Goal: Transaction & Acquisition: Purchase product/service

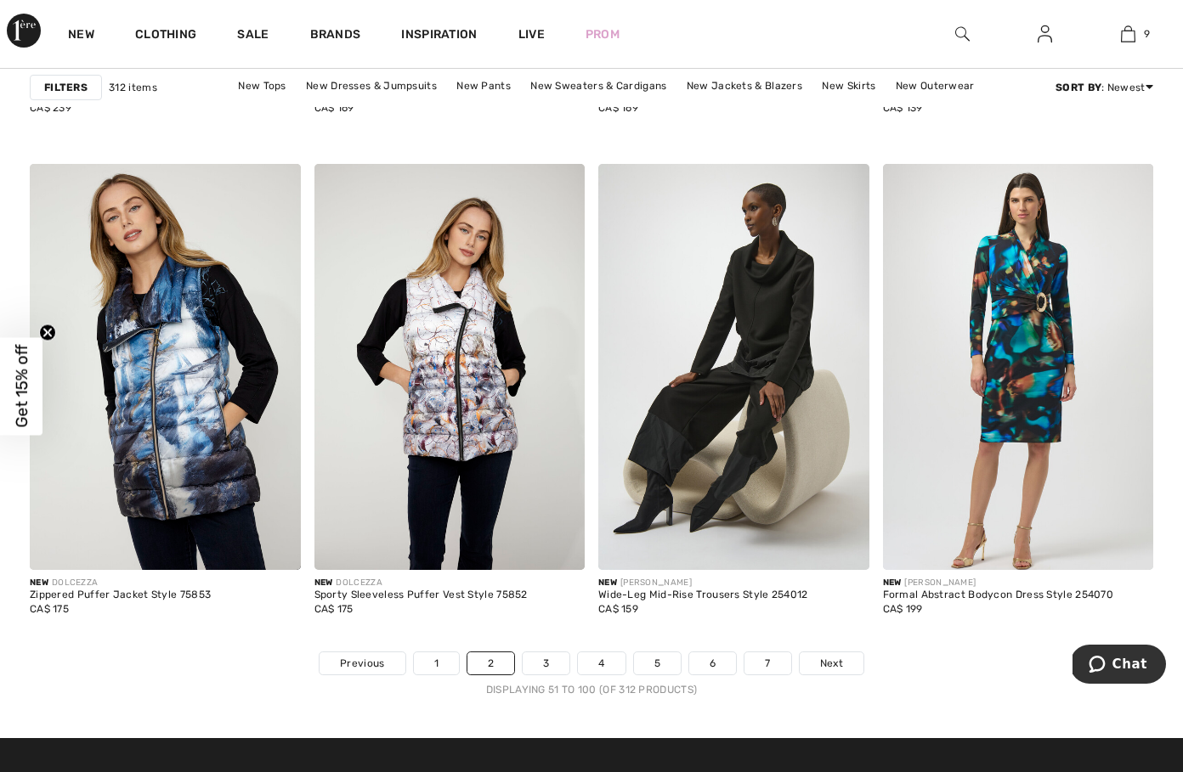
scroll to position [7375, 0]
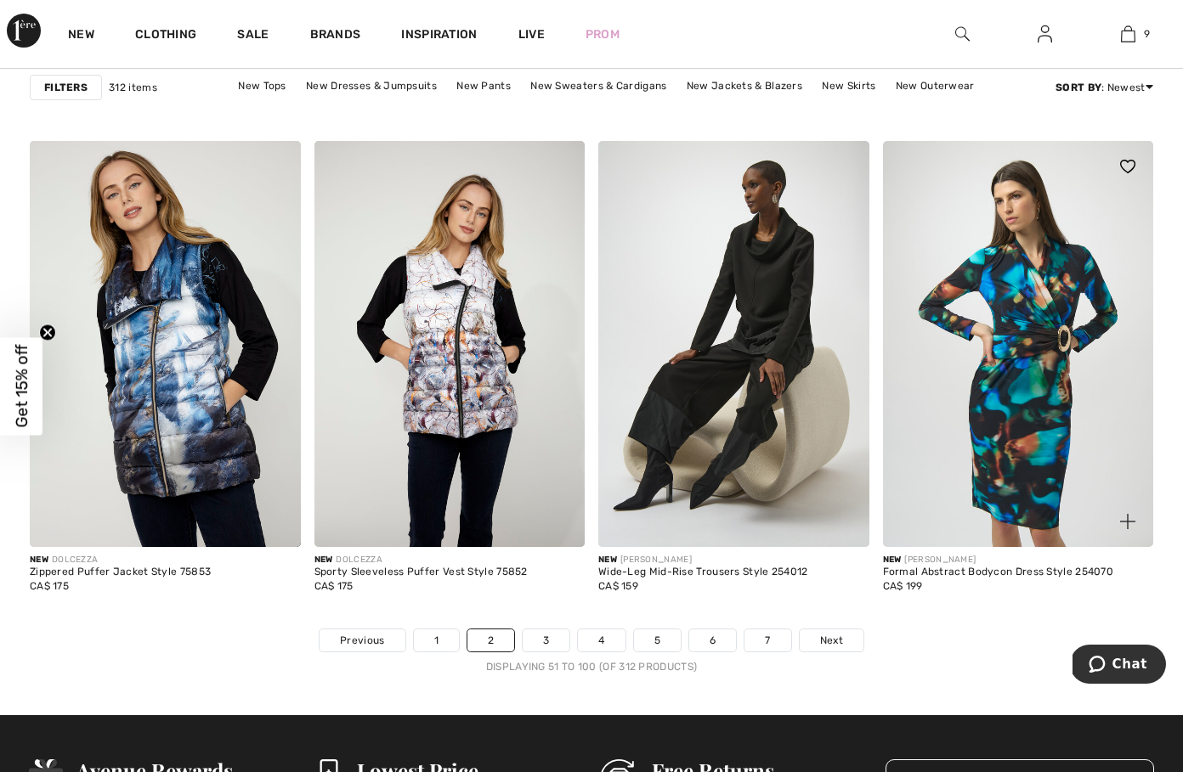
click at [1017, 484] on img at bounding box center [1018, 344] width 271 height 406
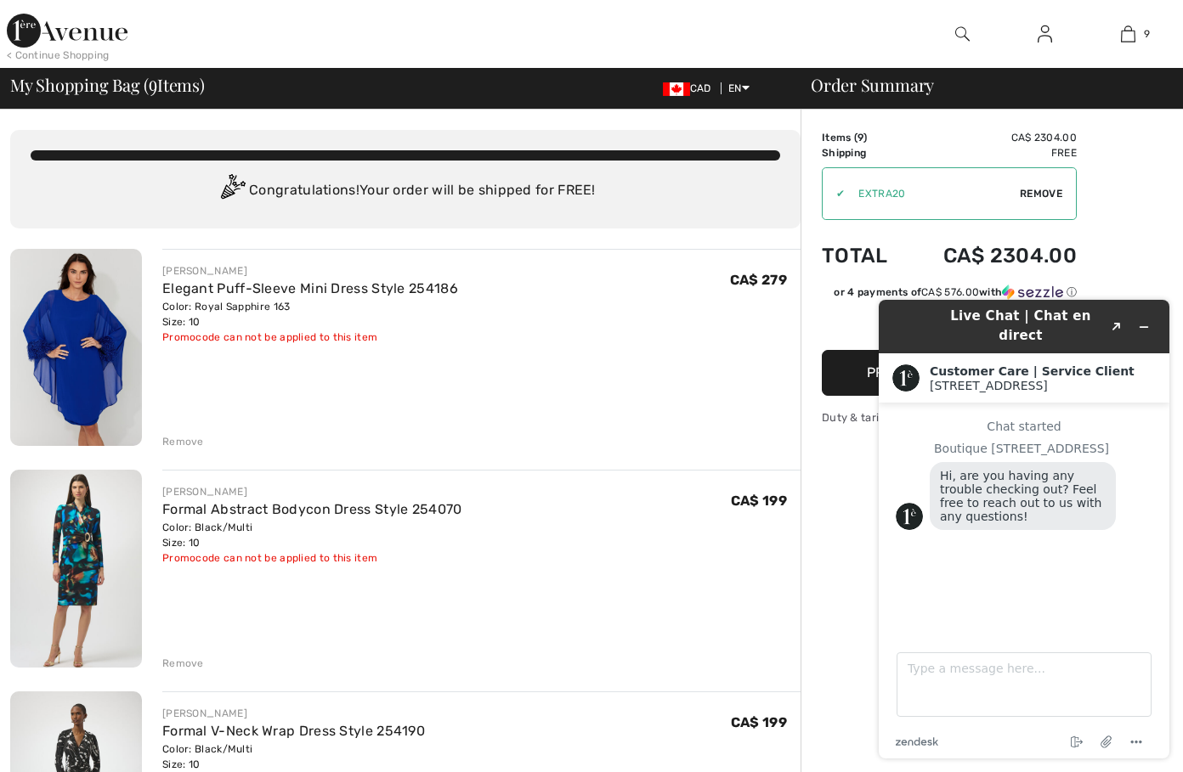
click at [71, 38] on img at bounding box center [67, 31] width 121 height 34
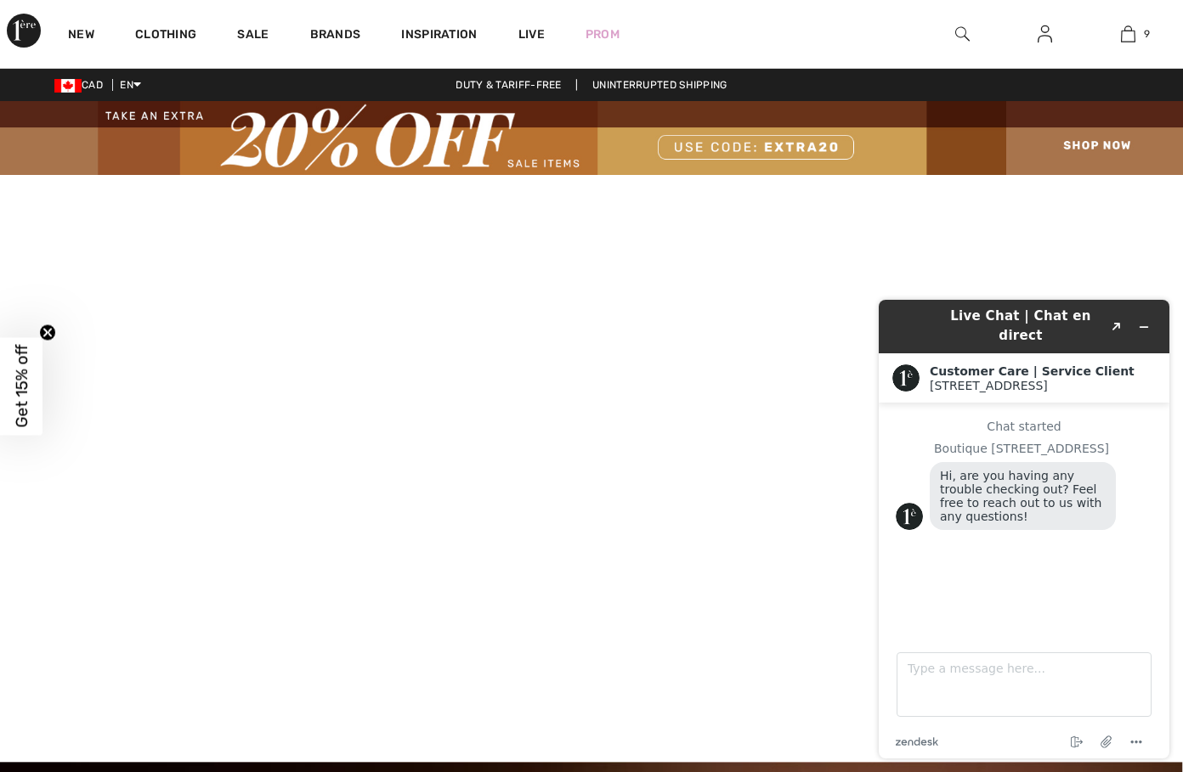
click at [1042, 32] on img at bounding box center [1044, 34] width 14 height 20
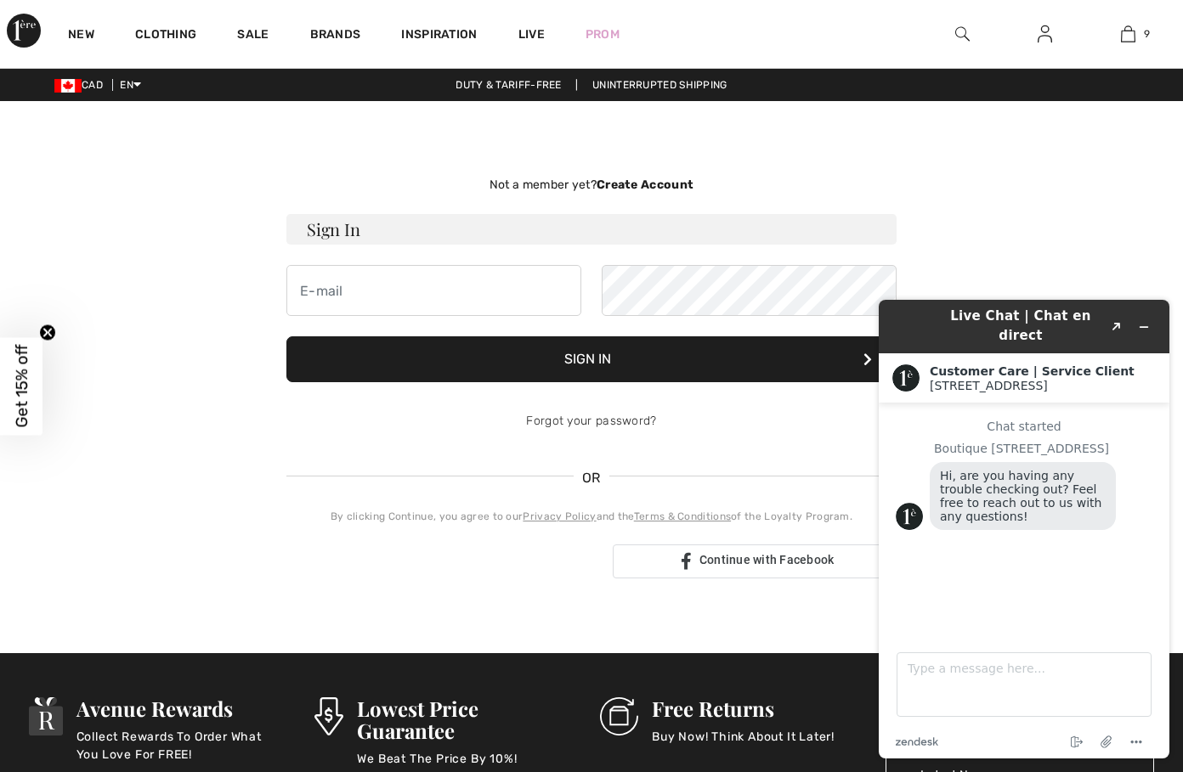
click at [648, 184] on strong "Create Account" at bounding box center [644, 185] width 97 height 14
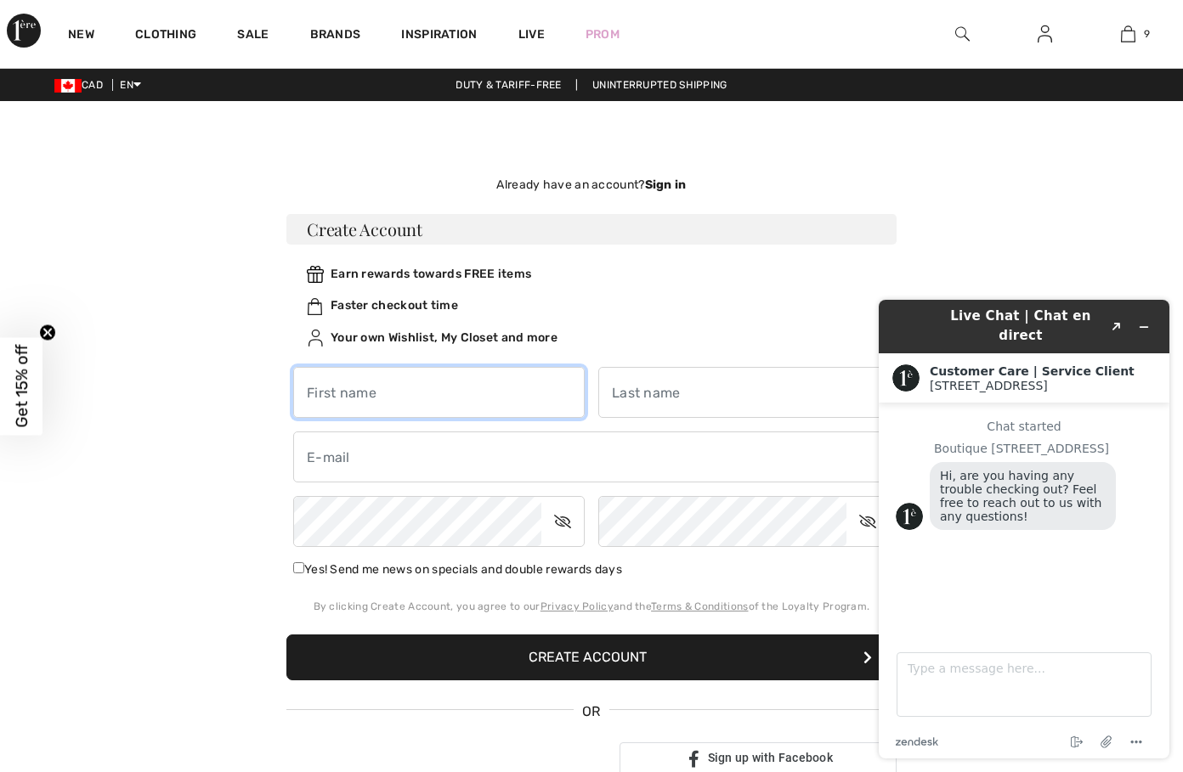
click at [369, 396] on input "text" at bounding box center [438, 392] width 291 height 51
type input "Jada"
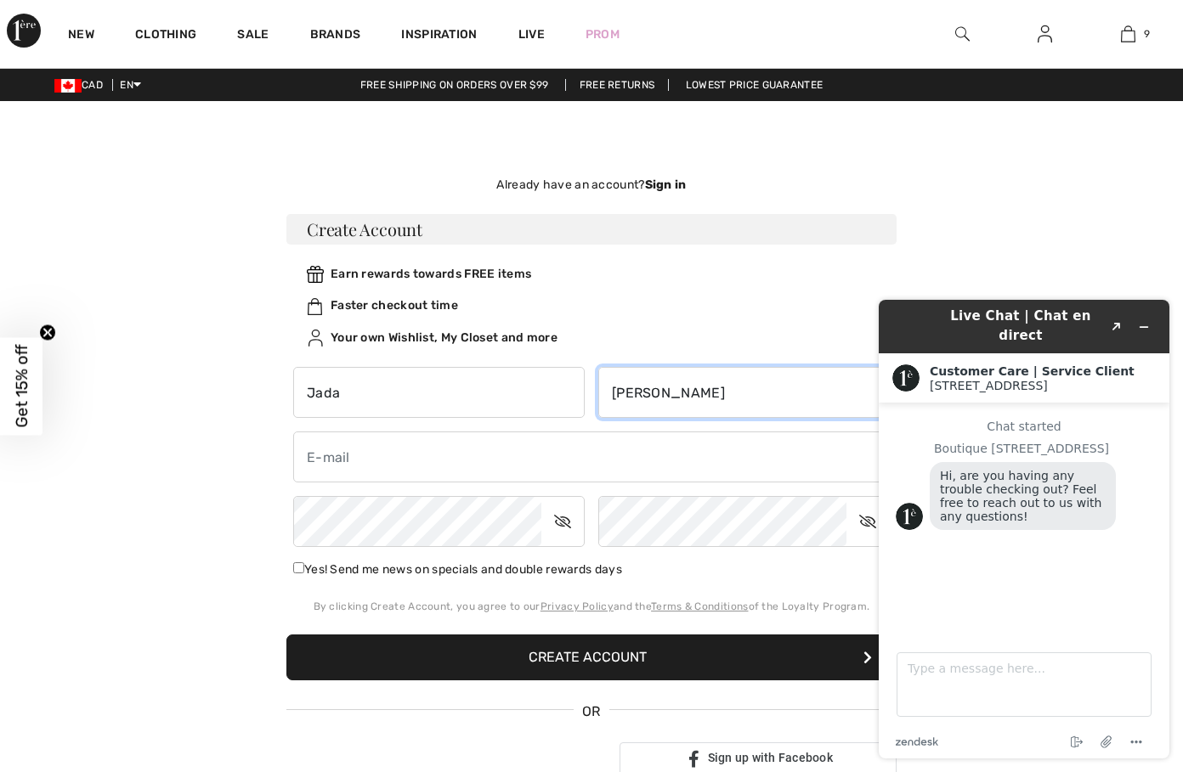
type input "Miller"
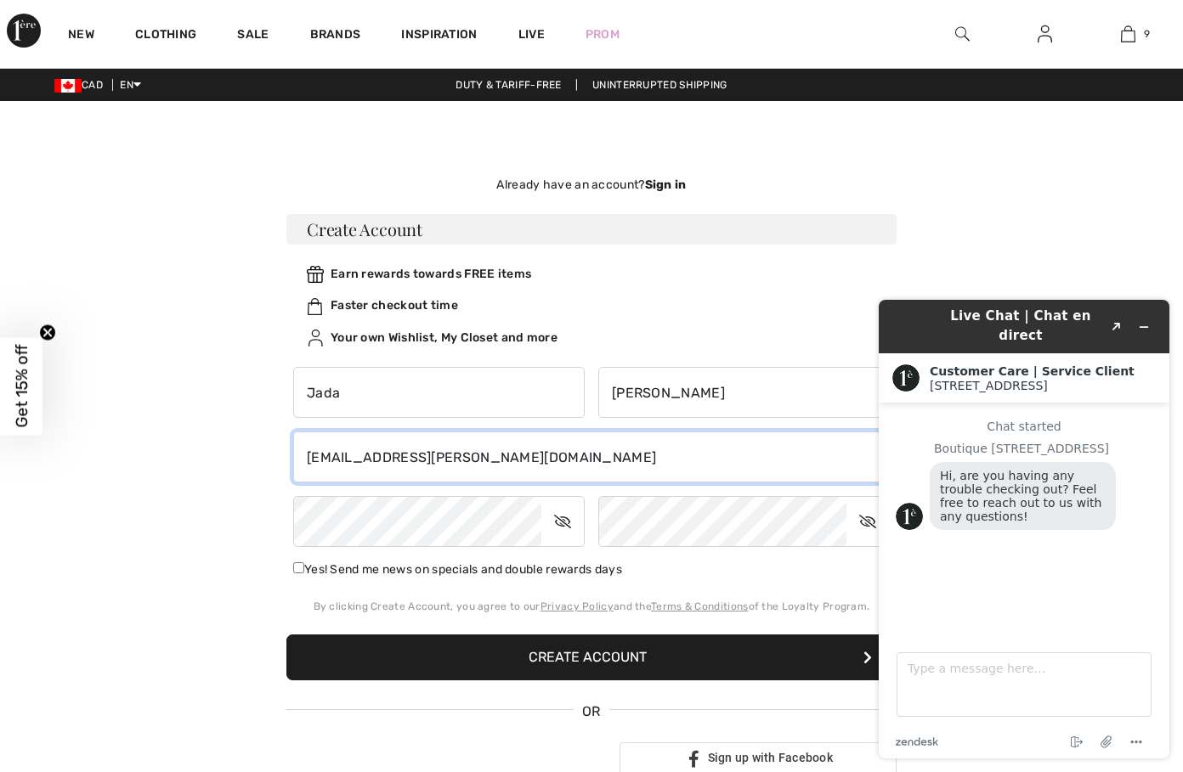
type input "jada.miller@mrgi.ca"
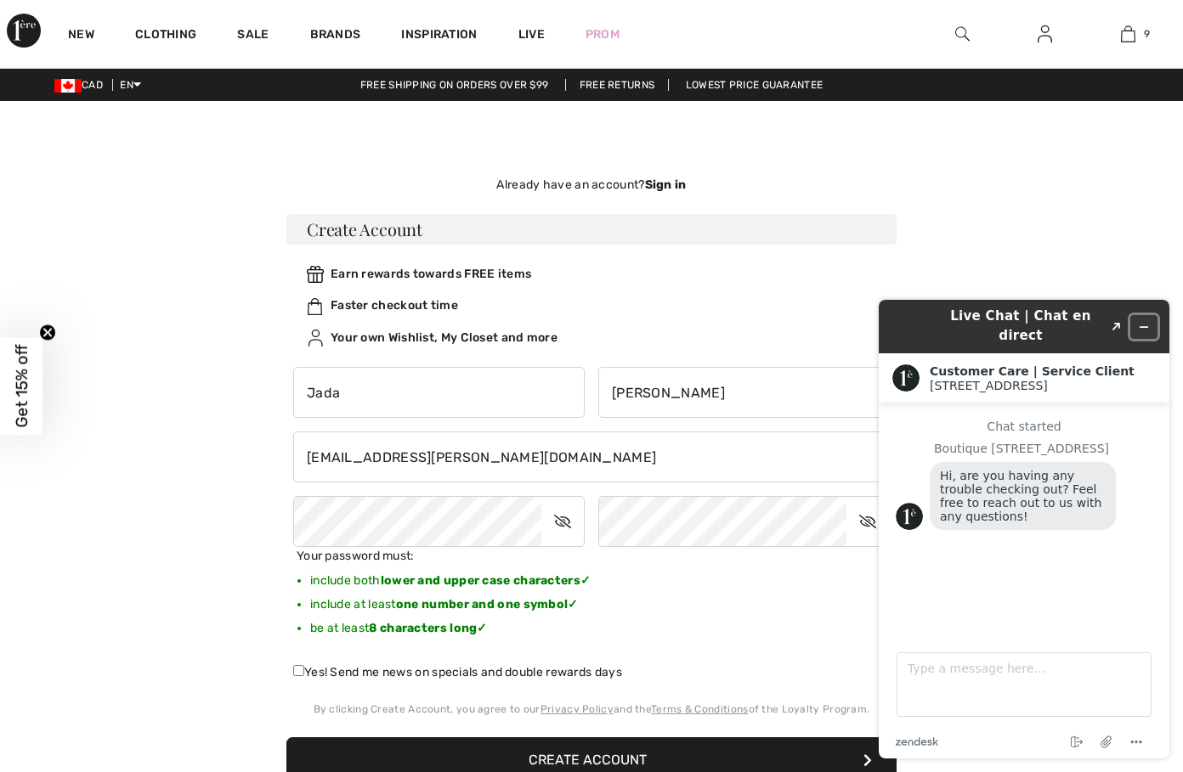
click at [1147, 315] on button "Minimize widget" at bounding box center [1143, 327] width 27 height 24
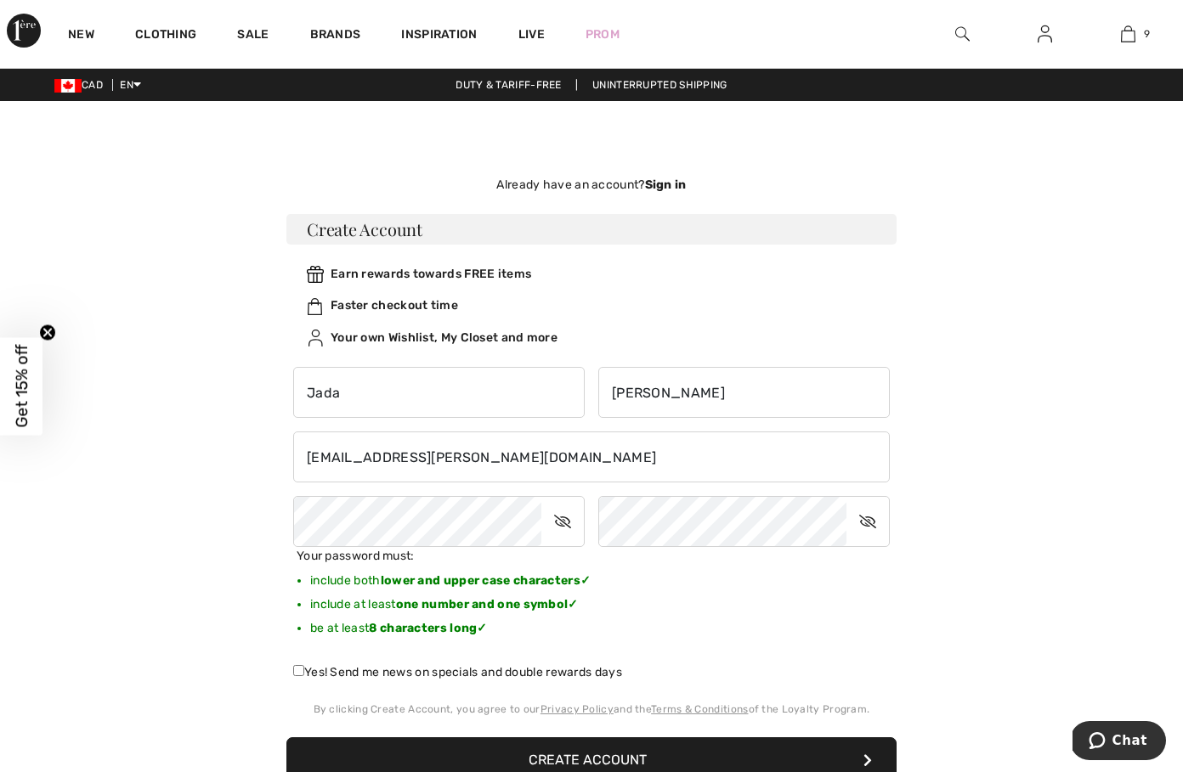
click at [564, 517] on icon at bounding box center [562, 521] width 42 height 39
click at [864, 524] on icon at bounding box center [867, 521] width 42 height 39
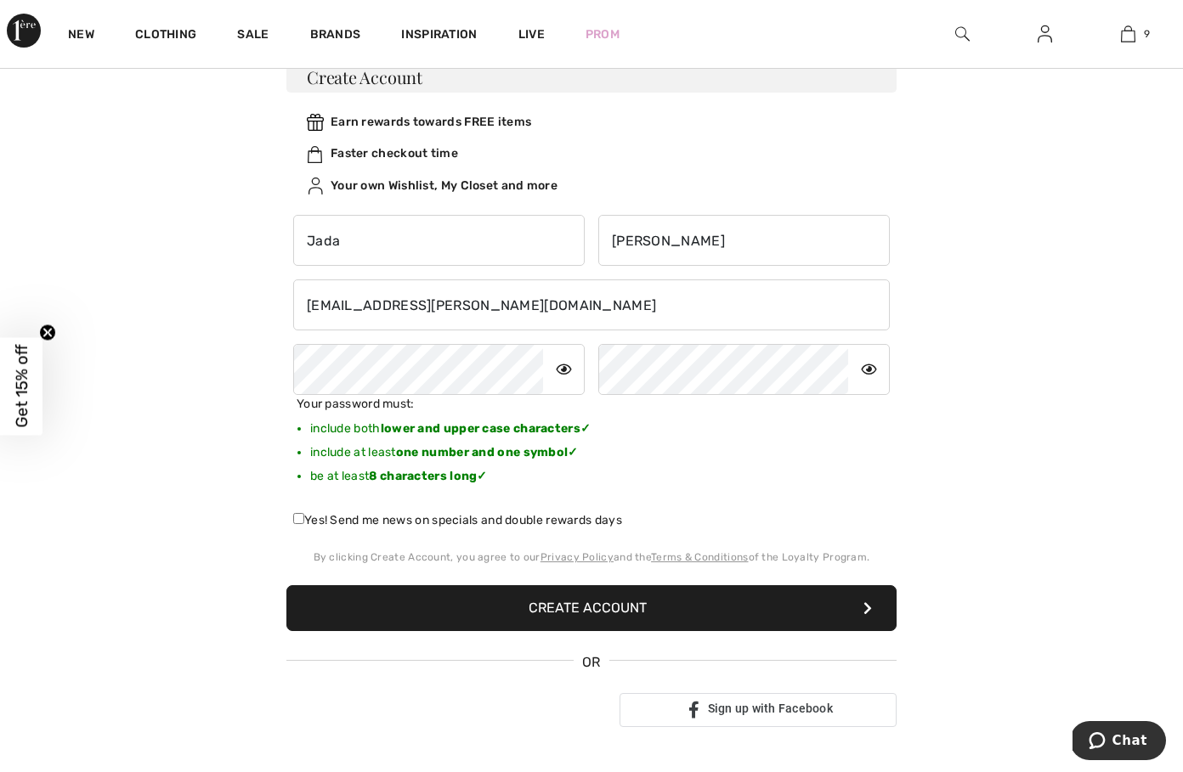
scroll to position [171, 0]
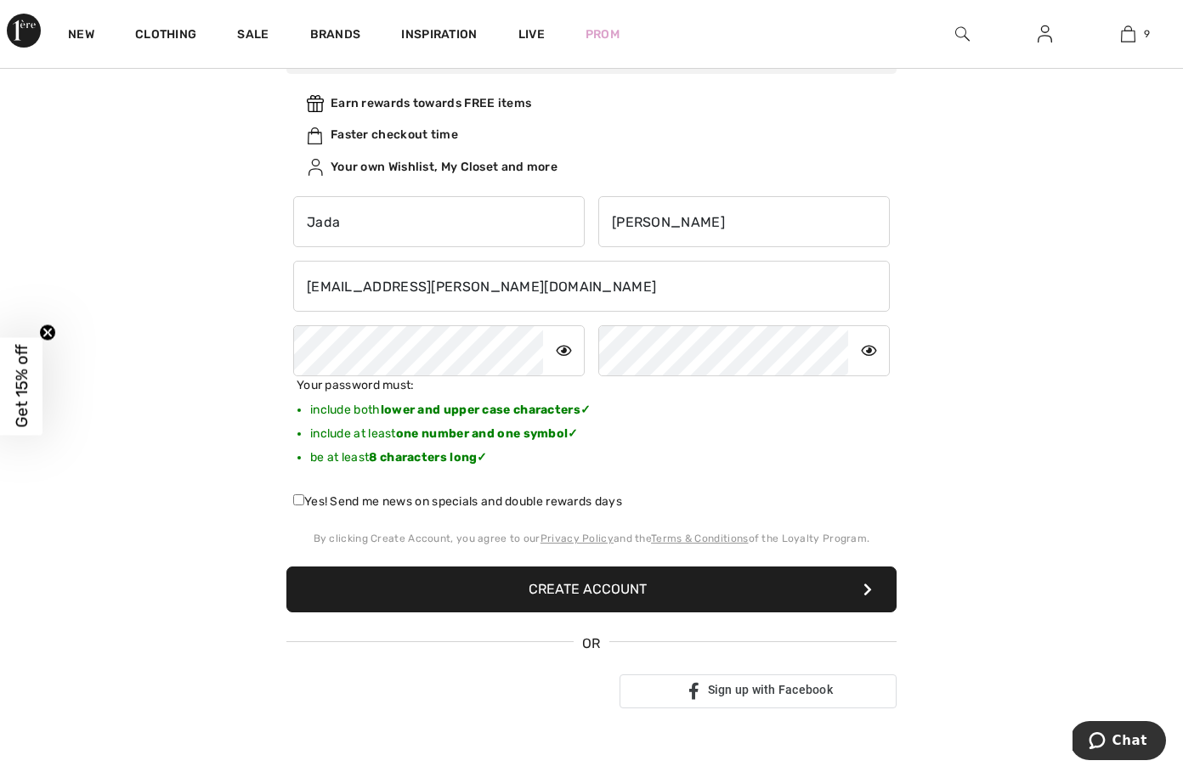
click at [598, 588] on button "Create Account" at bounding box center [591, 590] width 610 height 46
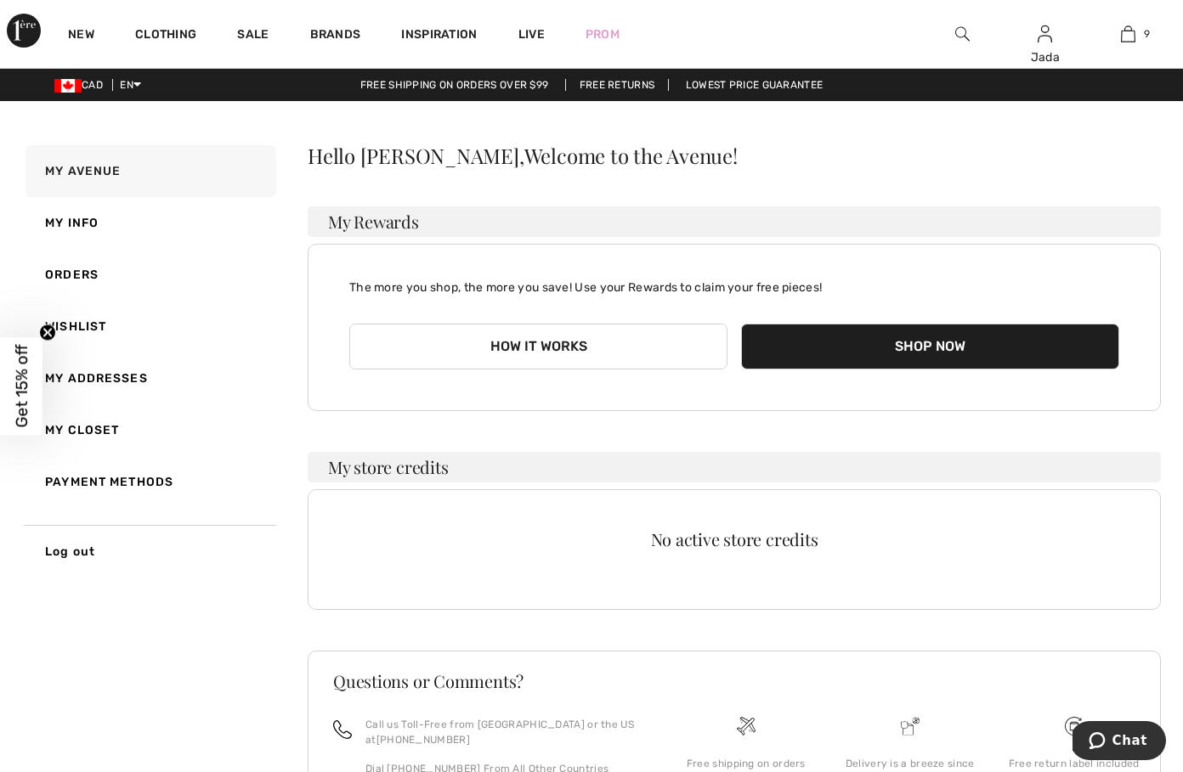
click at [858, 353] on button "Shop Now" at bounding box center [930, 347] width 378 height 46
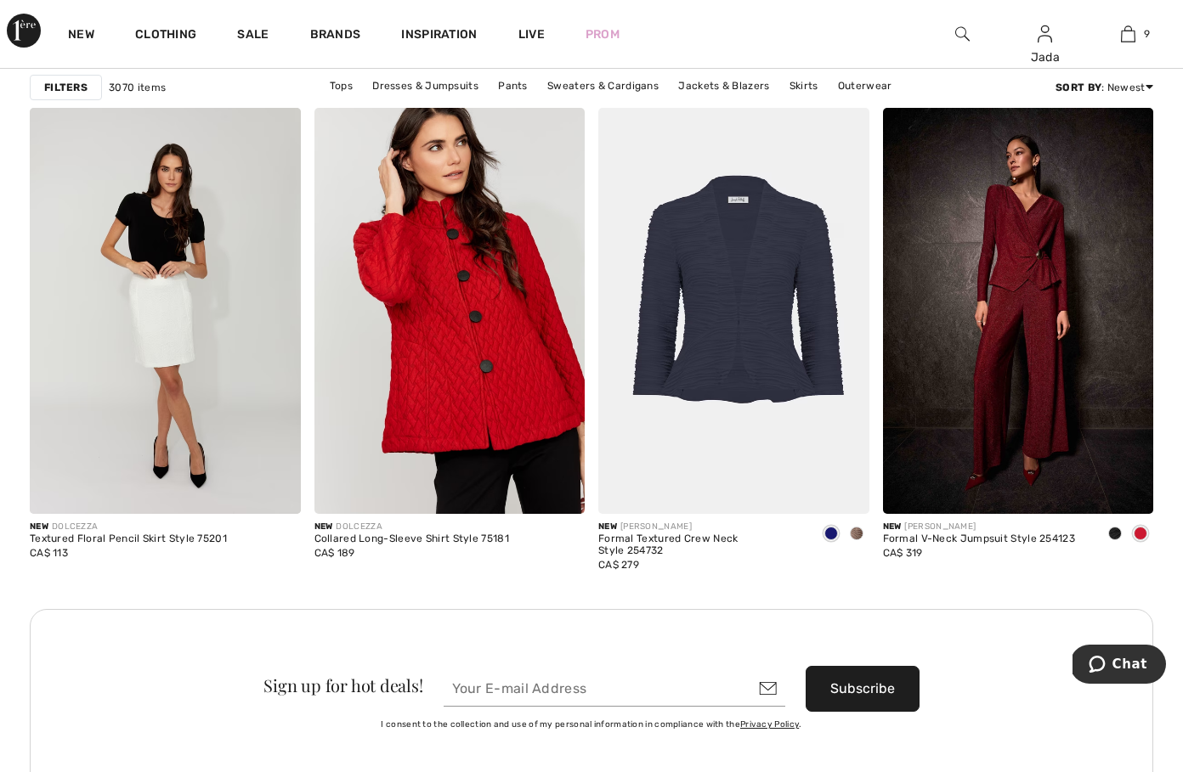
scroll to position [5620, 0]
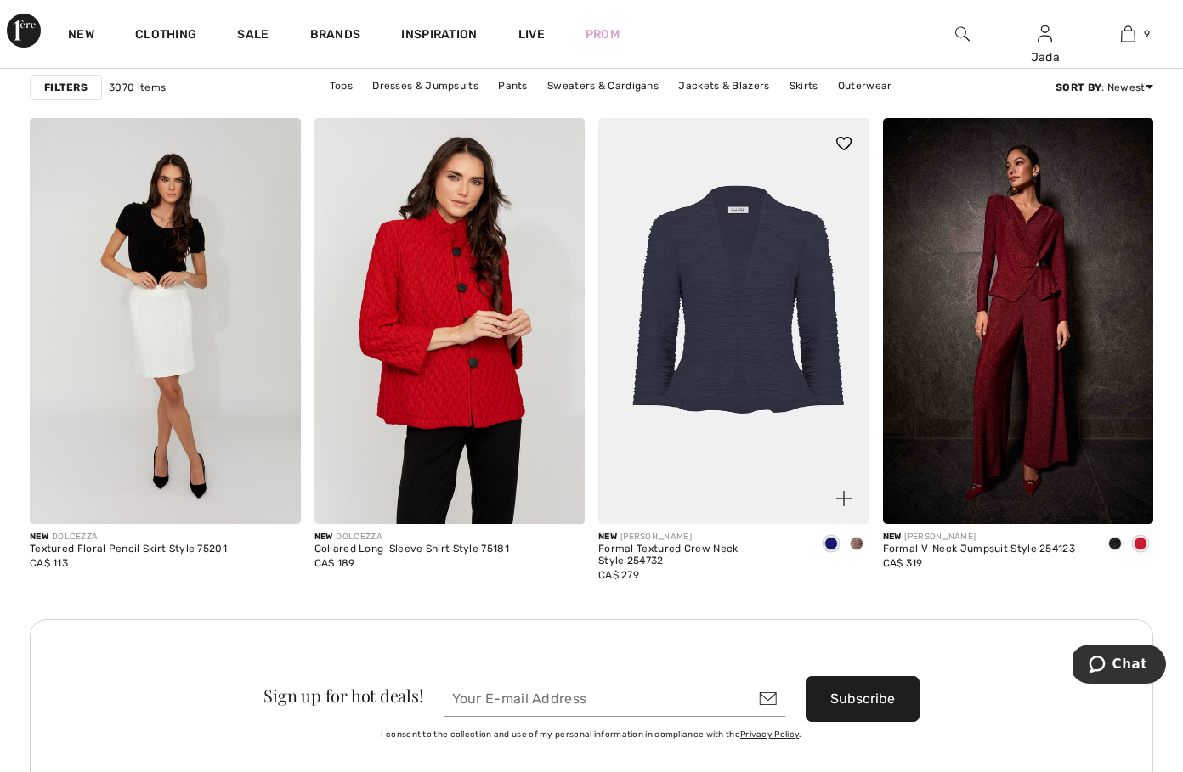
click at [716, 327] on img at bounding box center [733, 321] width 271 height 406
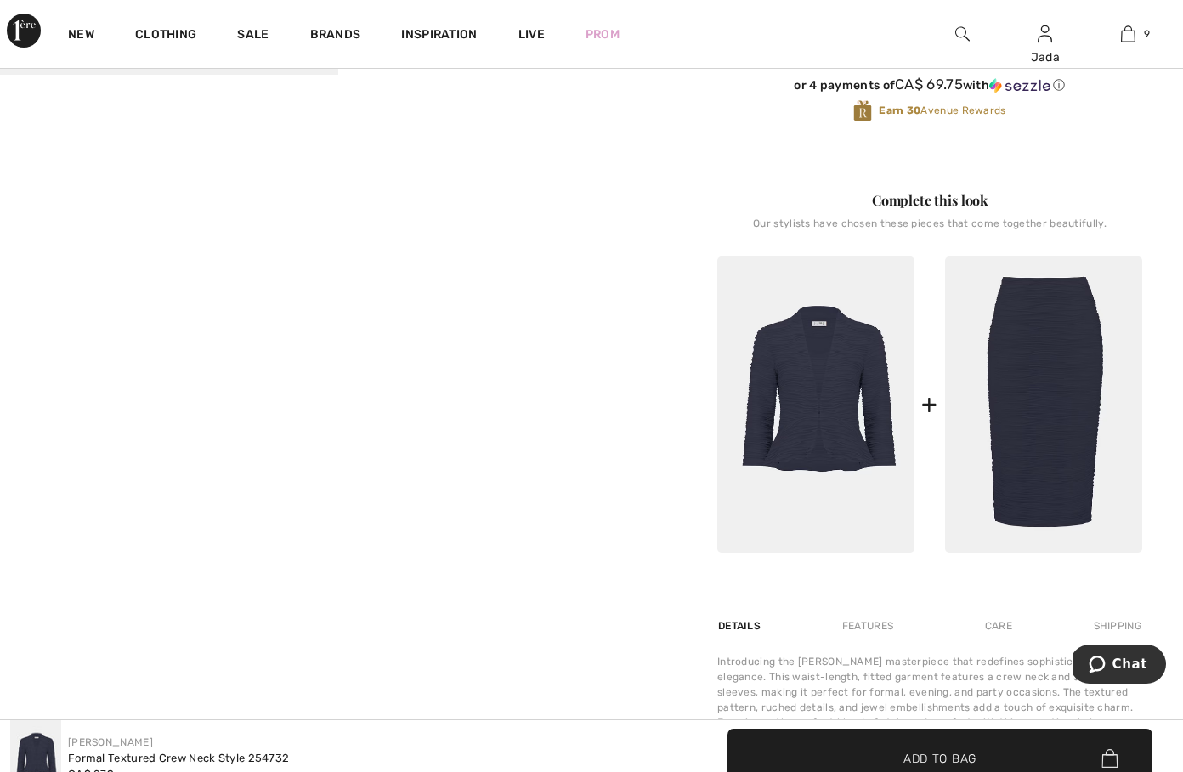
scroll to position [616, 0]
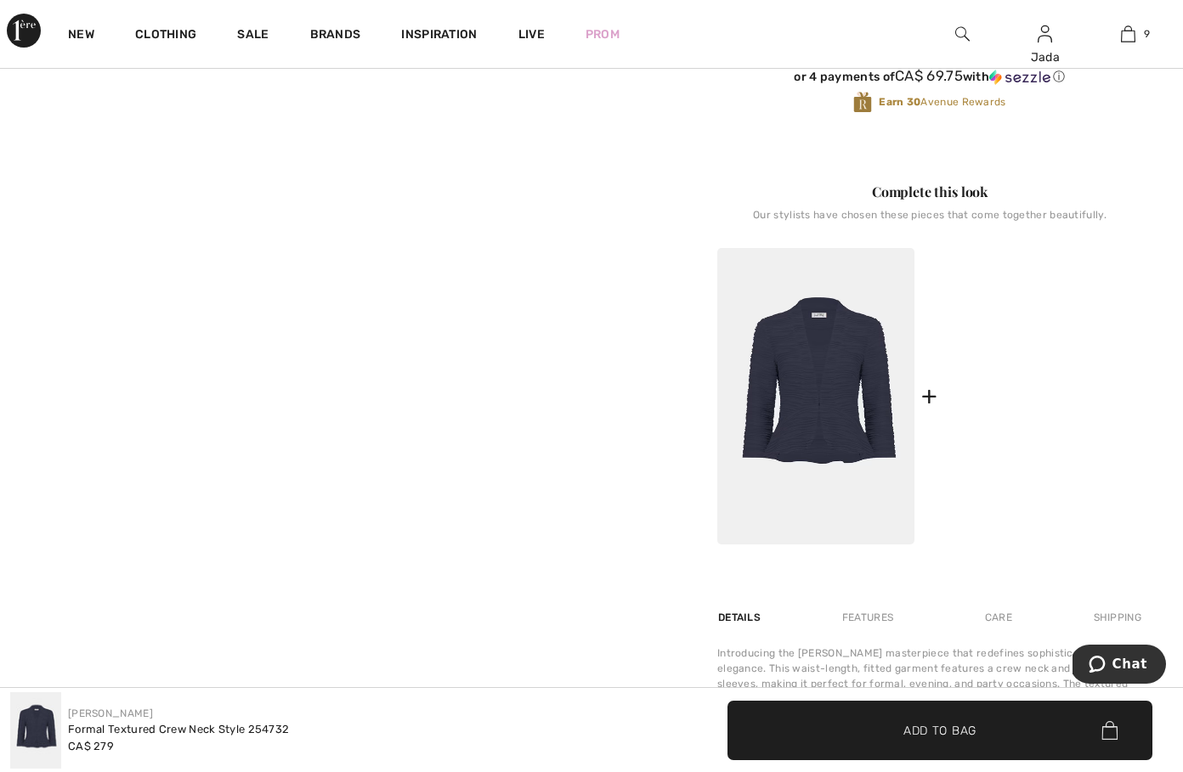
click at [1031, 400] on img at bounding box center [1043, 396] width 197 height 297
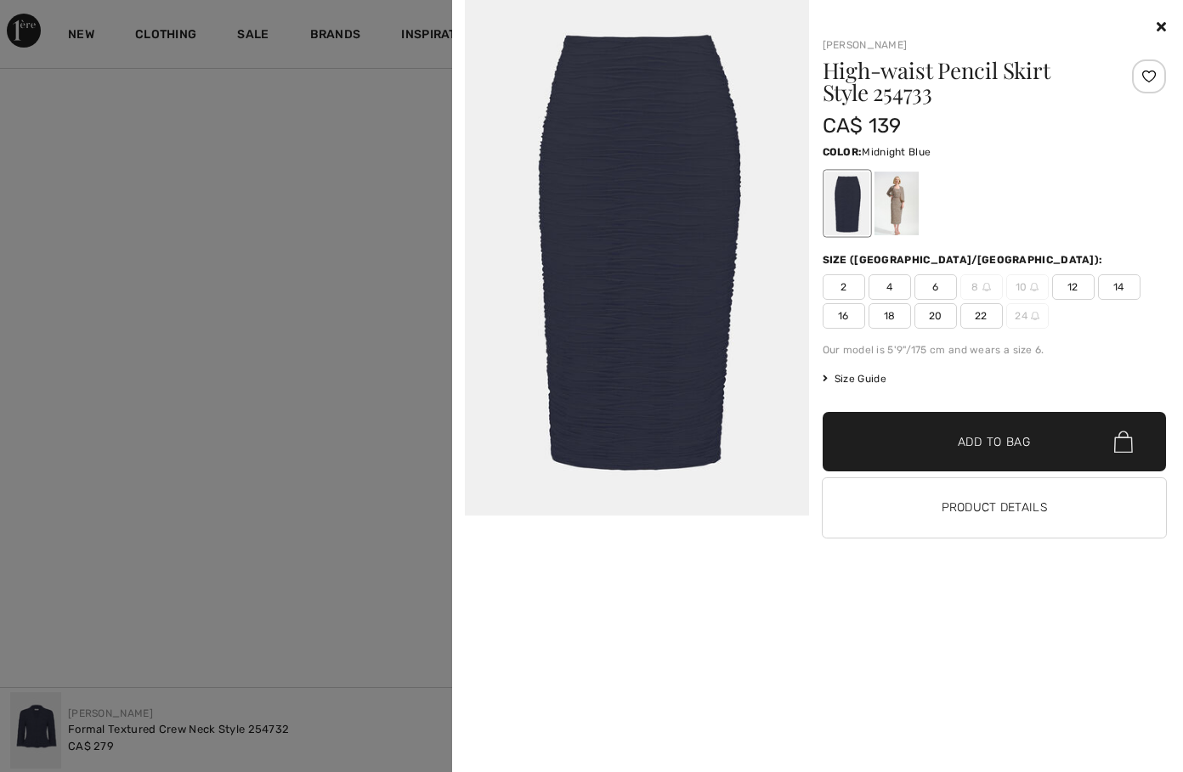
click at [888, 203] on div at bounding box center [895, 204] width 44 height 64
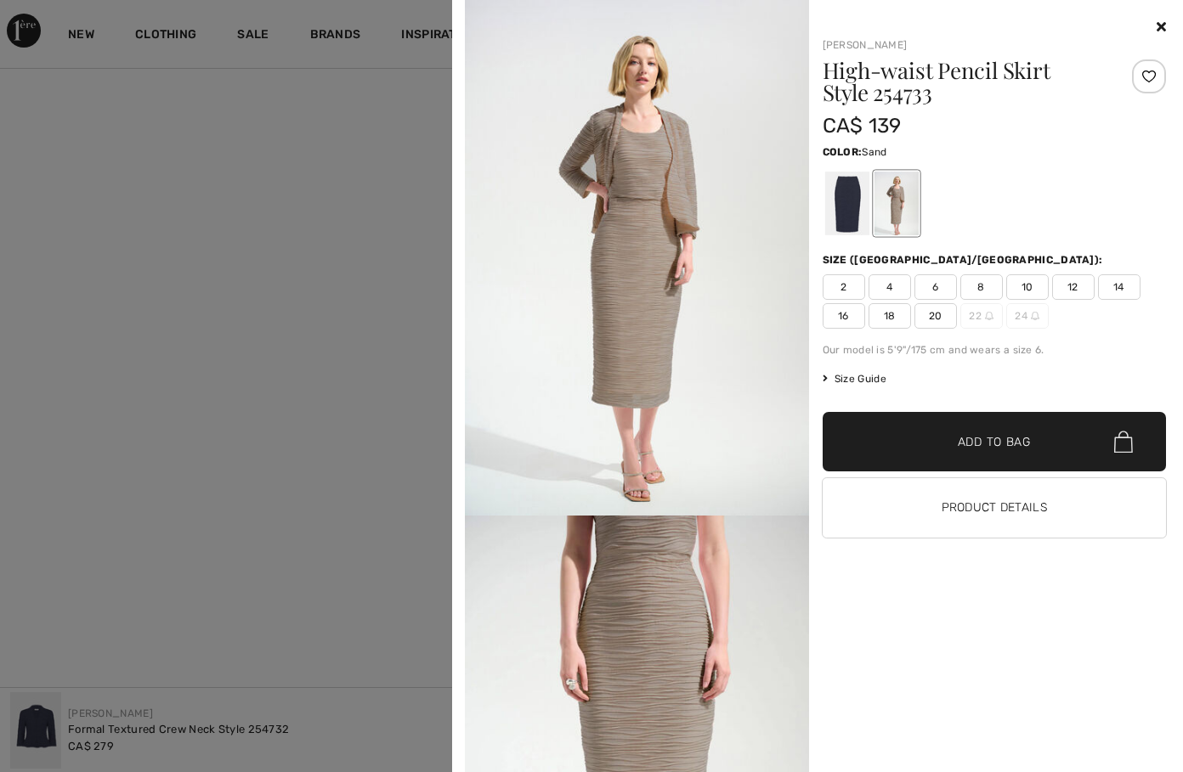
click at [1157, 20] on icon at bounding box center [1160, 27] width 9 height 14
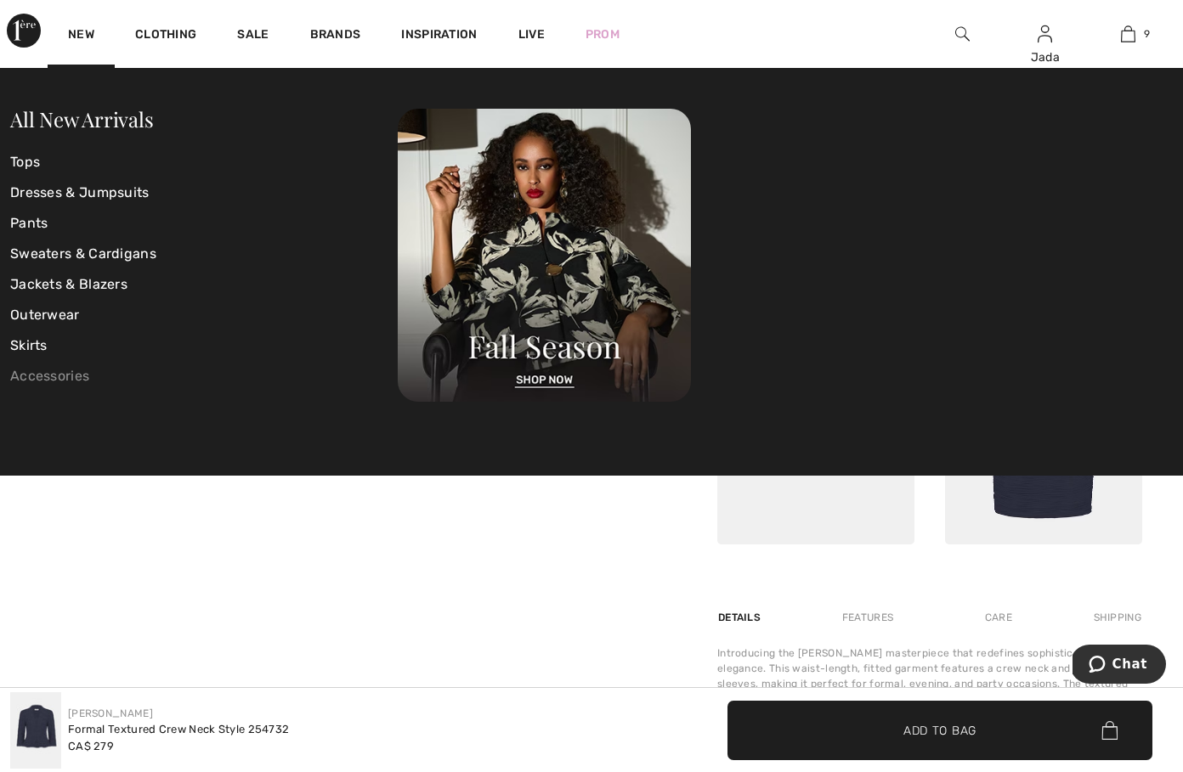
click at [28, 375] on link "Accessories" at bounding box center [203, 376] width 387 height 31
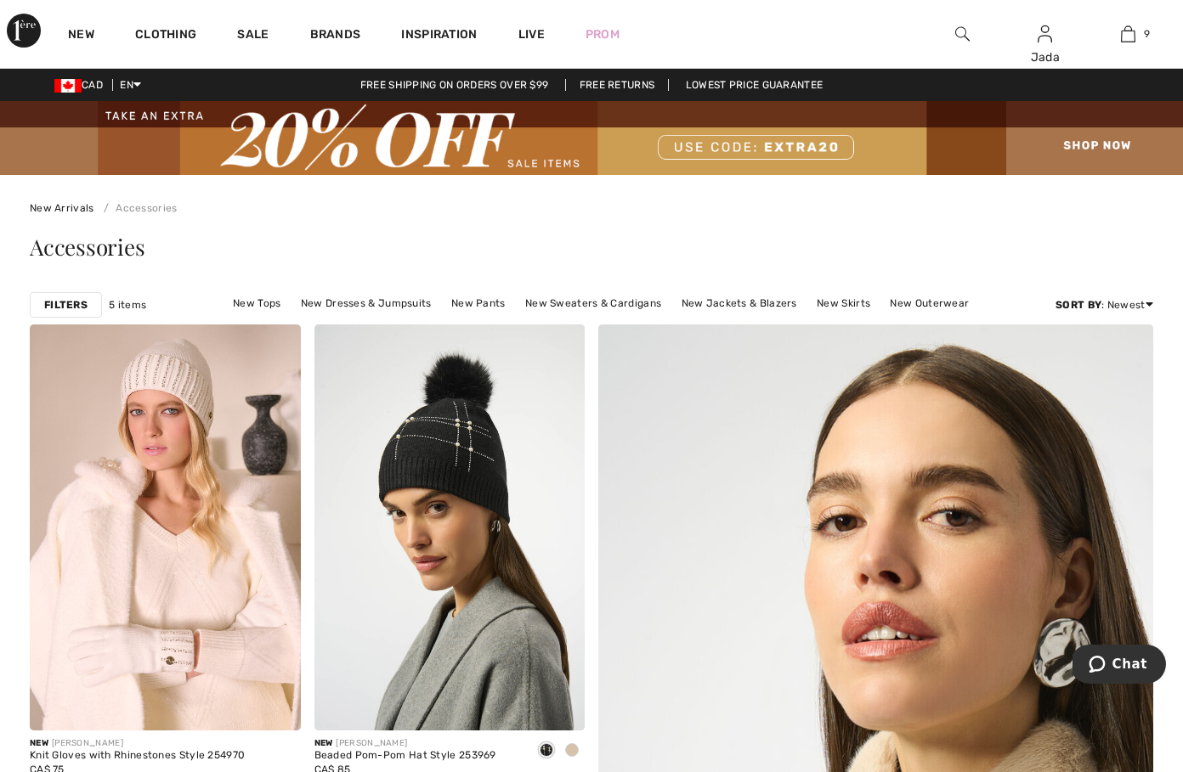
click at [958, 36] on img at bounding box center [962, 34] width 14 height 20
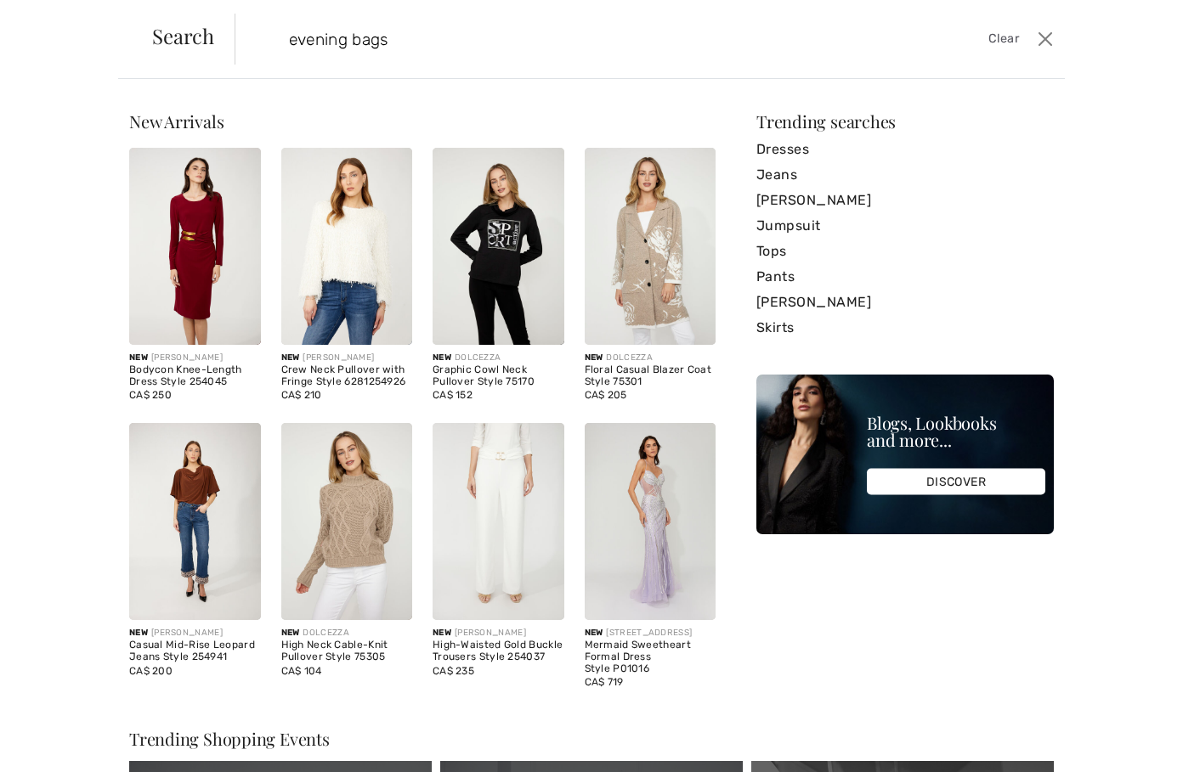
type input "evening bags"
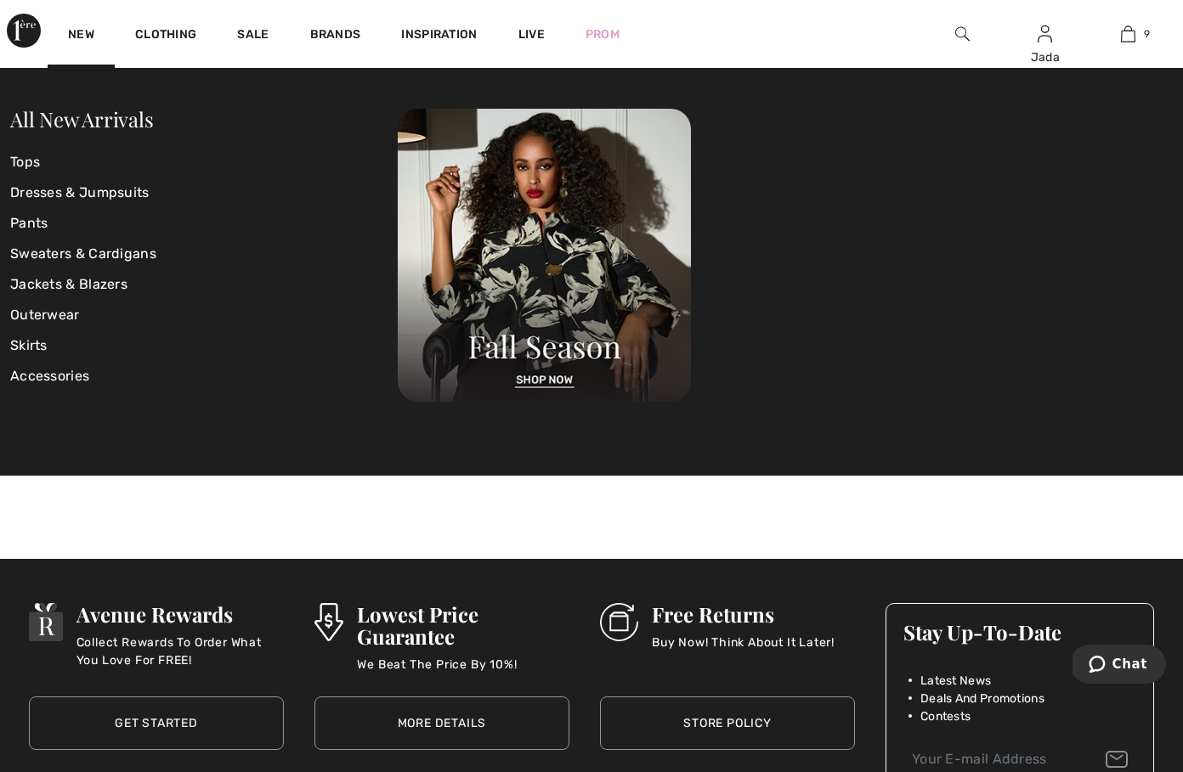
click at [956, 34] on img at bounding box center [962, 34] width 14 height 20
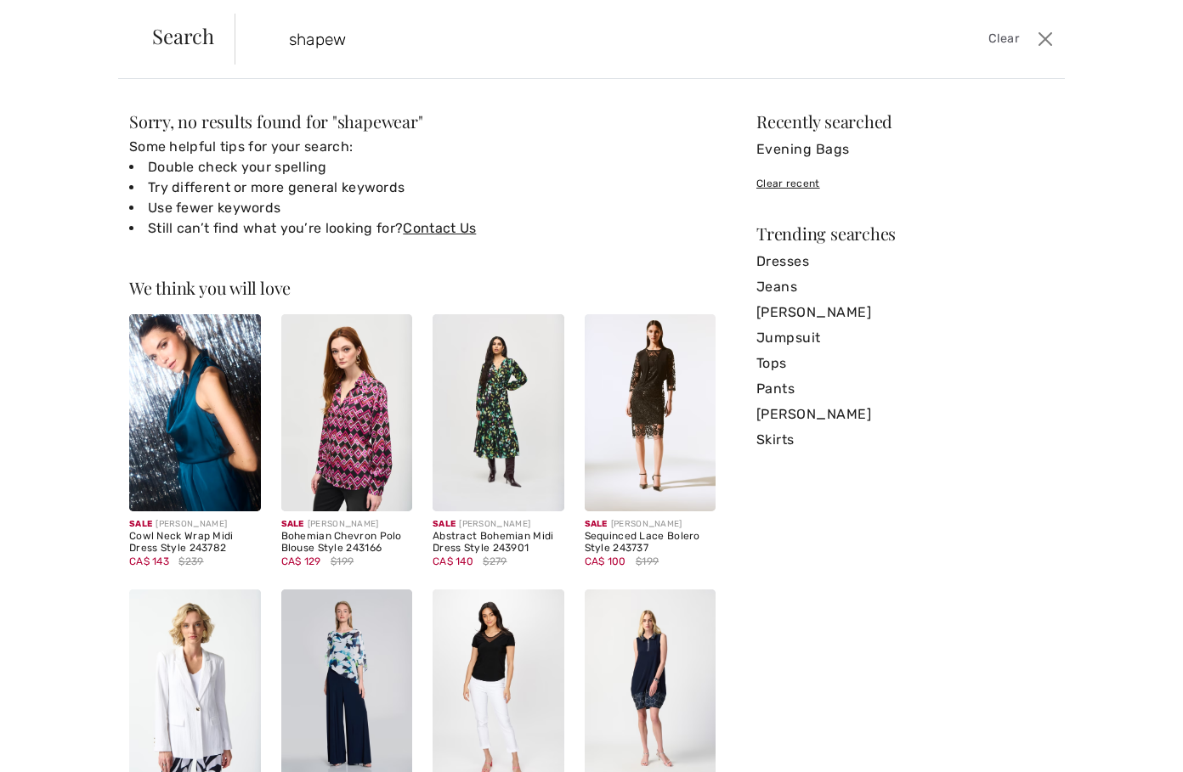
type input "shape"
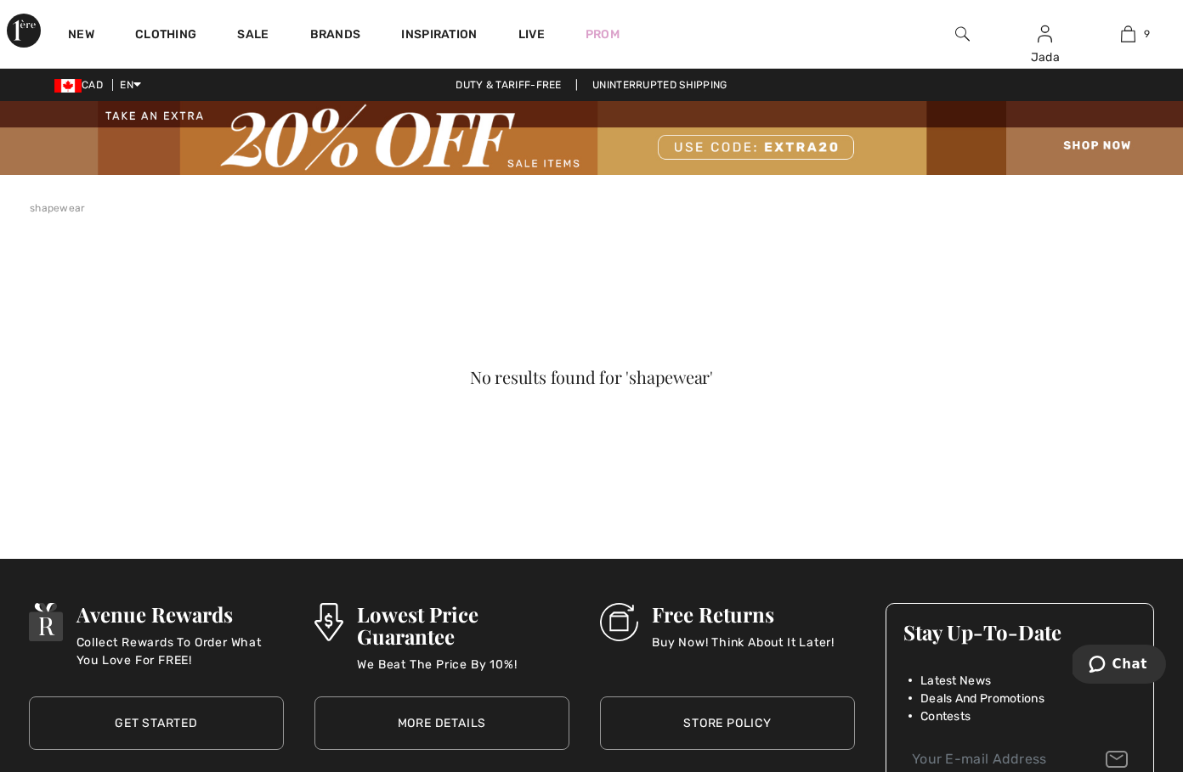
click at [963, 31] on img at bounding box center [962, 34] width 14 height 20
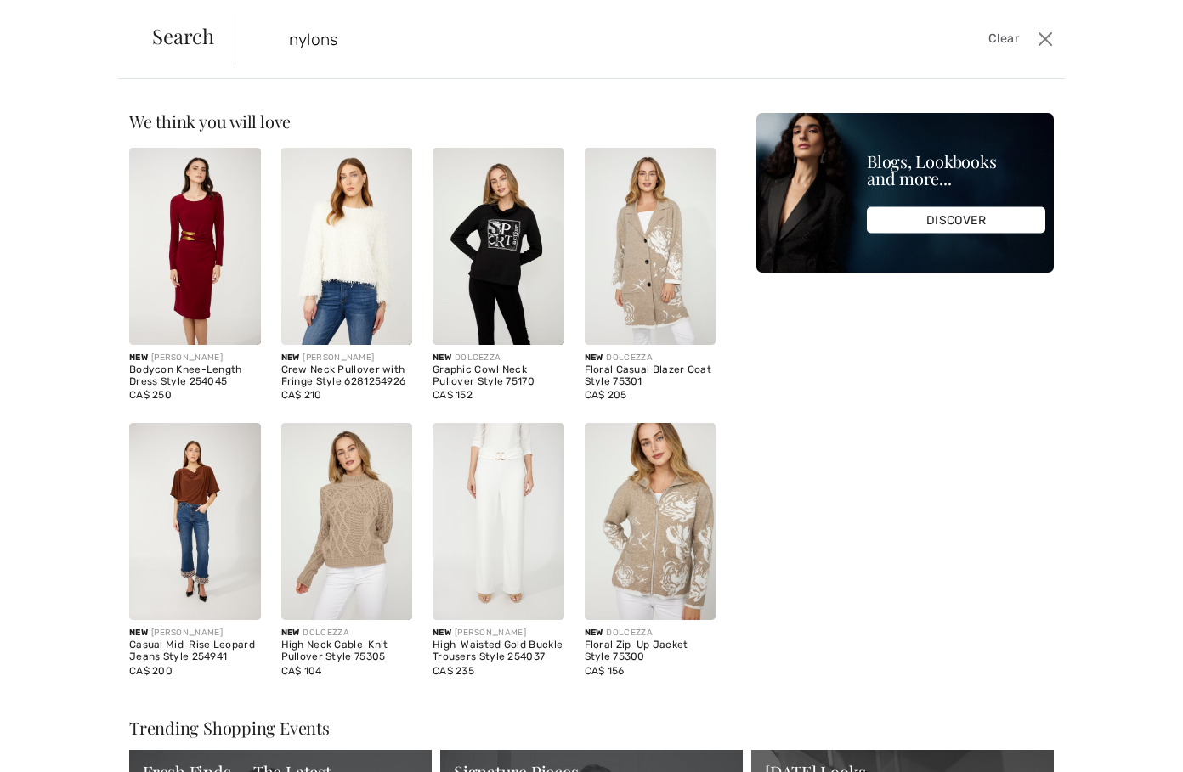
type input "nylons"
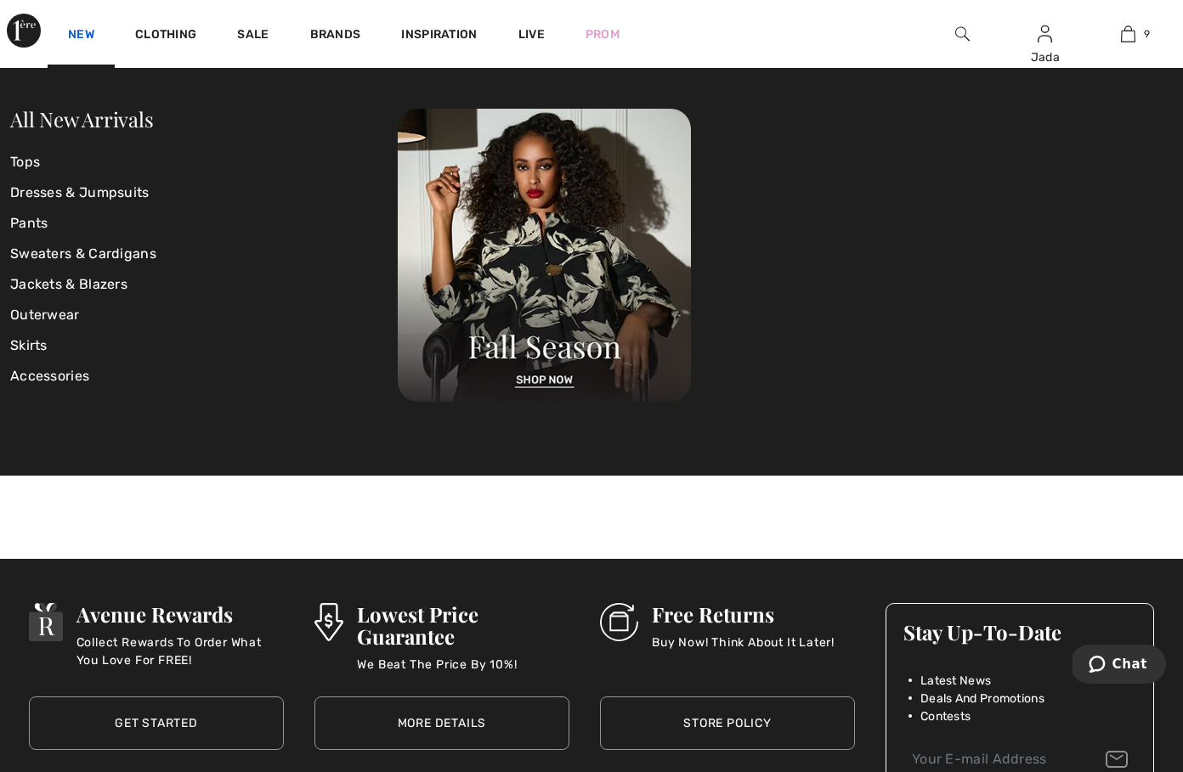
click at [79, 33] on link "New" at bounding box center [81, 36] width 26 height 18
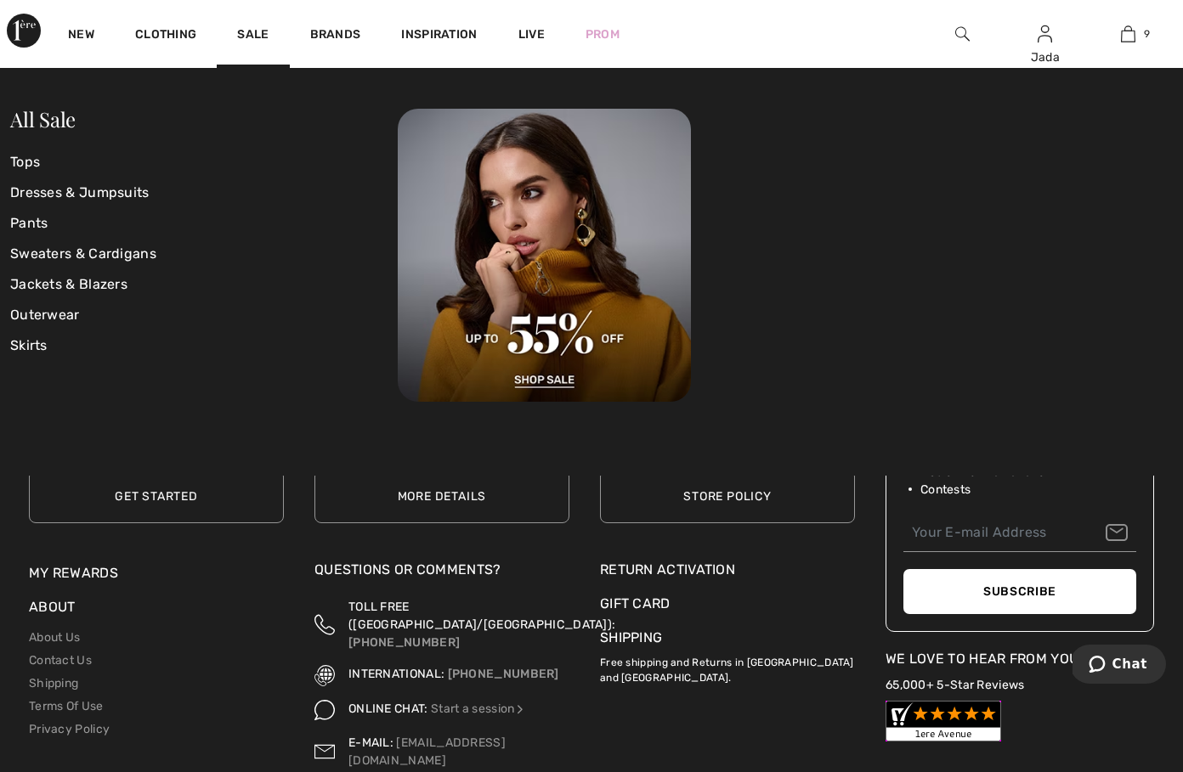
scroll to position [267, 0]
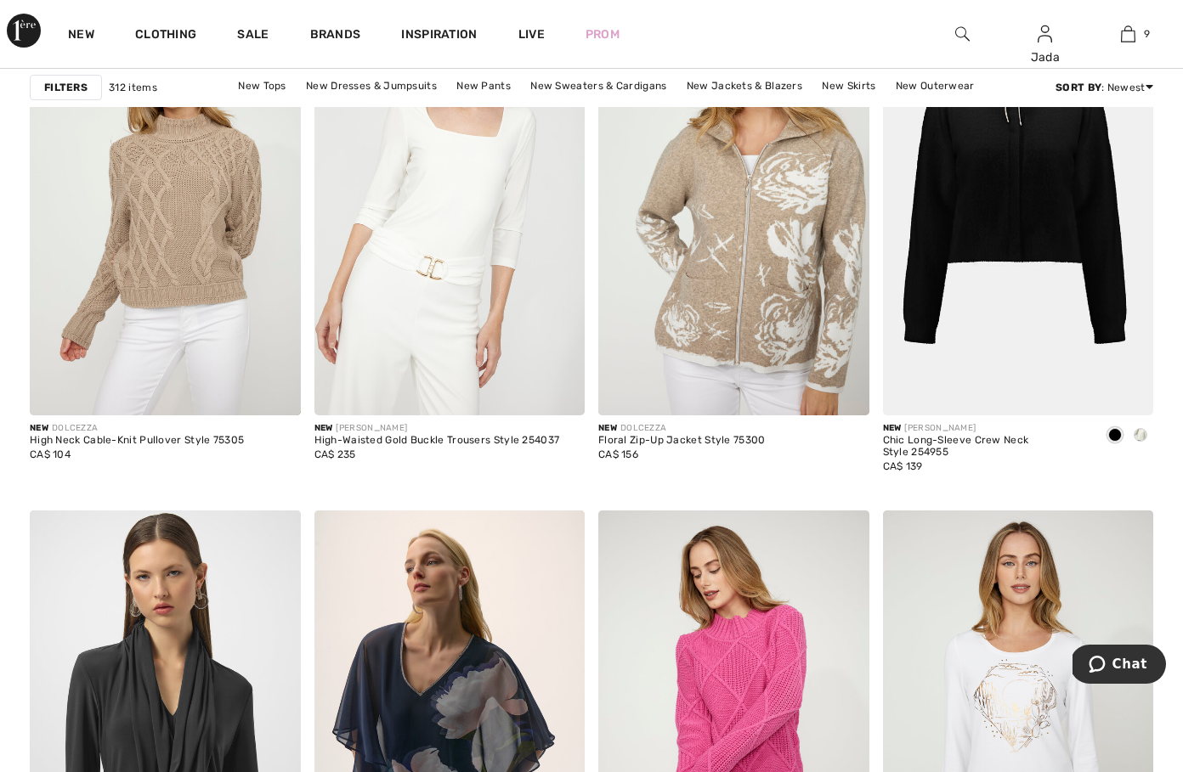
scroll to position [1345, 0]
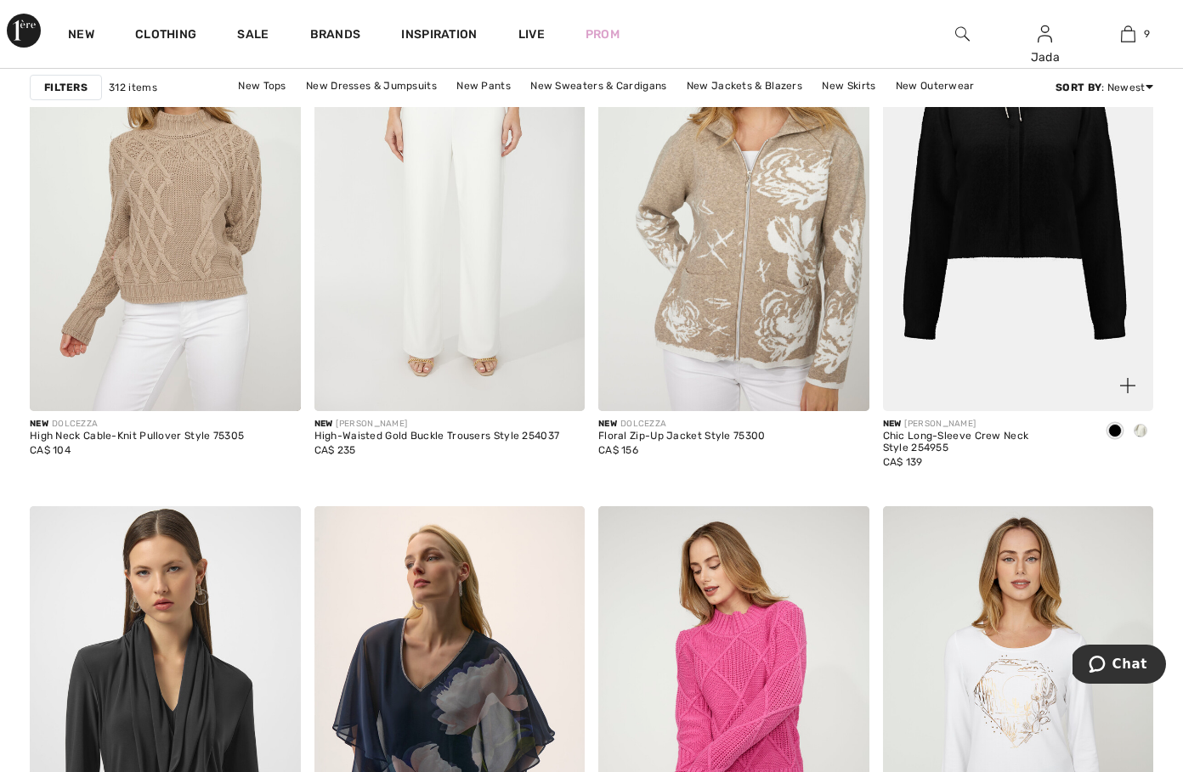
click at [1031, 350] on img at bounding box center [1018, 209] width 271 height 406
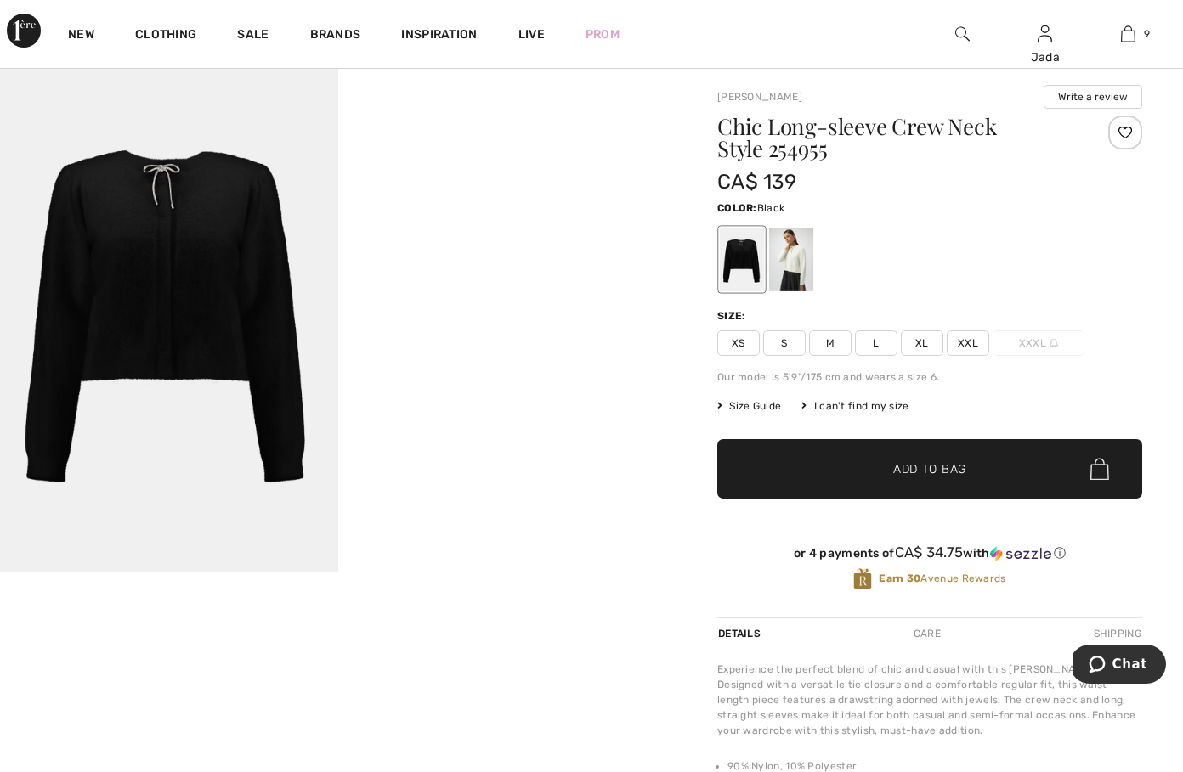
scroll to position [105, 0]
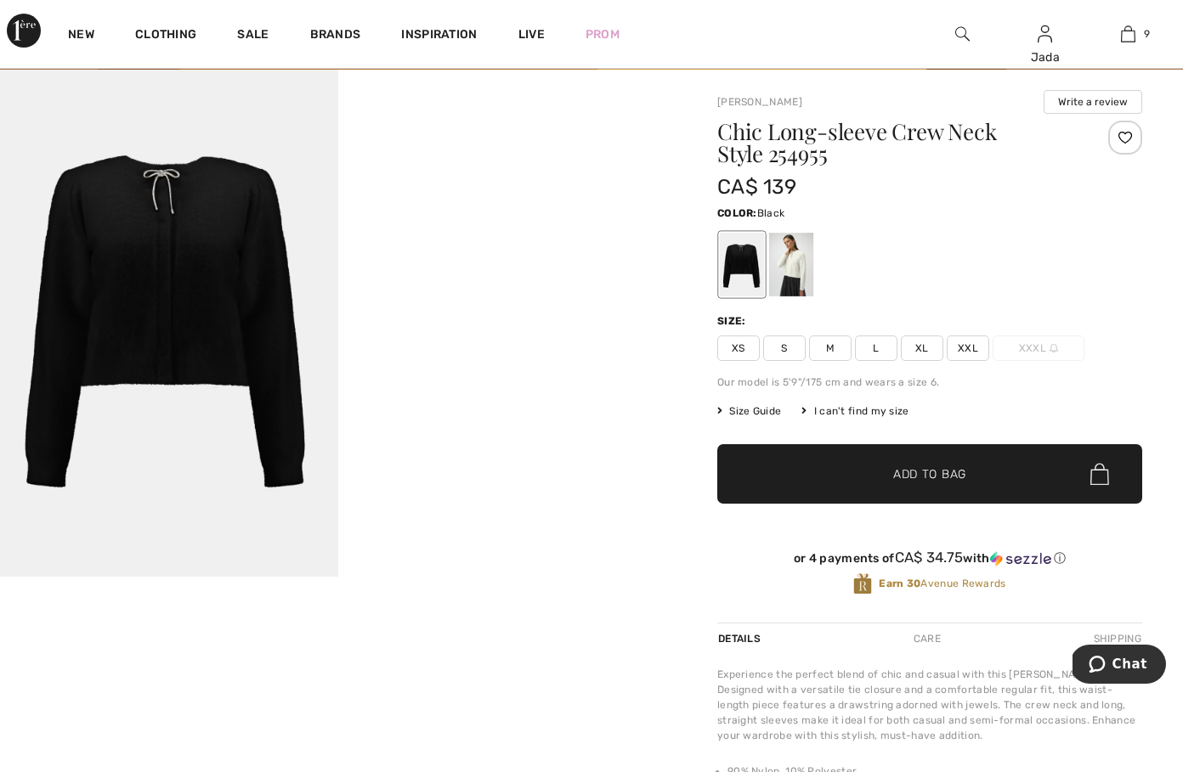
click at [185, 257] on img at bounding box center [169, 323] width 338 height 507
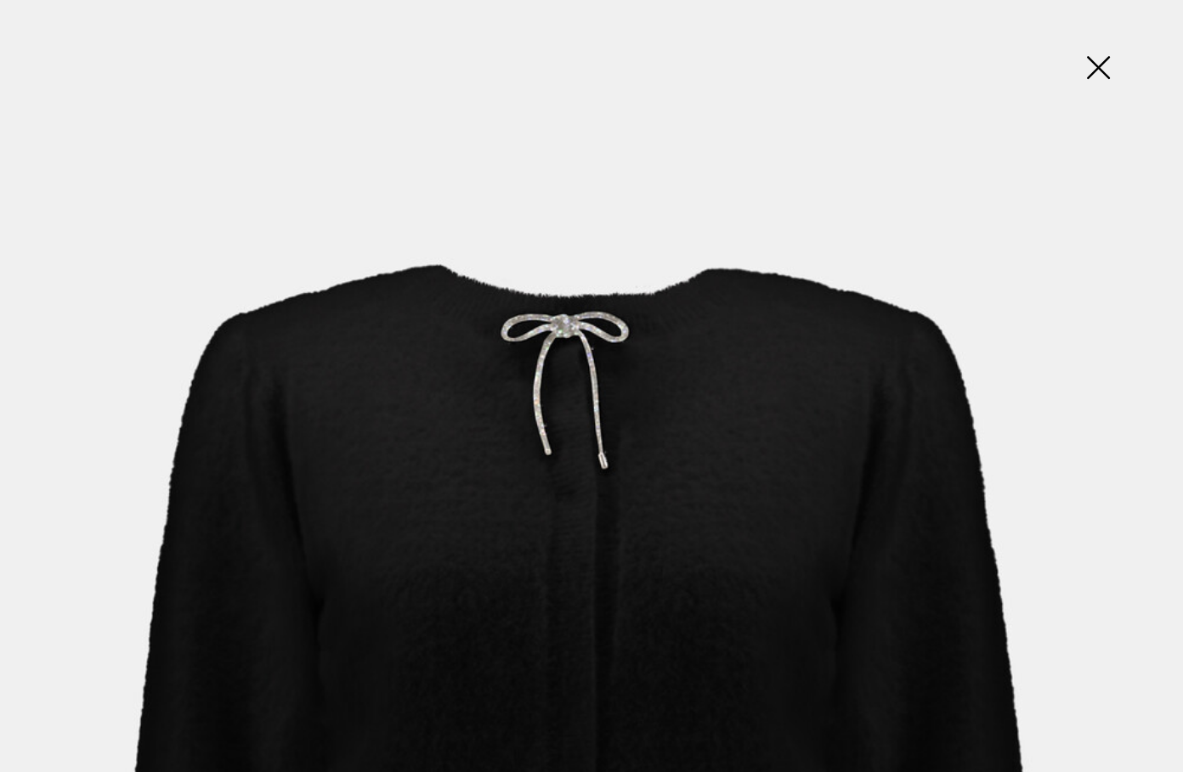
scroll to position [0, 0]
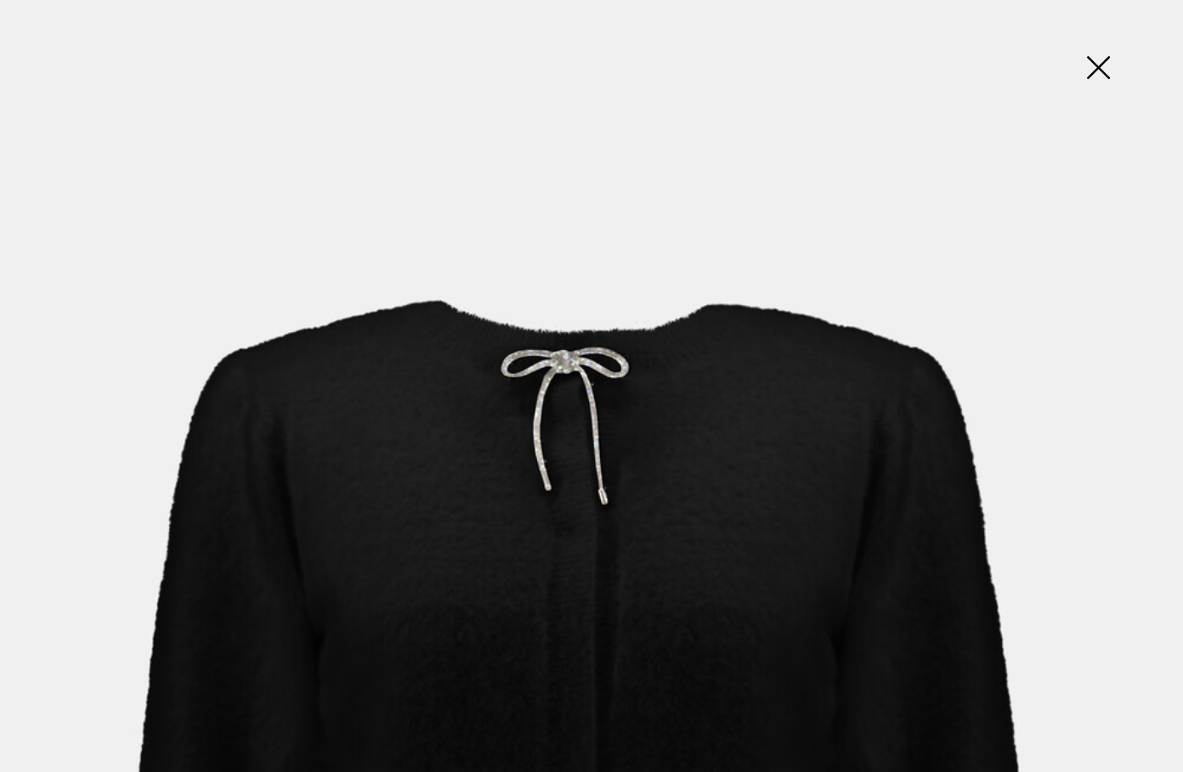
click at [1101, 59] on img at bounding box center [1097, 69] width 85 height 88
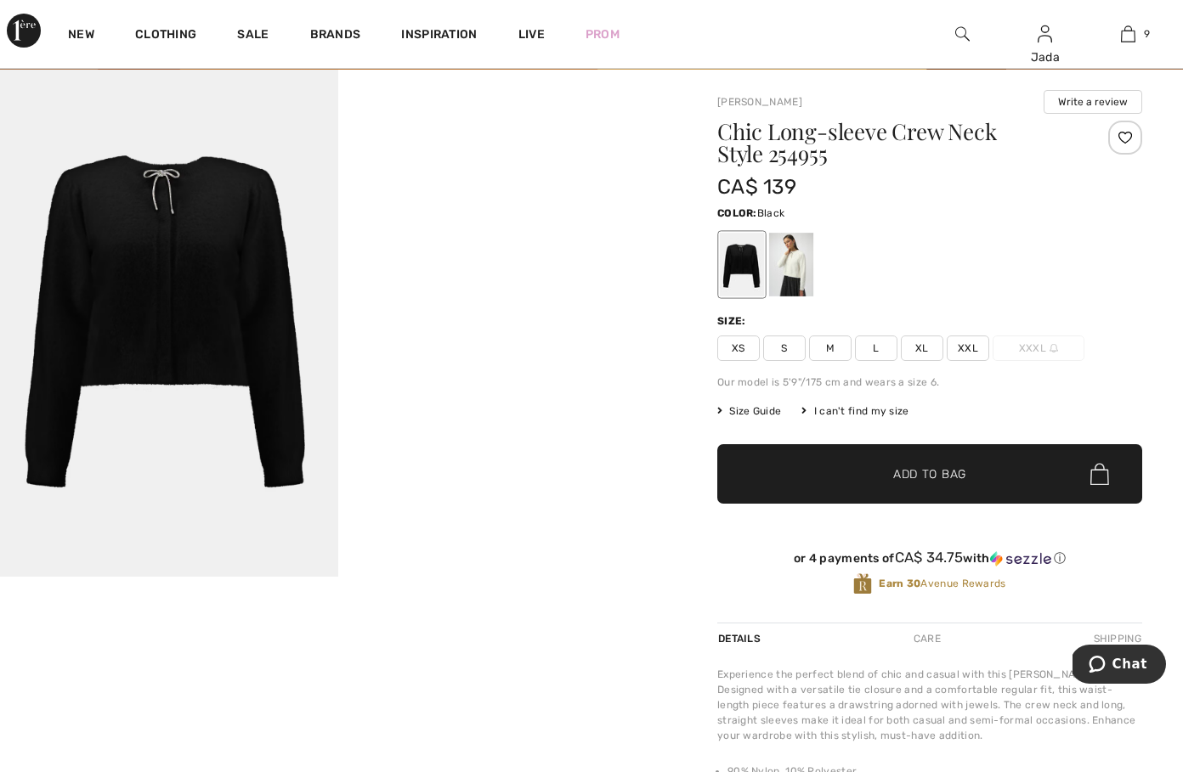
click at [879, 345] on span "L" at bounding box center [876, 348] width 42 height 25
click at [868, 472] on span "✔ Added to Bag" at bounding box center [904, 475] width 104 height 18
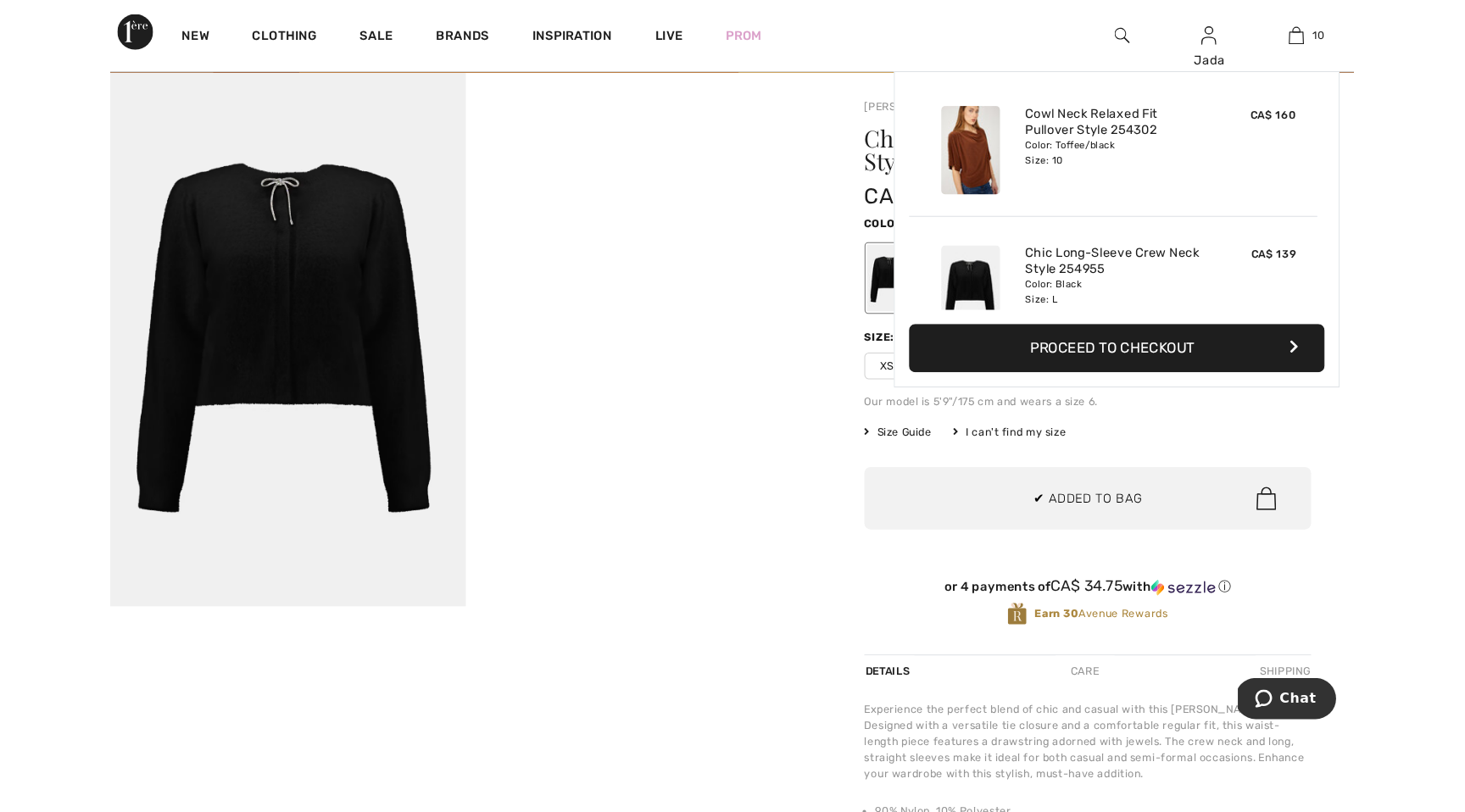
scroll to position [1110, 0]
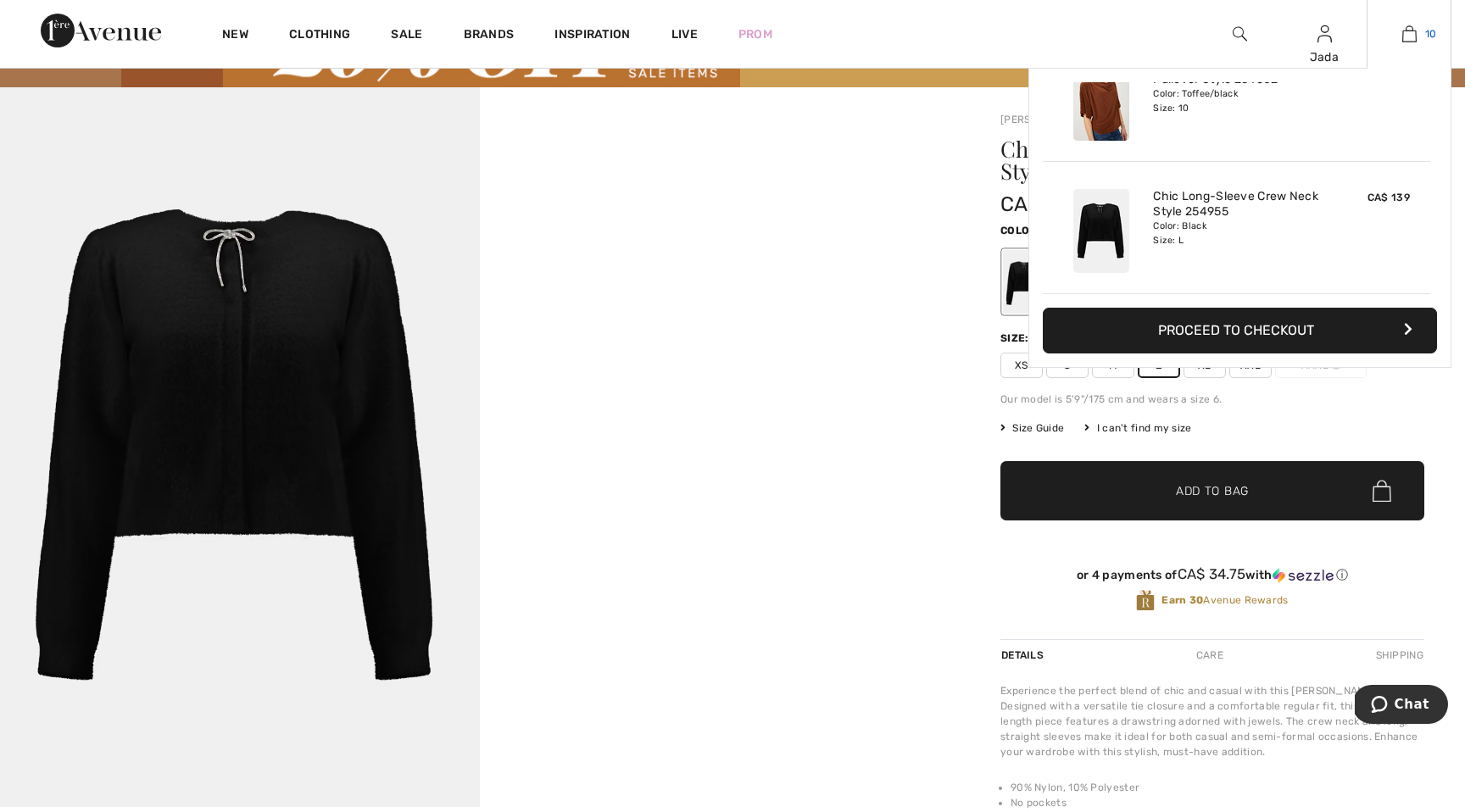
click at [1180, 33] on img at bounding box center [1409, 34] width 14 height 20
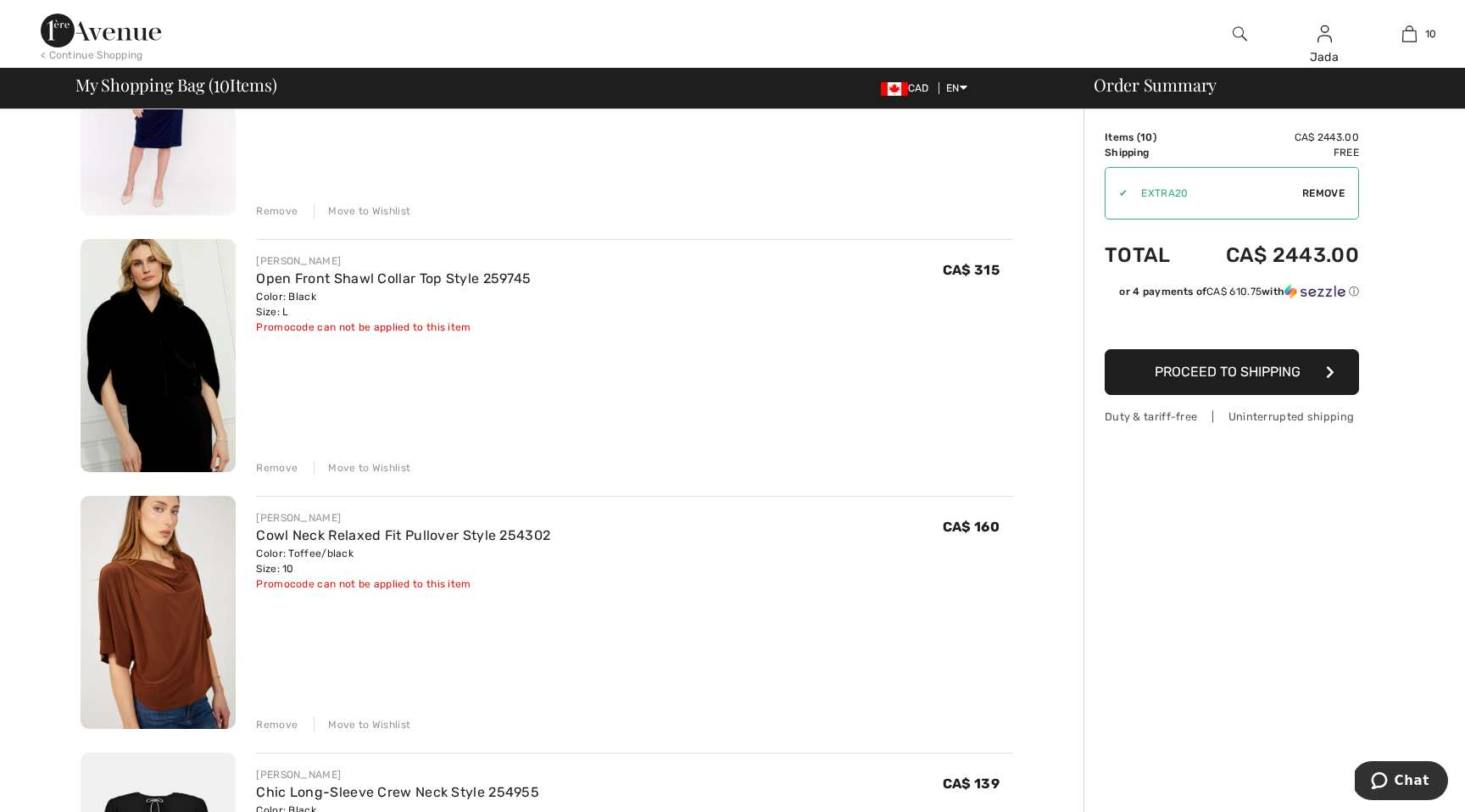
scroll to position [1796, 0]
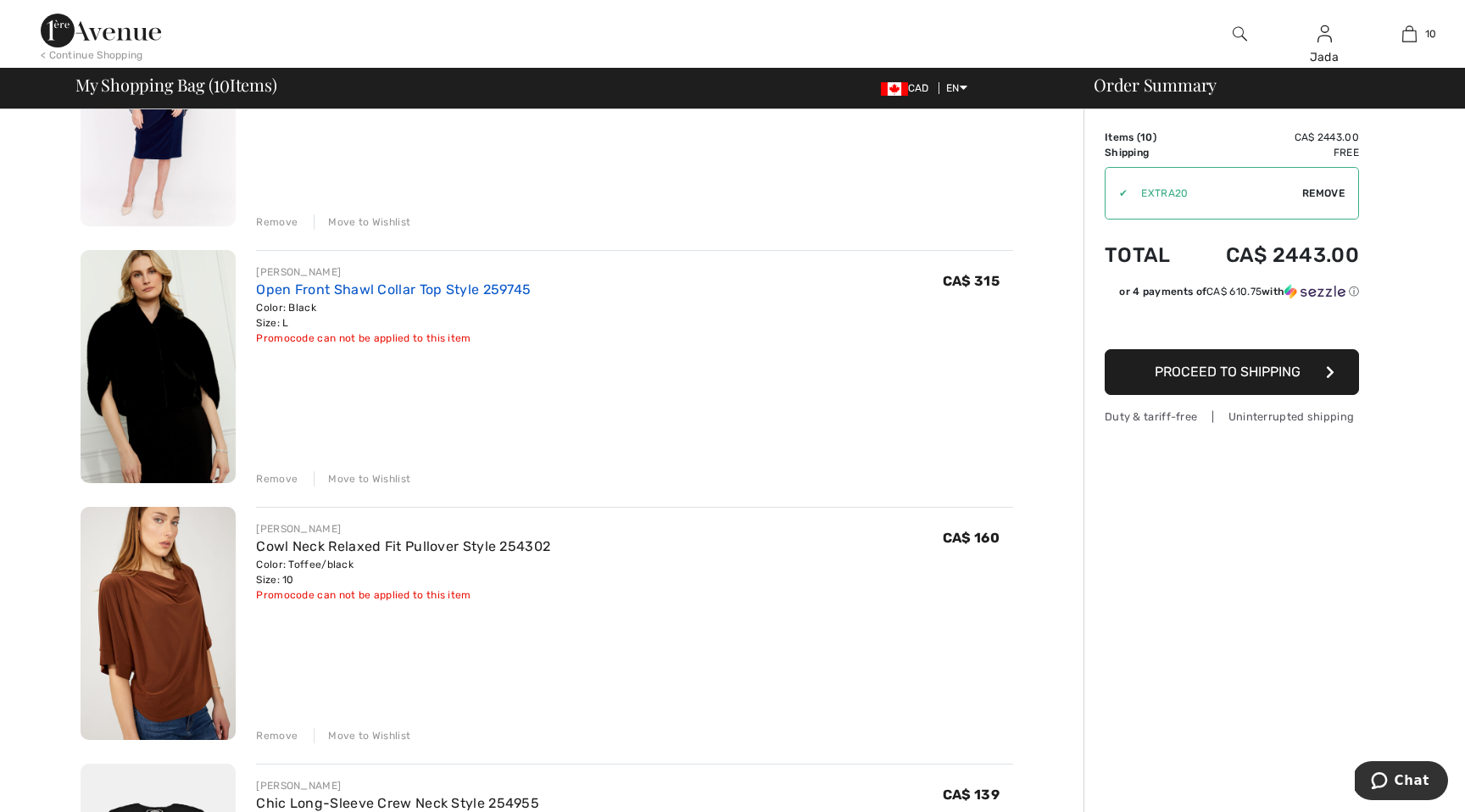
click at [328, 286] on link "Open Front Shawl Collar Top Style 259745" at bounding box center [393, 289] width 274 height 16
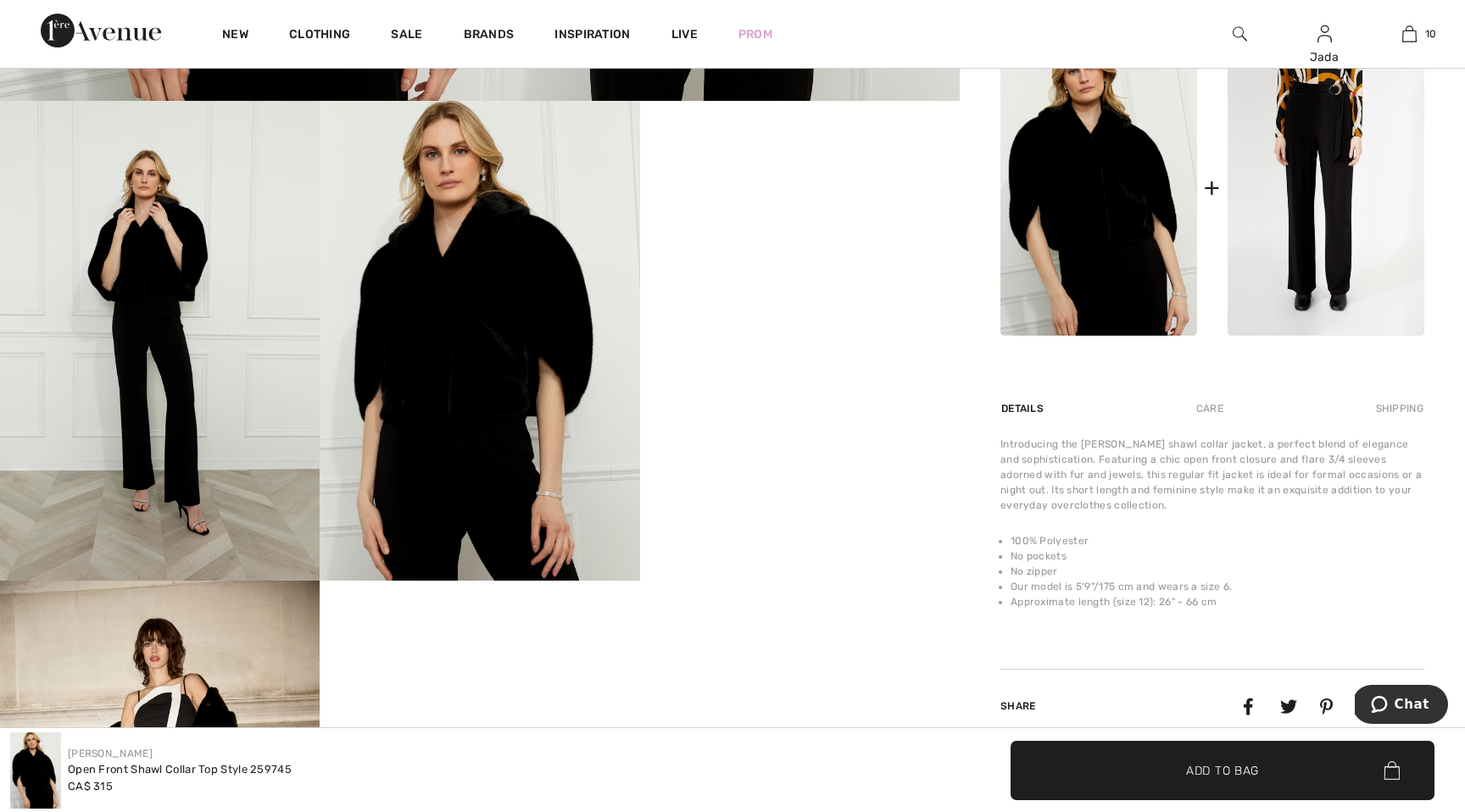
scroll to position [819, 0]
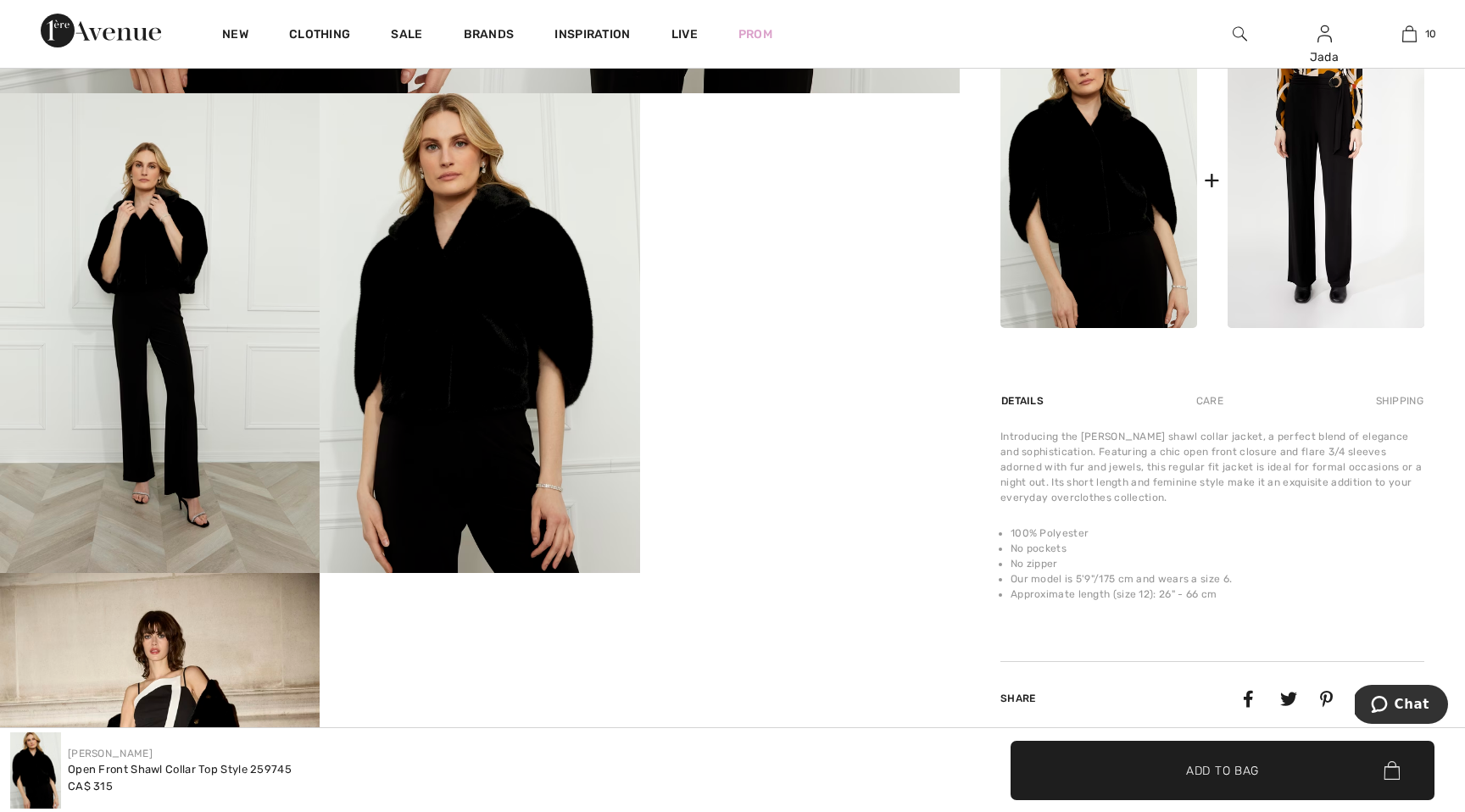
click at [849, 253] on video "Your browser does not support the video tag." at bounding box center [799, 173] width 319 height 161
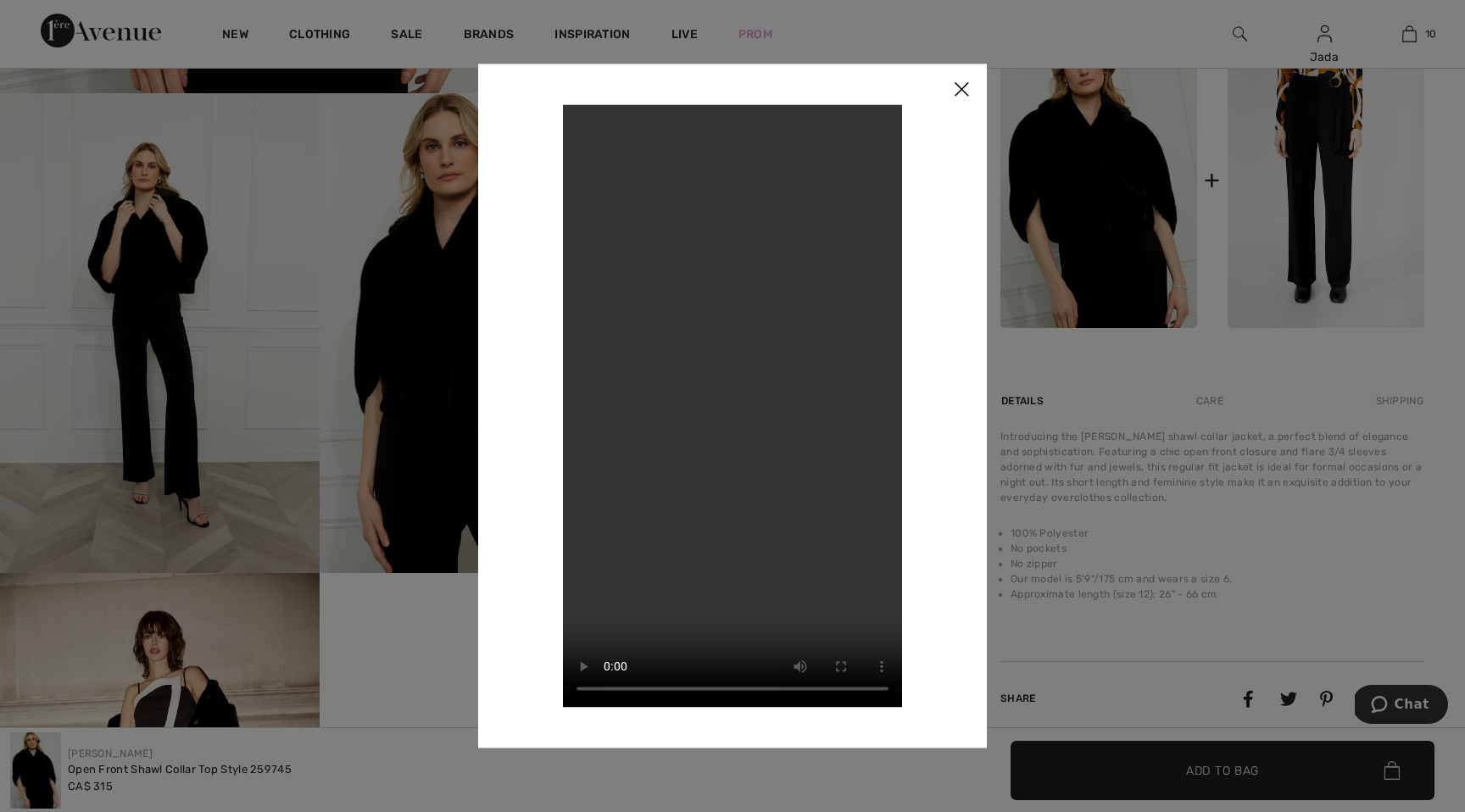
click at [960, 91] on img at bounding box center [961, 90] width 51 height 53
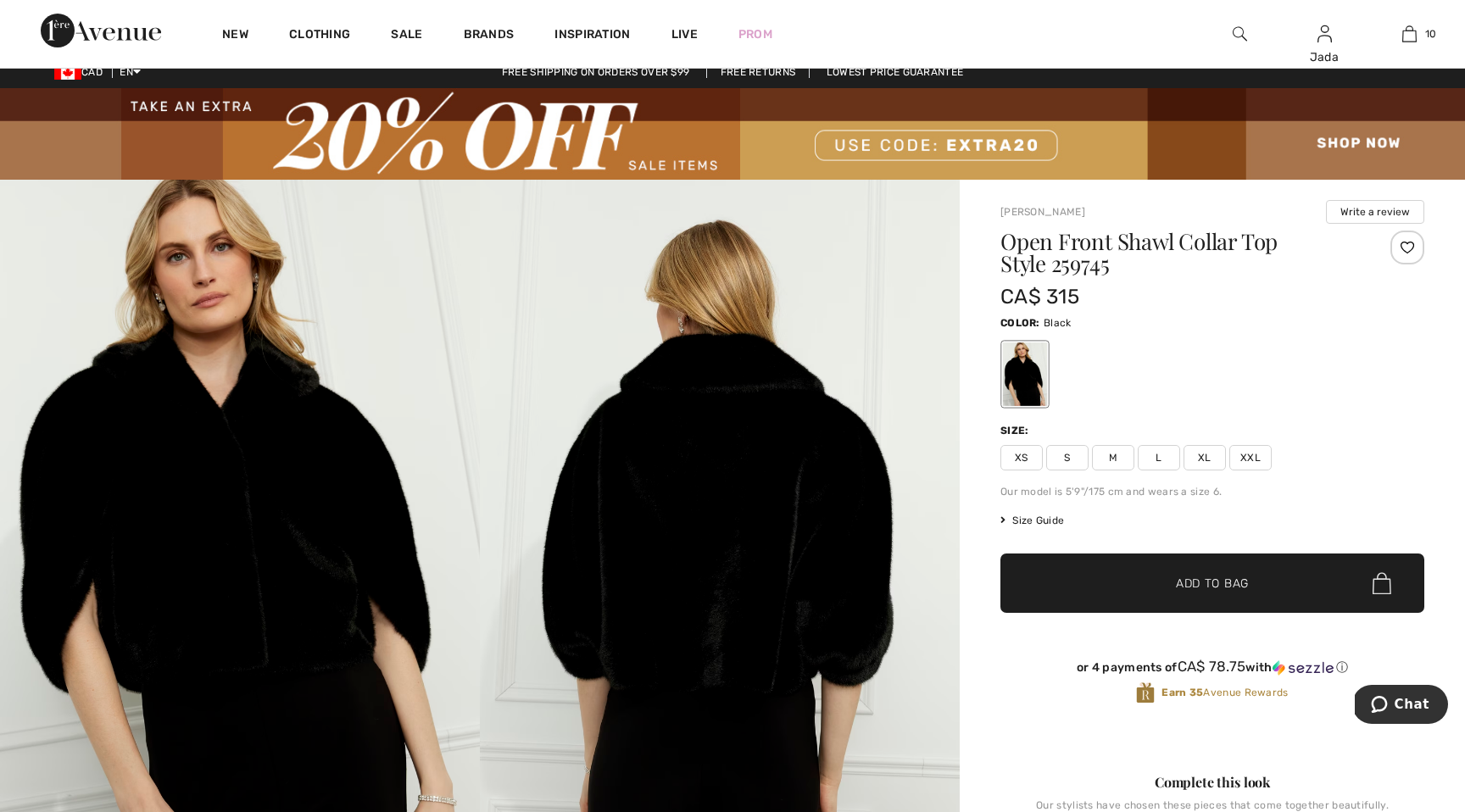
scroll to position [0, 0]
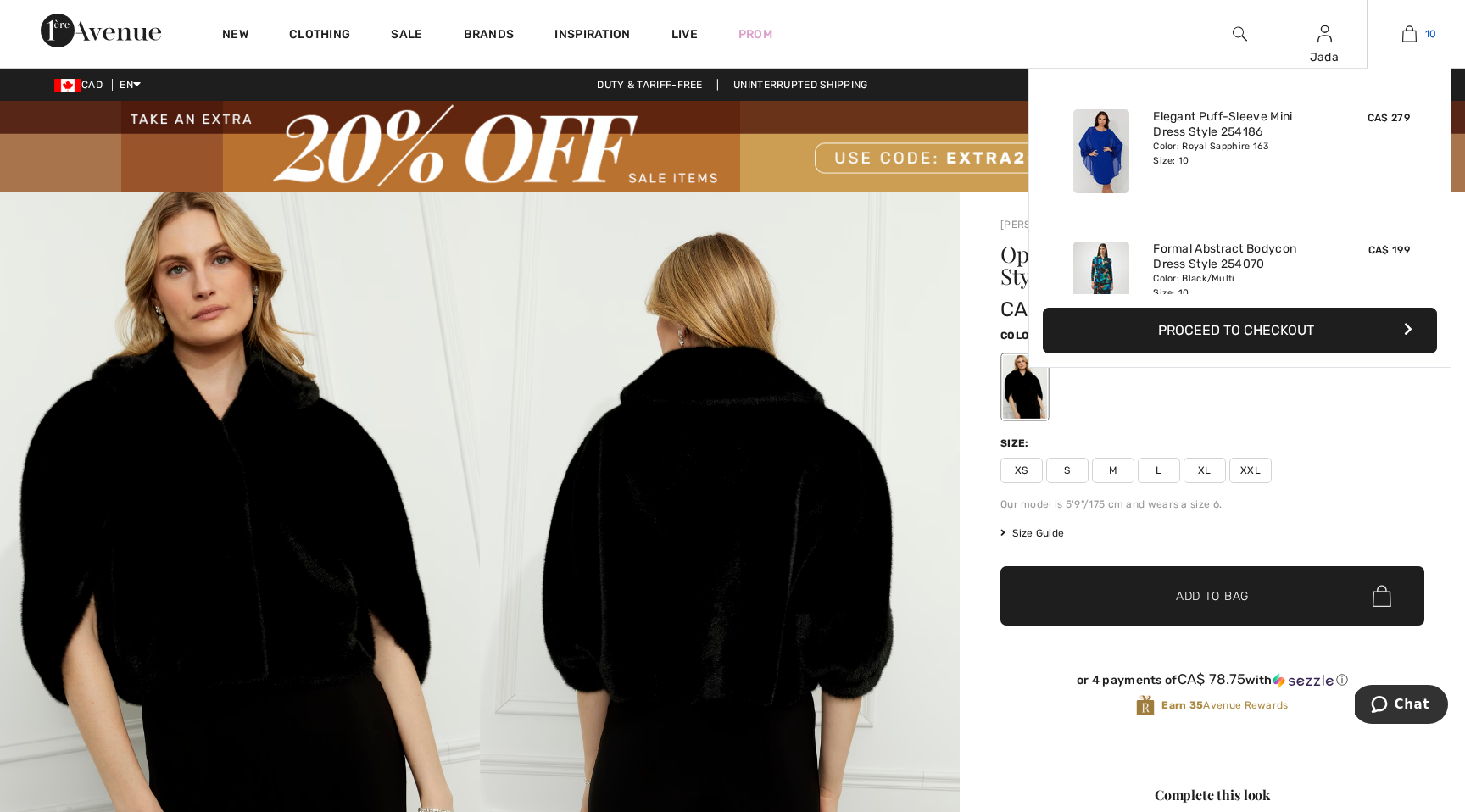
click at [1412, 34] on img at bounding box center [1409, 34] width 14 height 20
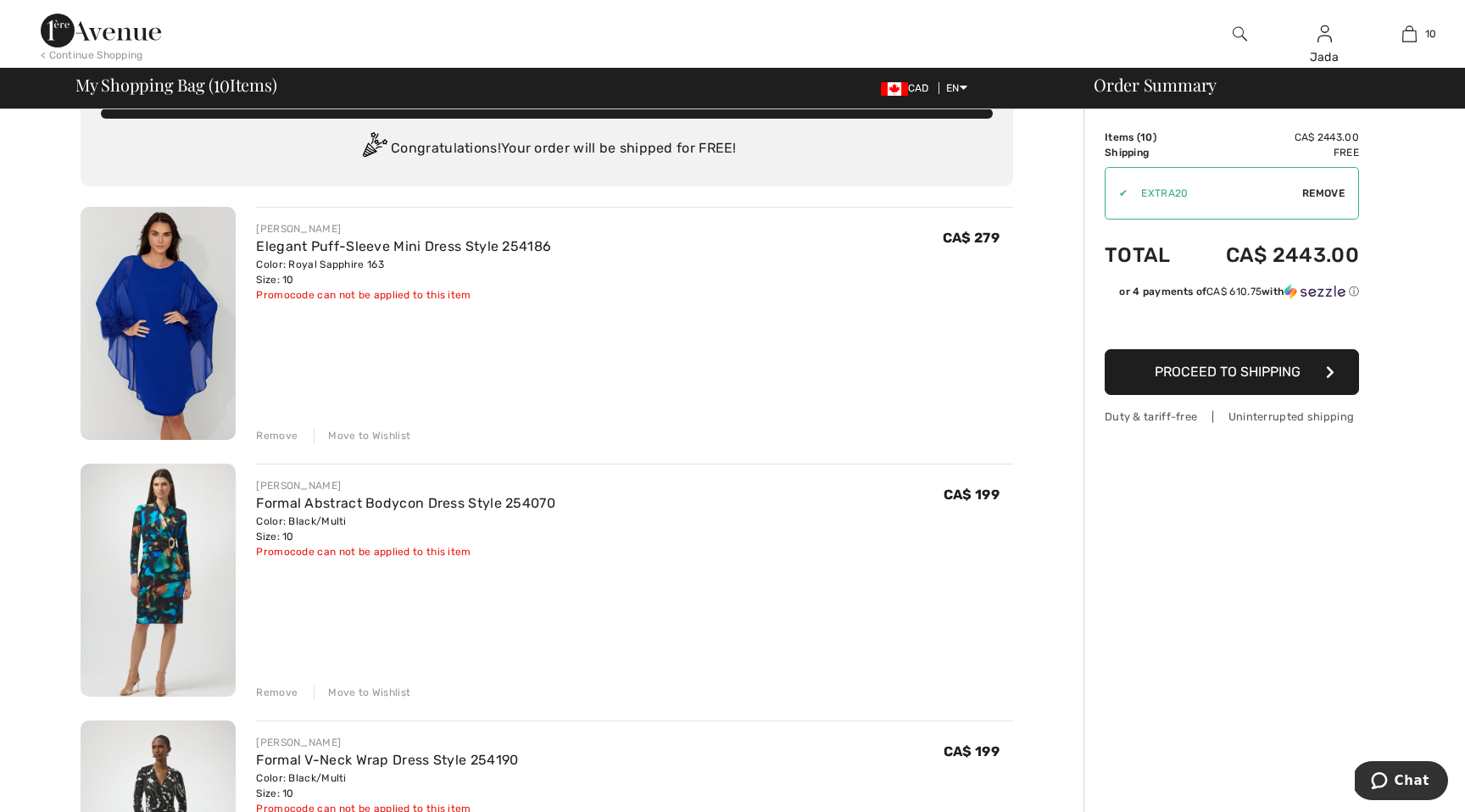
scroll to position [26, 0]
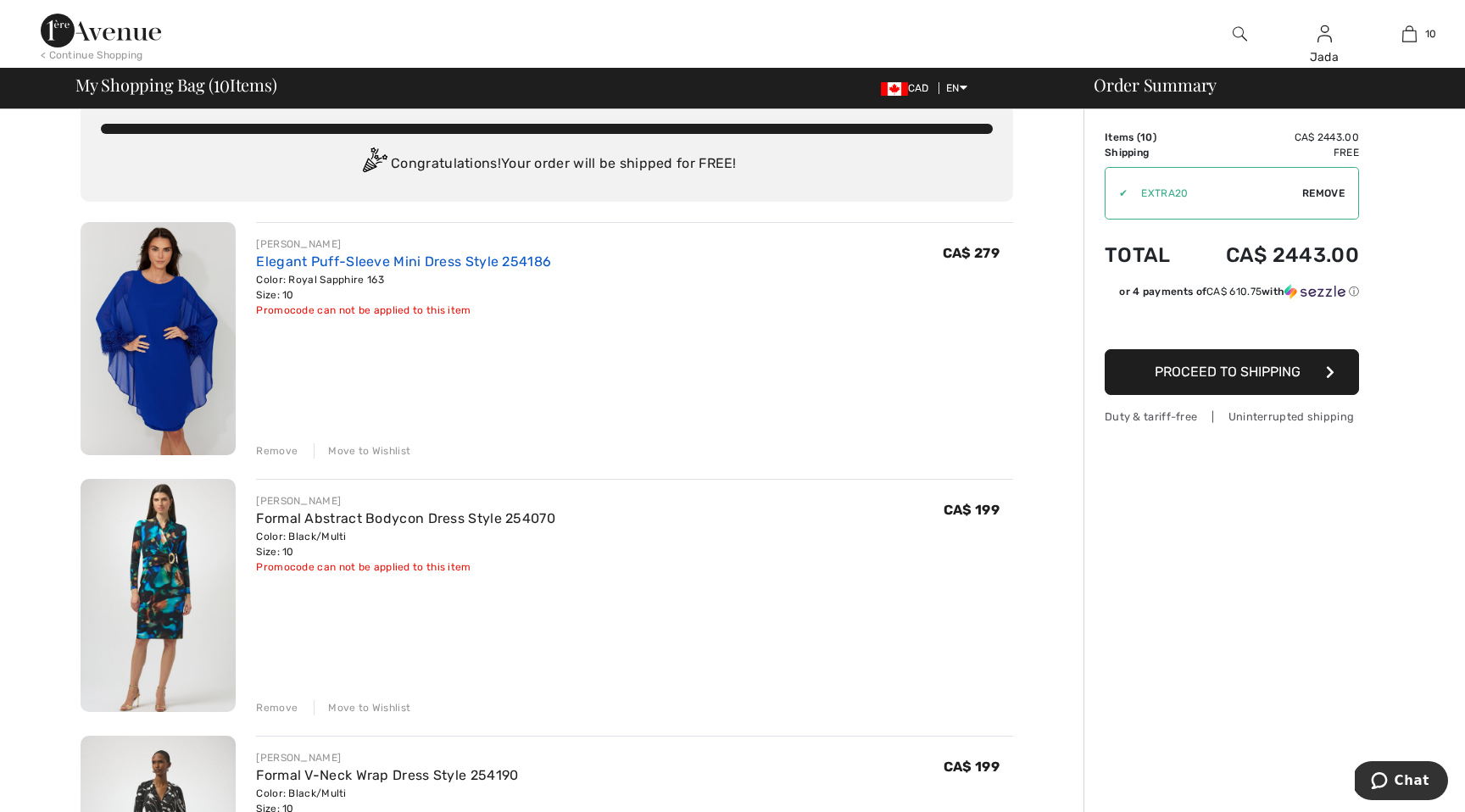
click at [414, 256] on link "Elegant Puff-Sleeve Mini Dress Style 254186" at bounding box center [404, 261] width 295 height 16
click at [478, 261] on link "Elegant Puff-Sleeve Mini Dress Style 254186" at bounding box center [404, 261] width 295 height 16
click at [185, 312] on img at bounding box center [158, 339] width 155 height 233
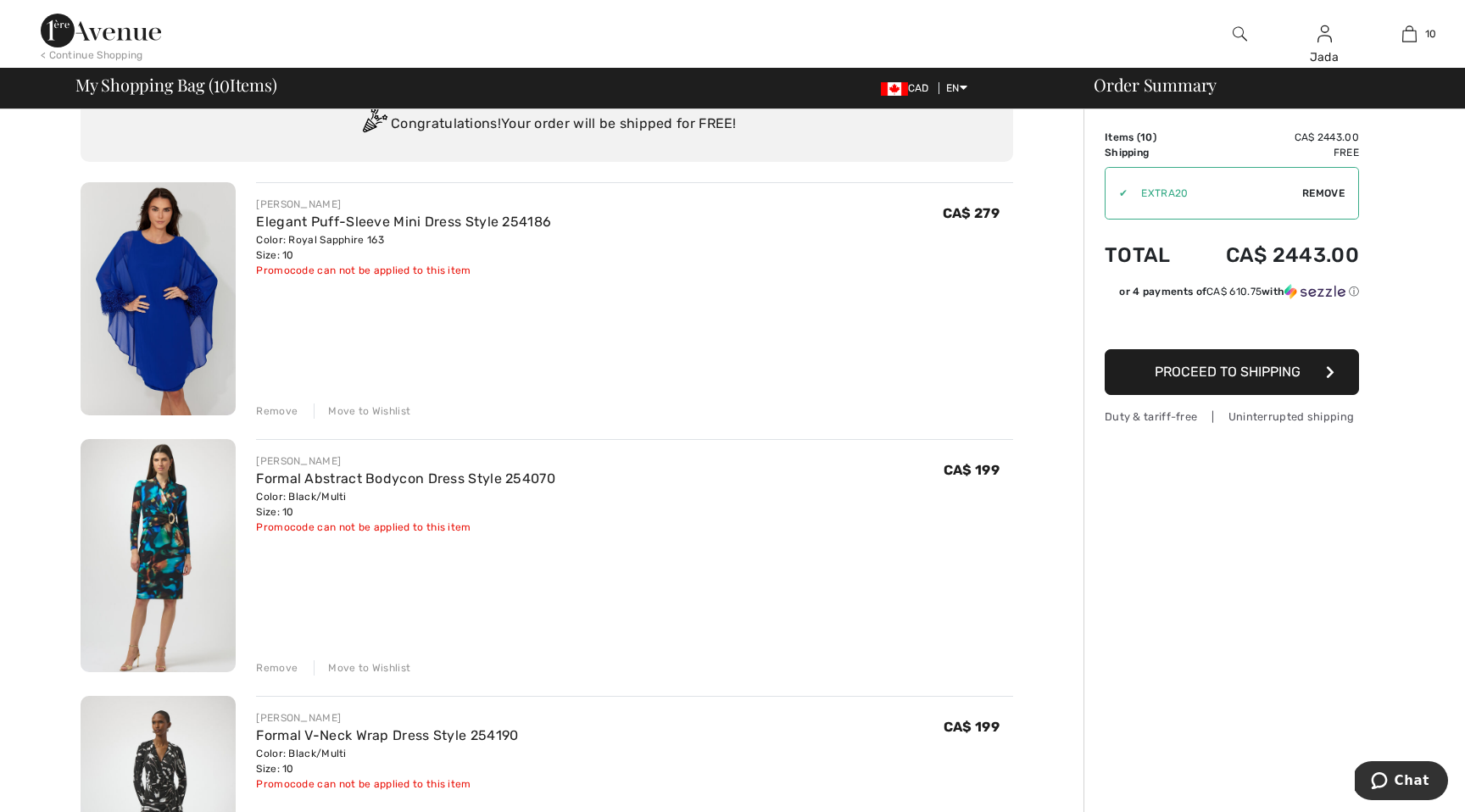
scroll to position [124, 0]
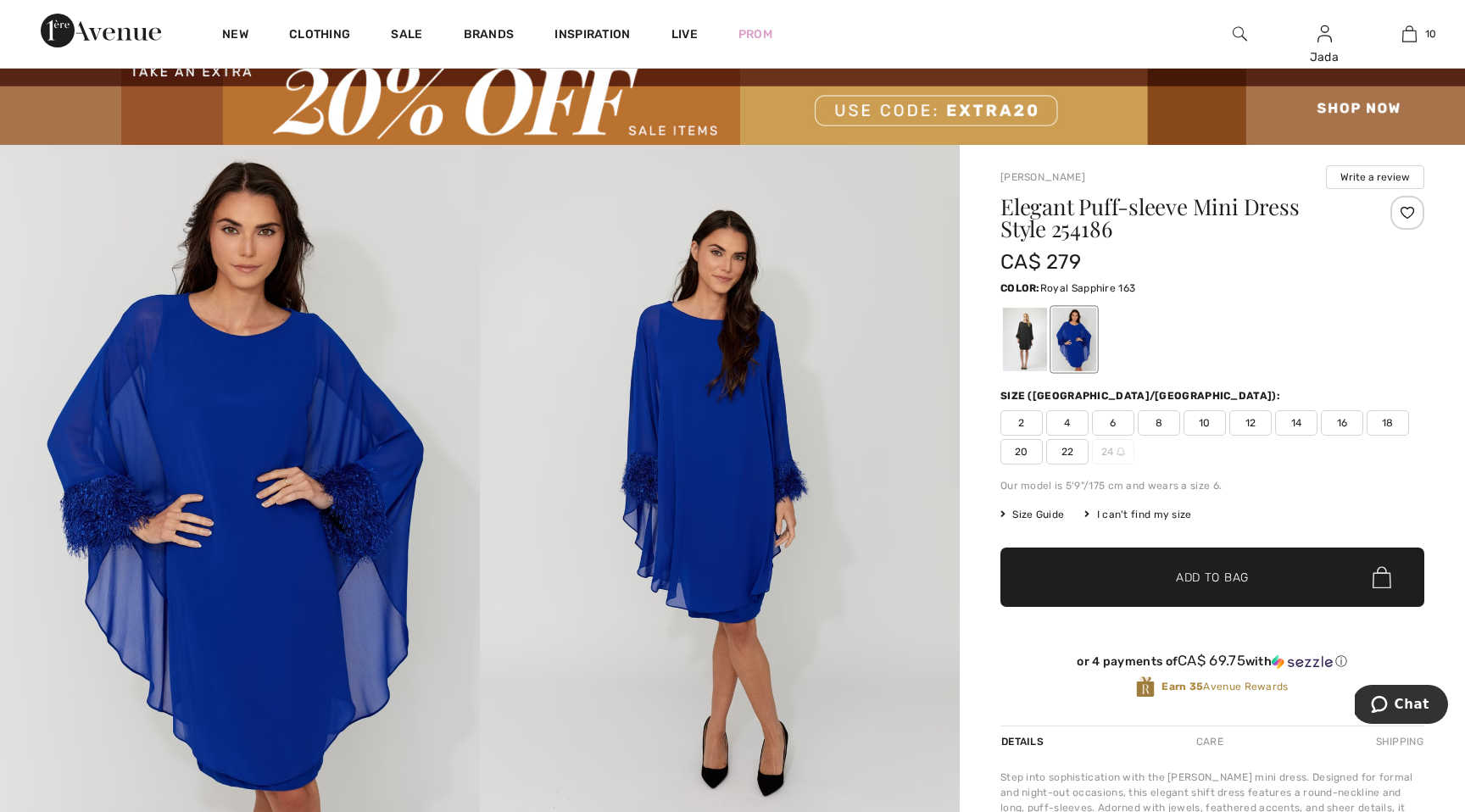
scroll to position [69, 0]
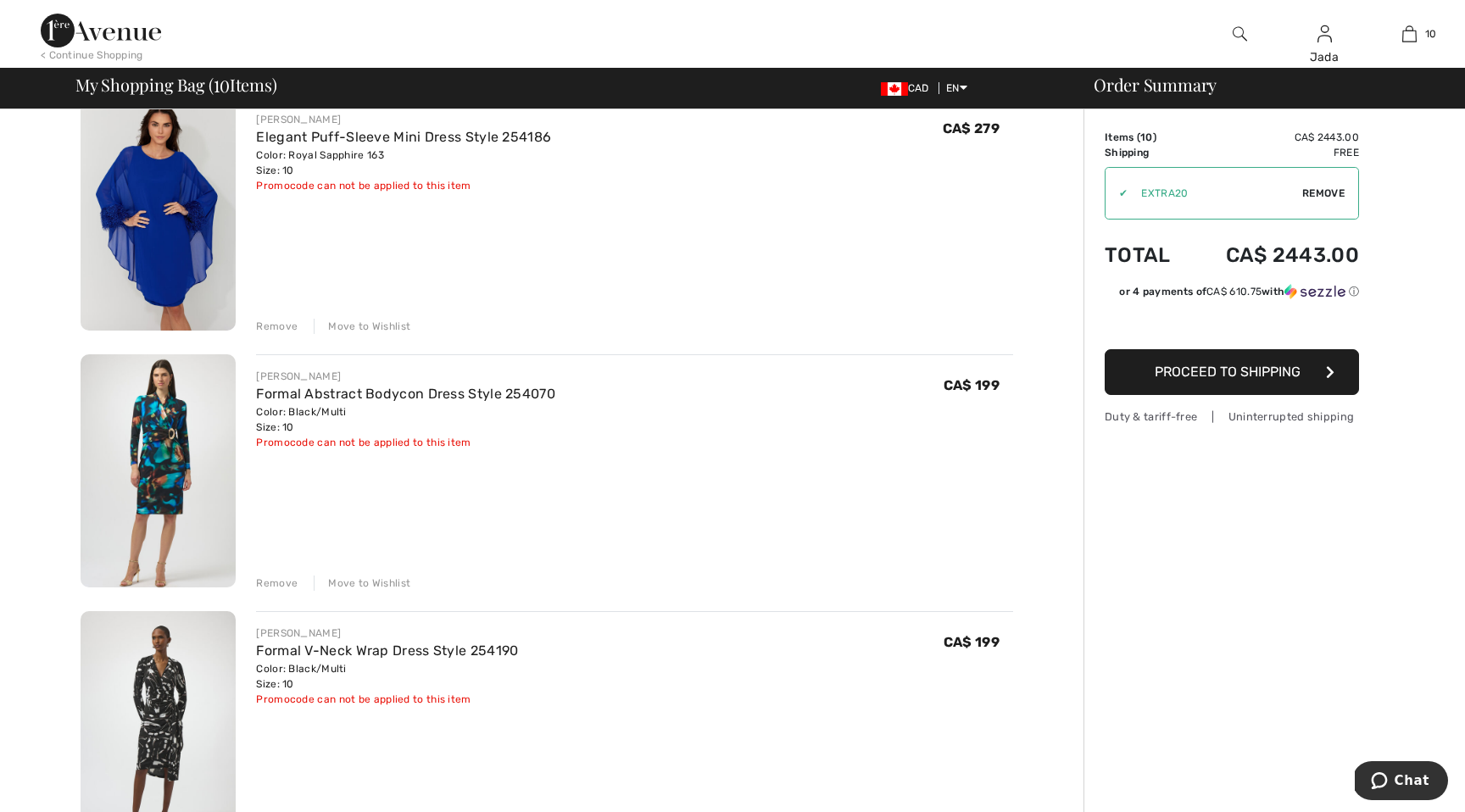
click at [172, 474] on img at bounding box center [158, 471] width 155 height 233
click at [314, 392] on link "Formal Abstract Bodycon Dress Style 254070" at bounding box center [406, 394] width 299 height 16
click at [161, 442] on img at bounding box center [158, 471] width 155 height 233
click at [161, 488] on img at bounding box center [158, 471] width 155 height 233
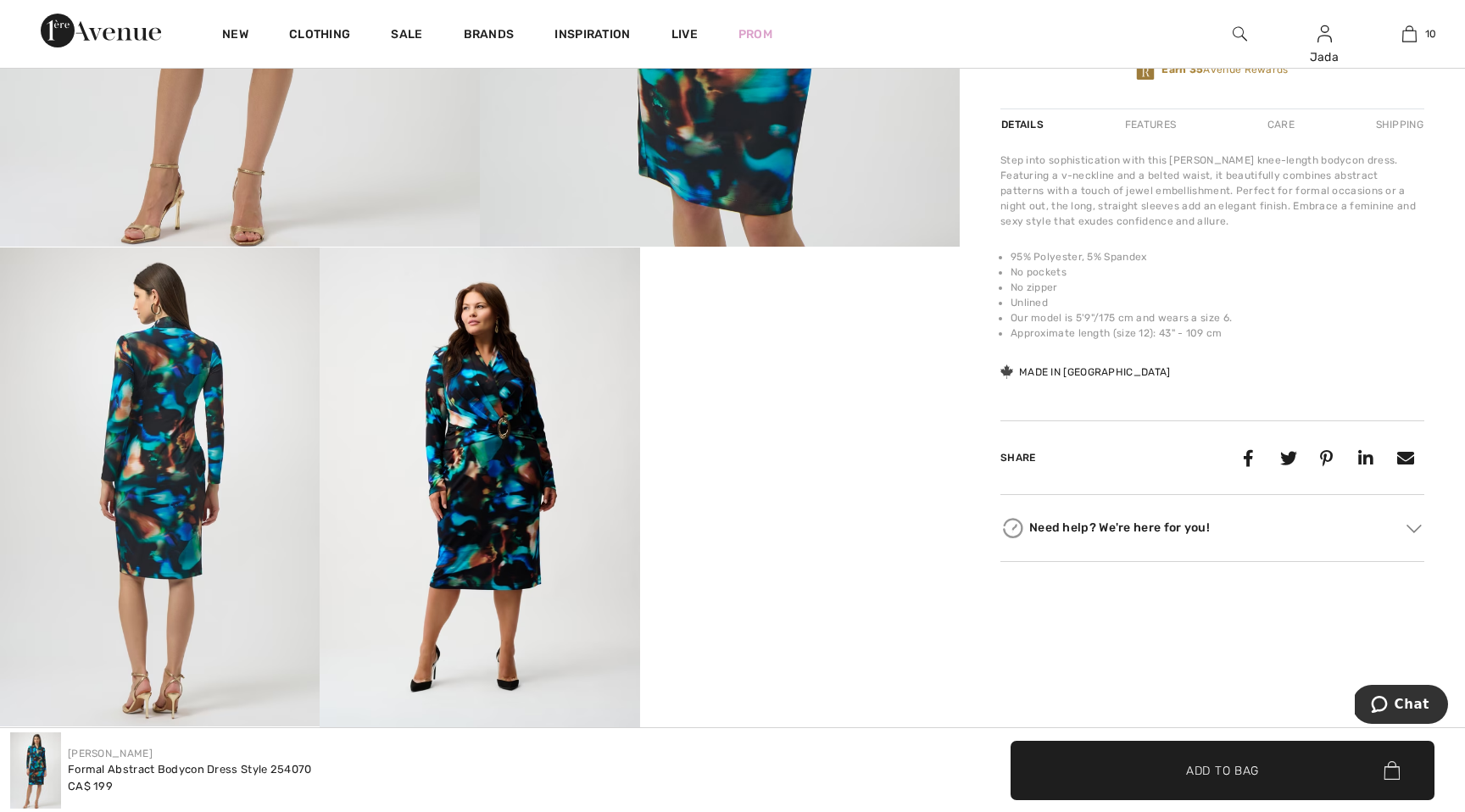
scroll to position [667, 0]
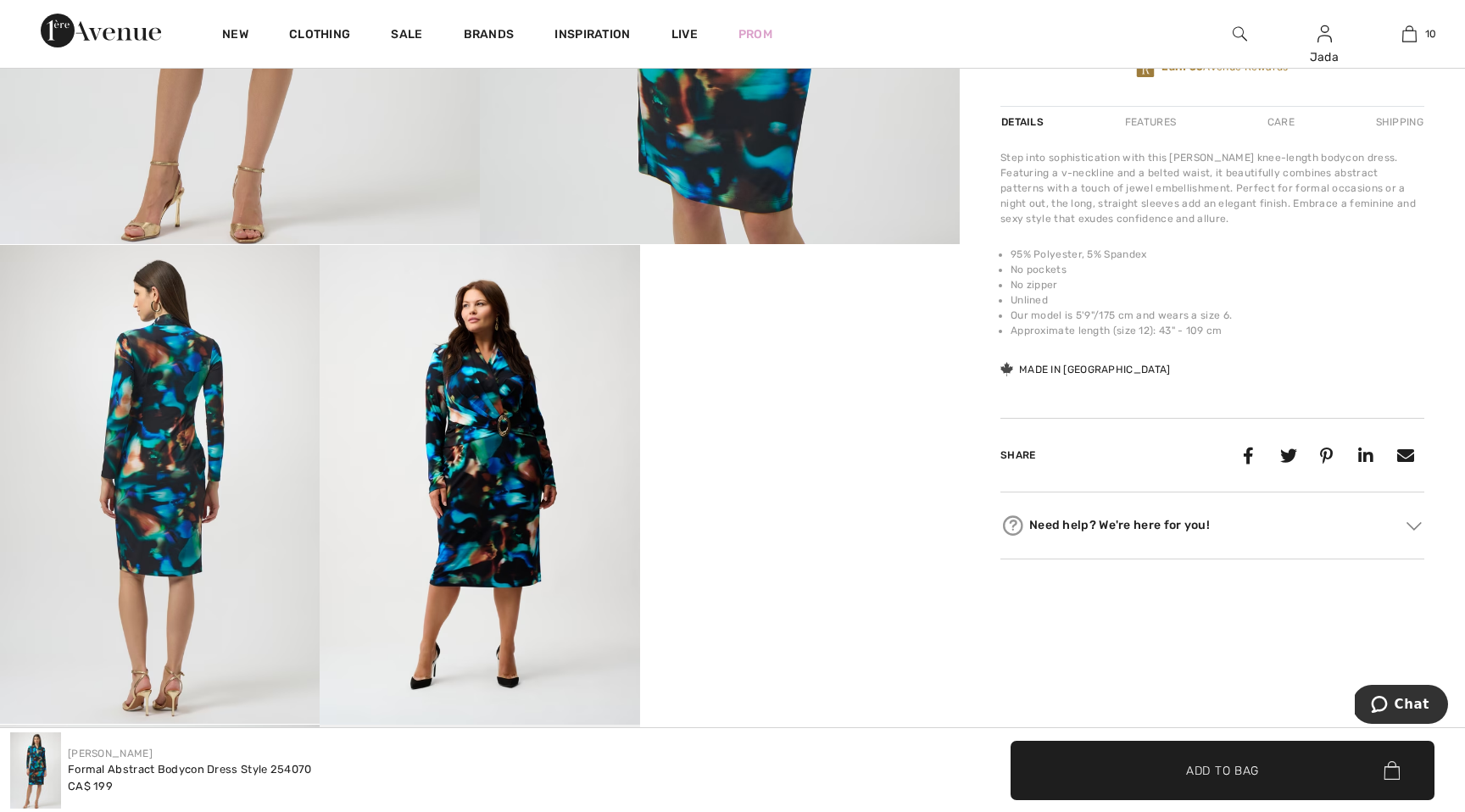
click at [481, 507] on img at bounding box center [479, 485] width 319 height 480
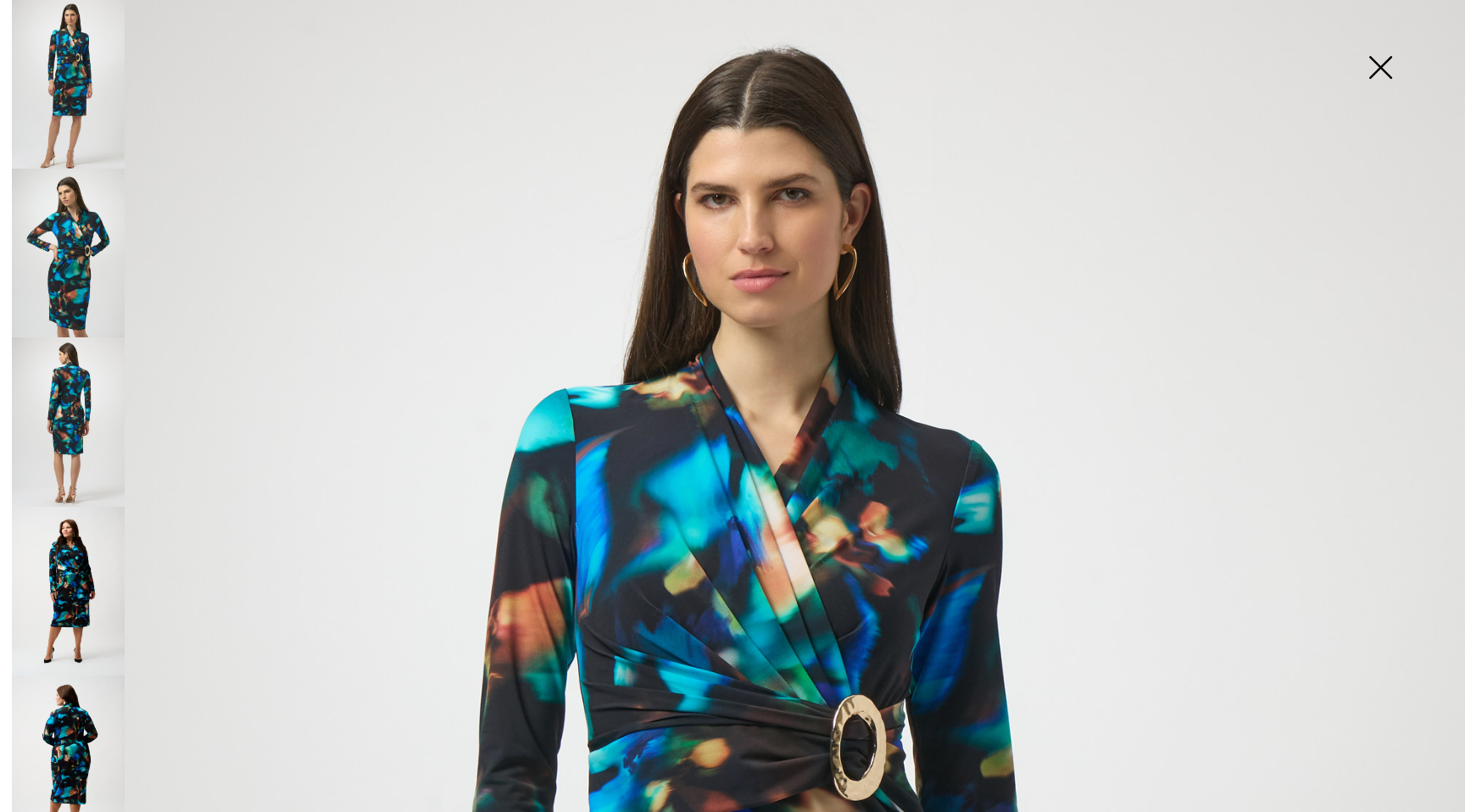
click at [80, 561] on img at bounding box center [68, 592] width 113 height 170
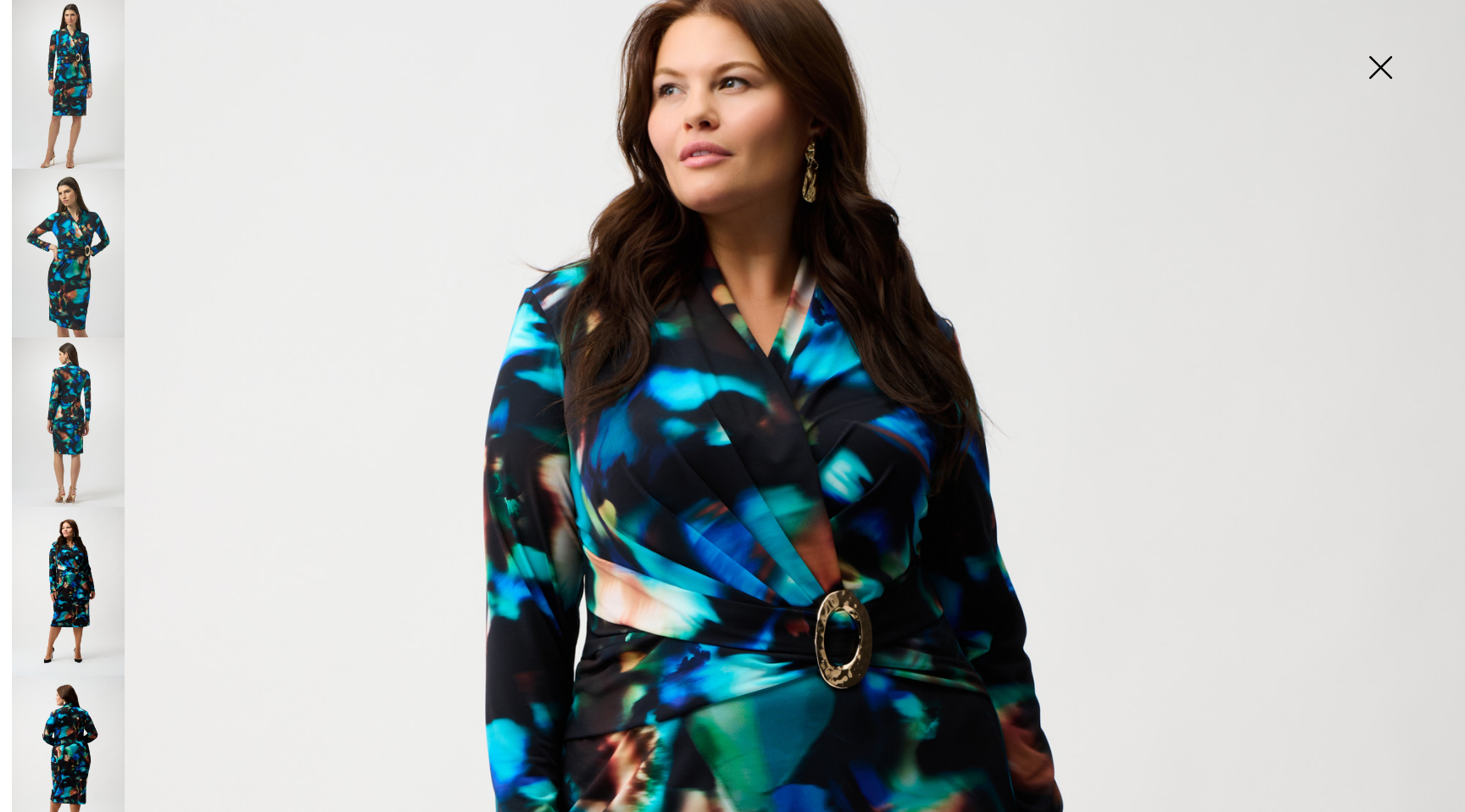
scroll to position [0, 0]
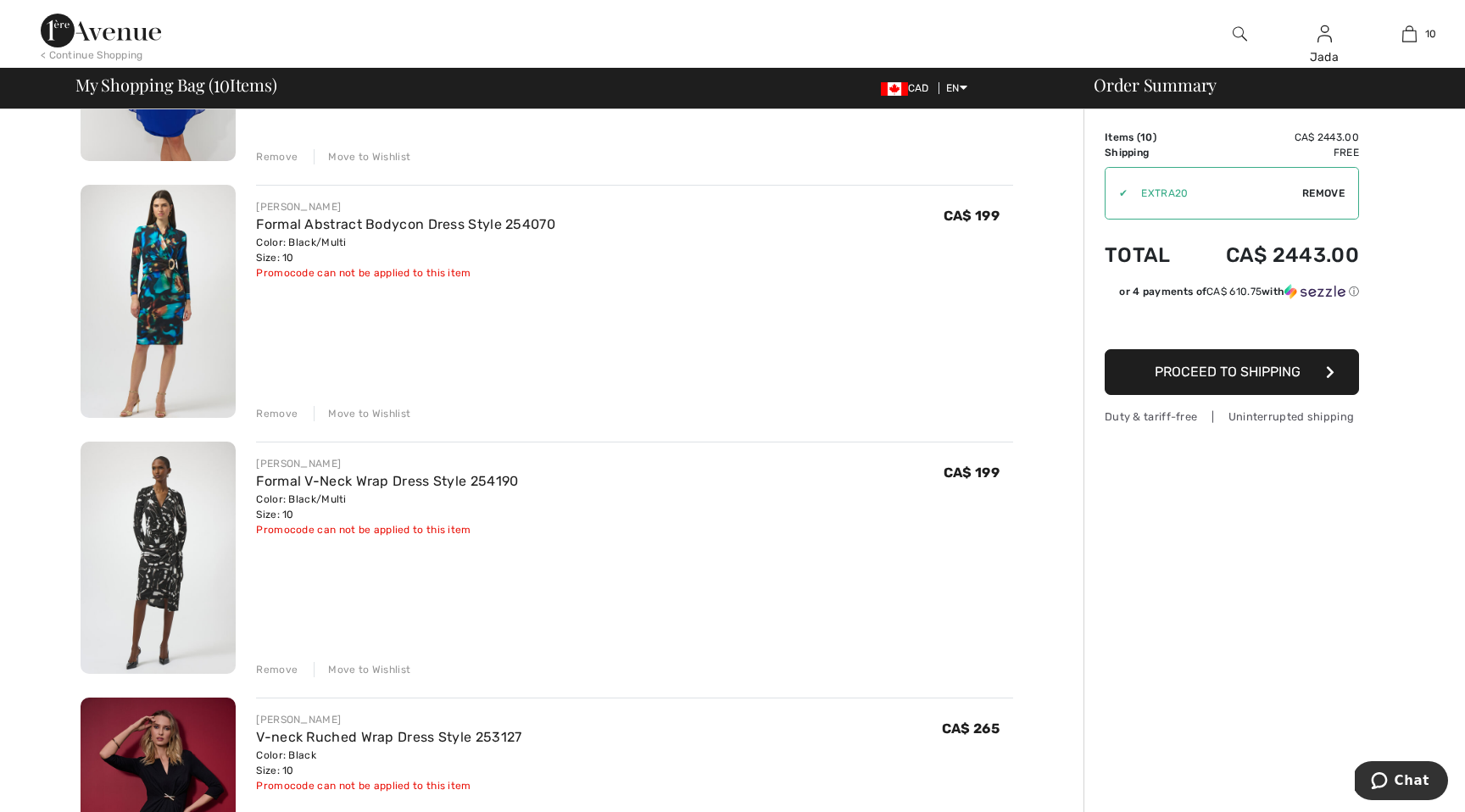
scroll to position [322, 0]
click at [160, 556] on img at bounding box center [158, 557] width 155 height 233
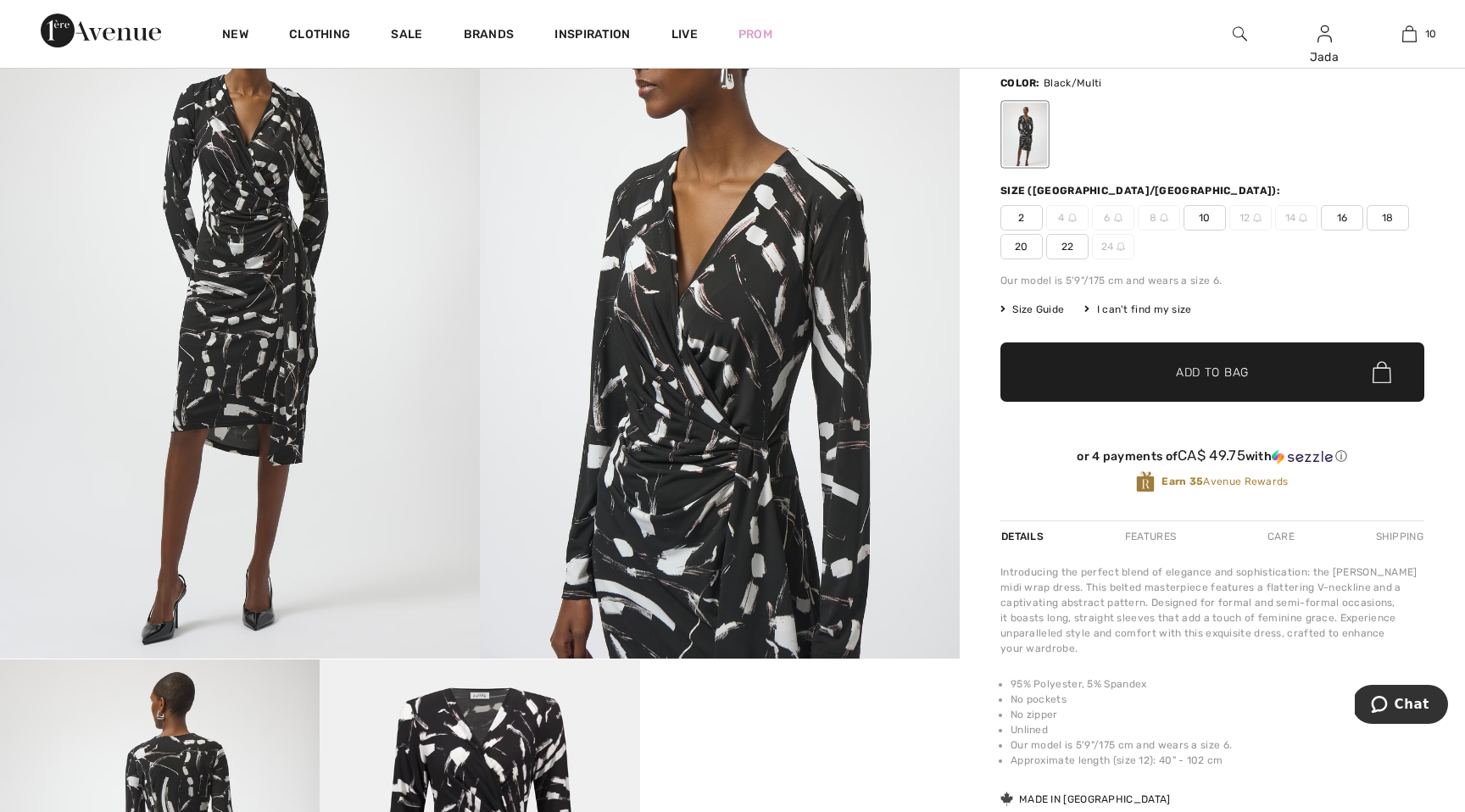
scroll to position [255, 0]
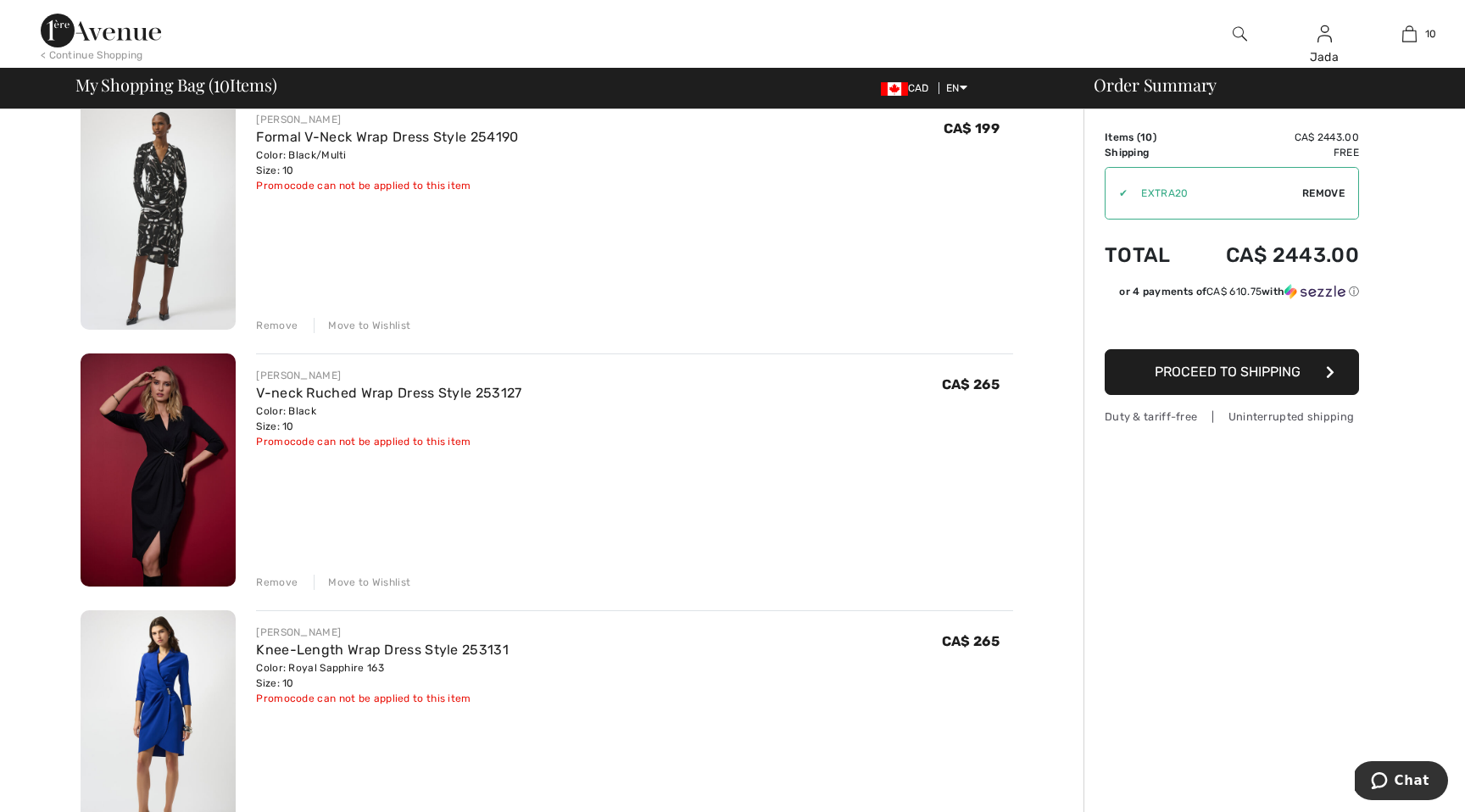
scroll to position [673, 0]
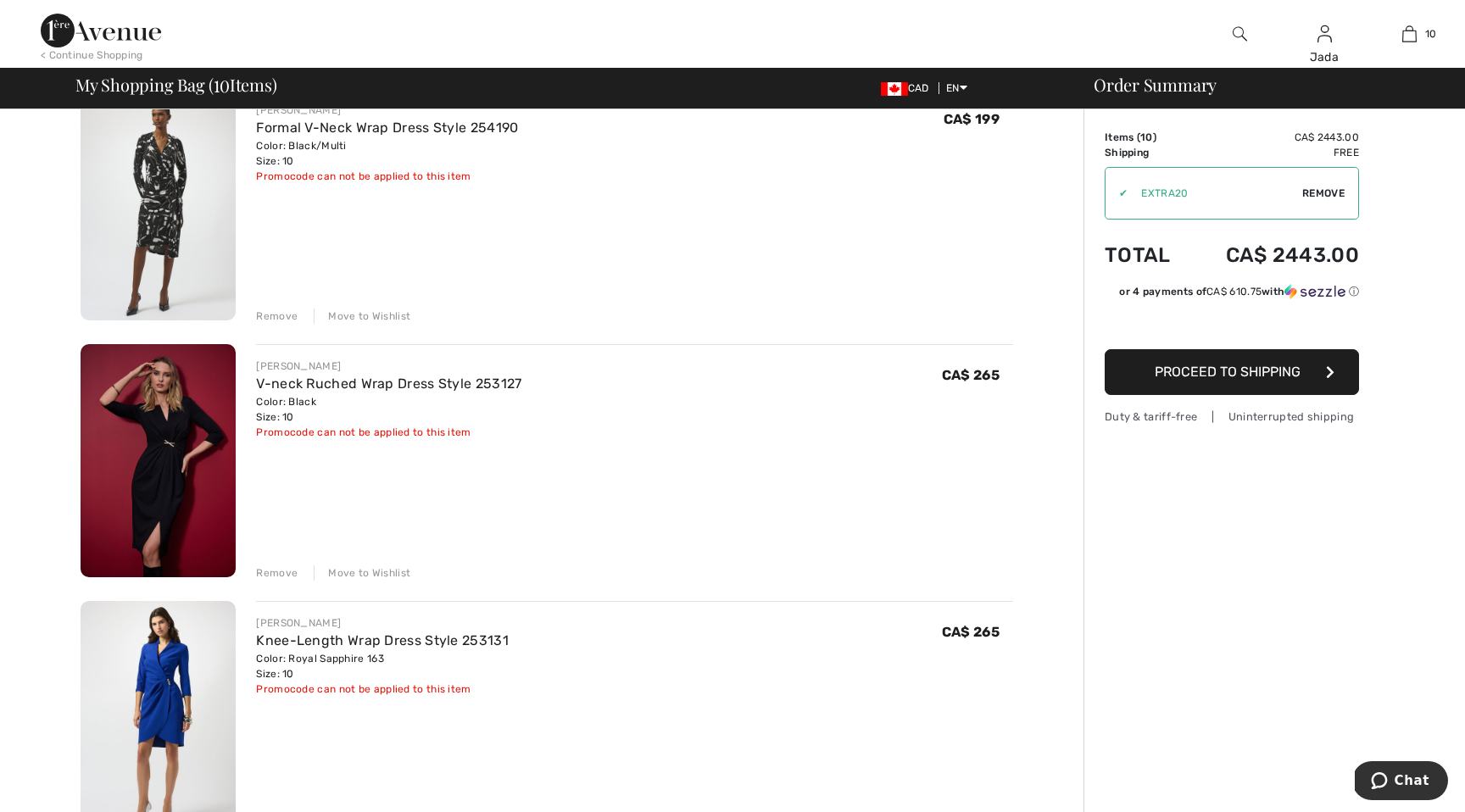
click at [174, 465] on img at bounding box center [158, 461] width 155 height 233
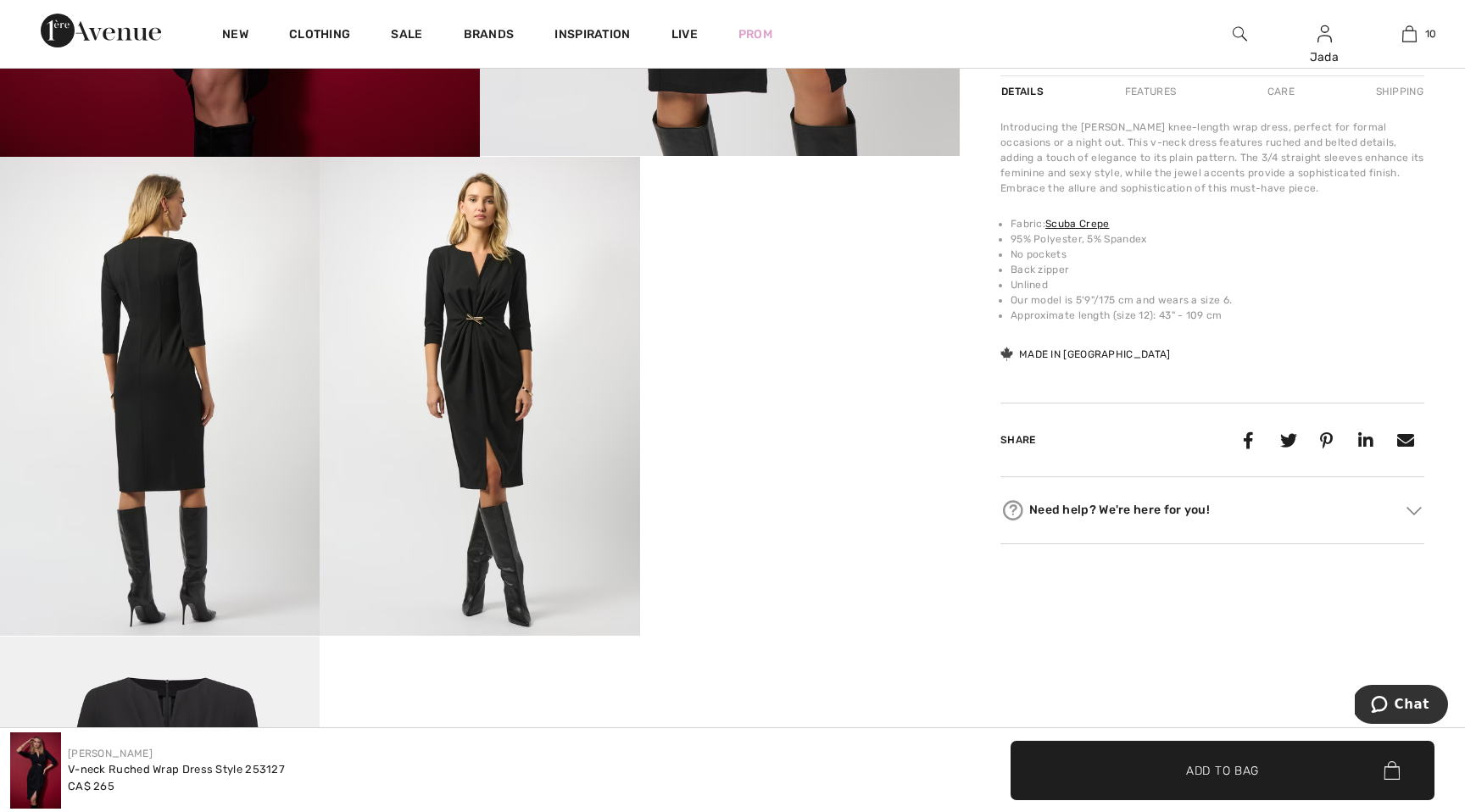
scroll to position [756, 0]
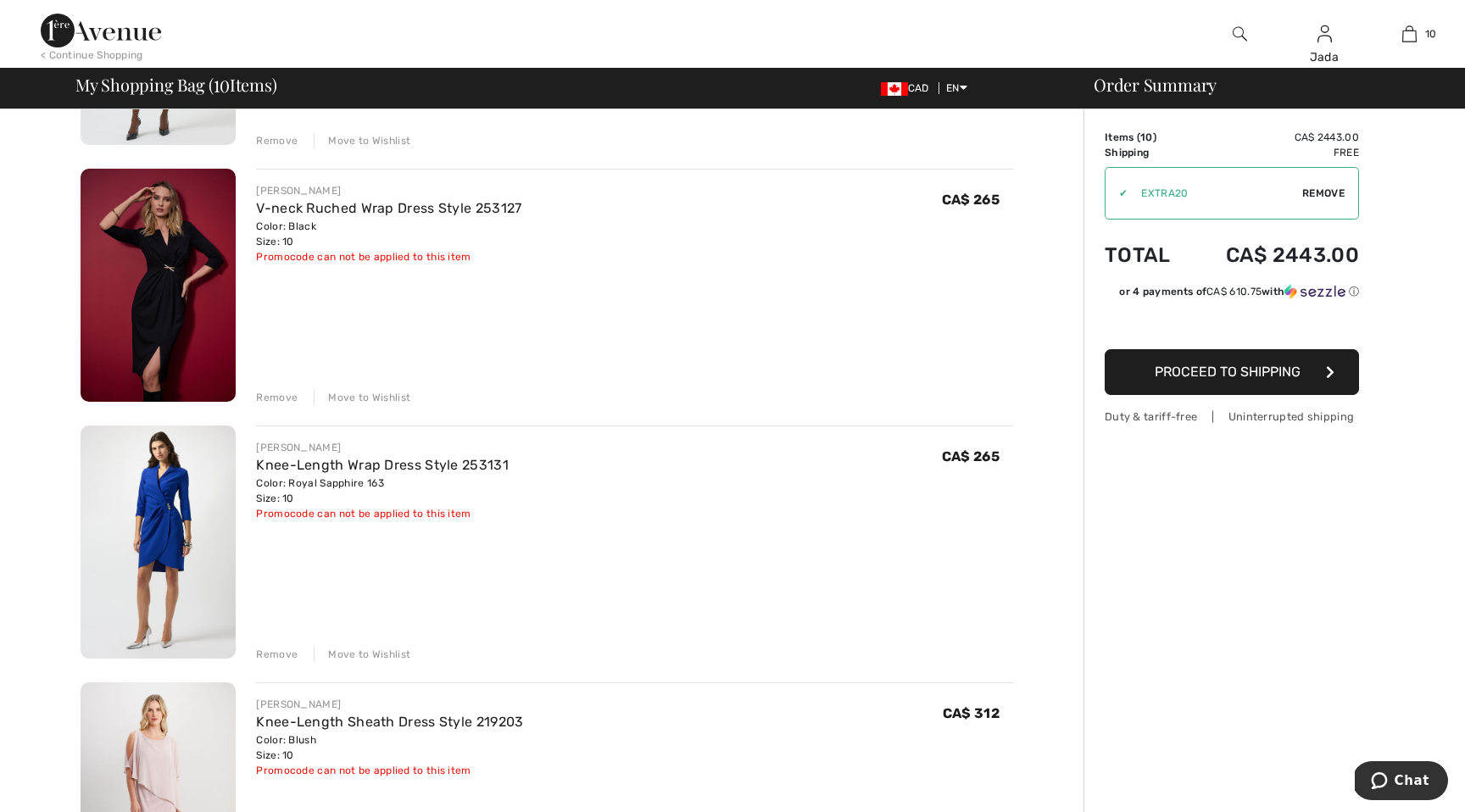
scroll to position [872, 0]
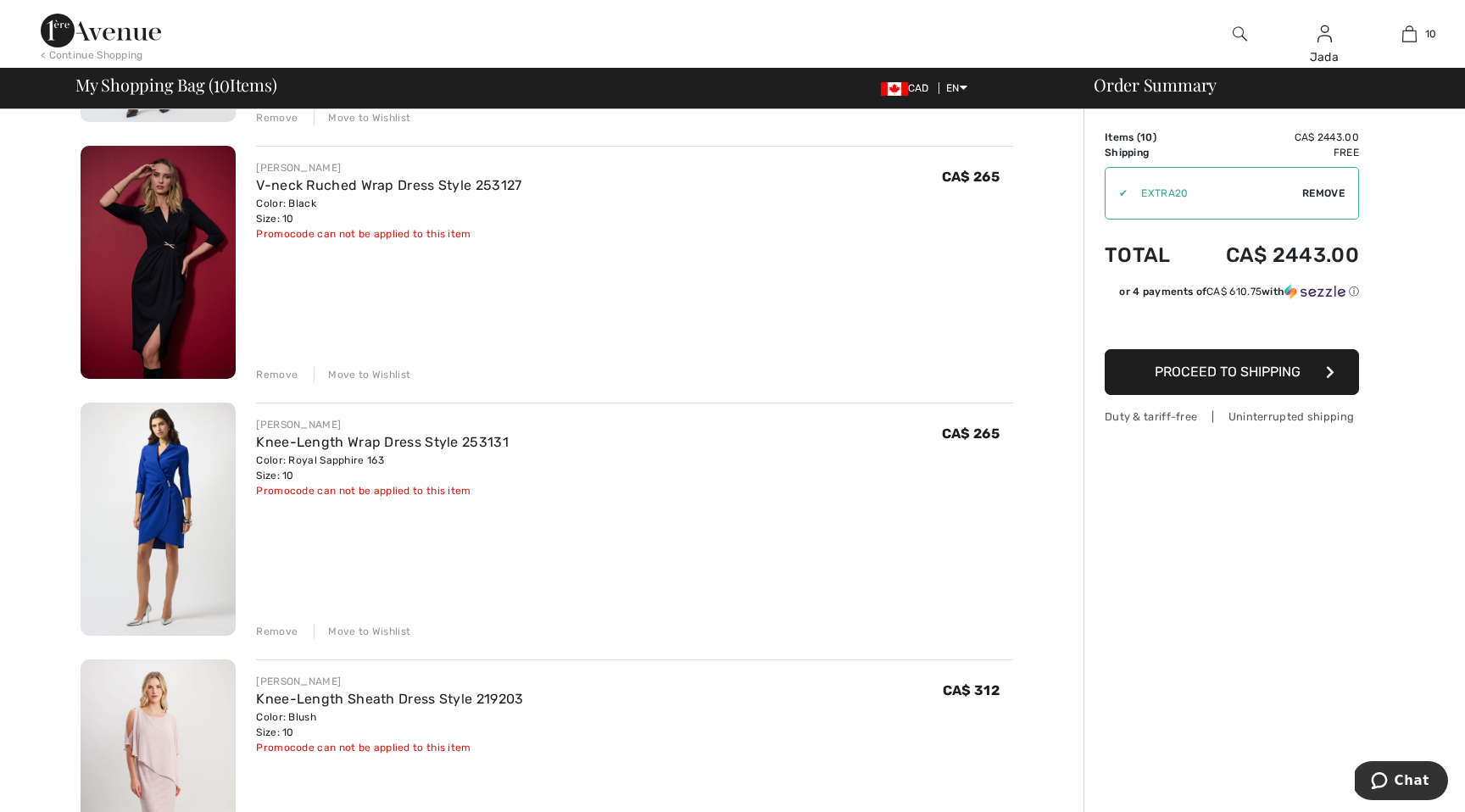
click at [159, 505] on img at bounding box center [158, 520] width 155 height 233
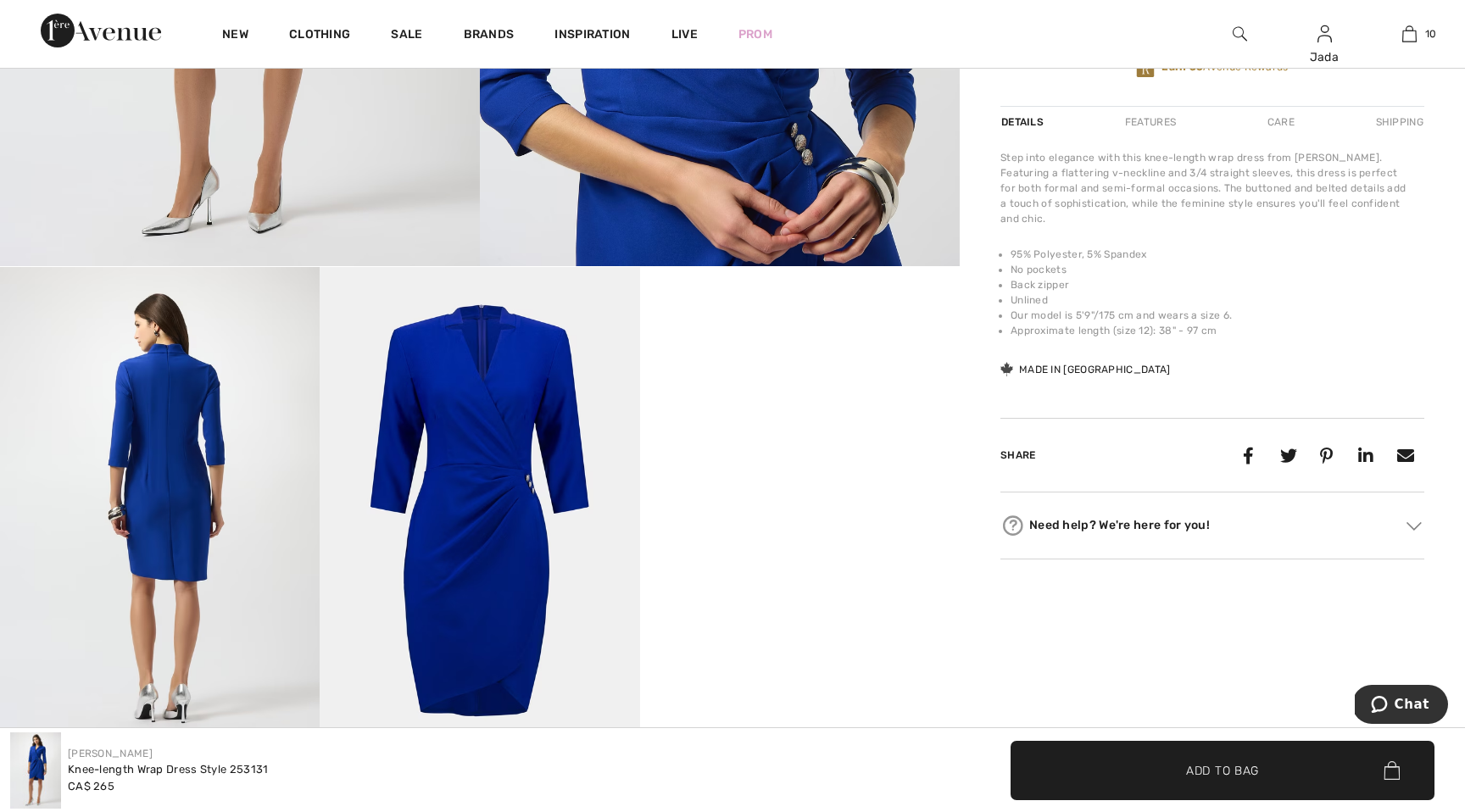
scroll to position [641, 0]
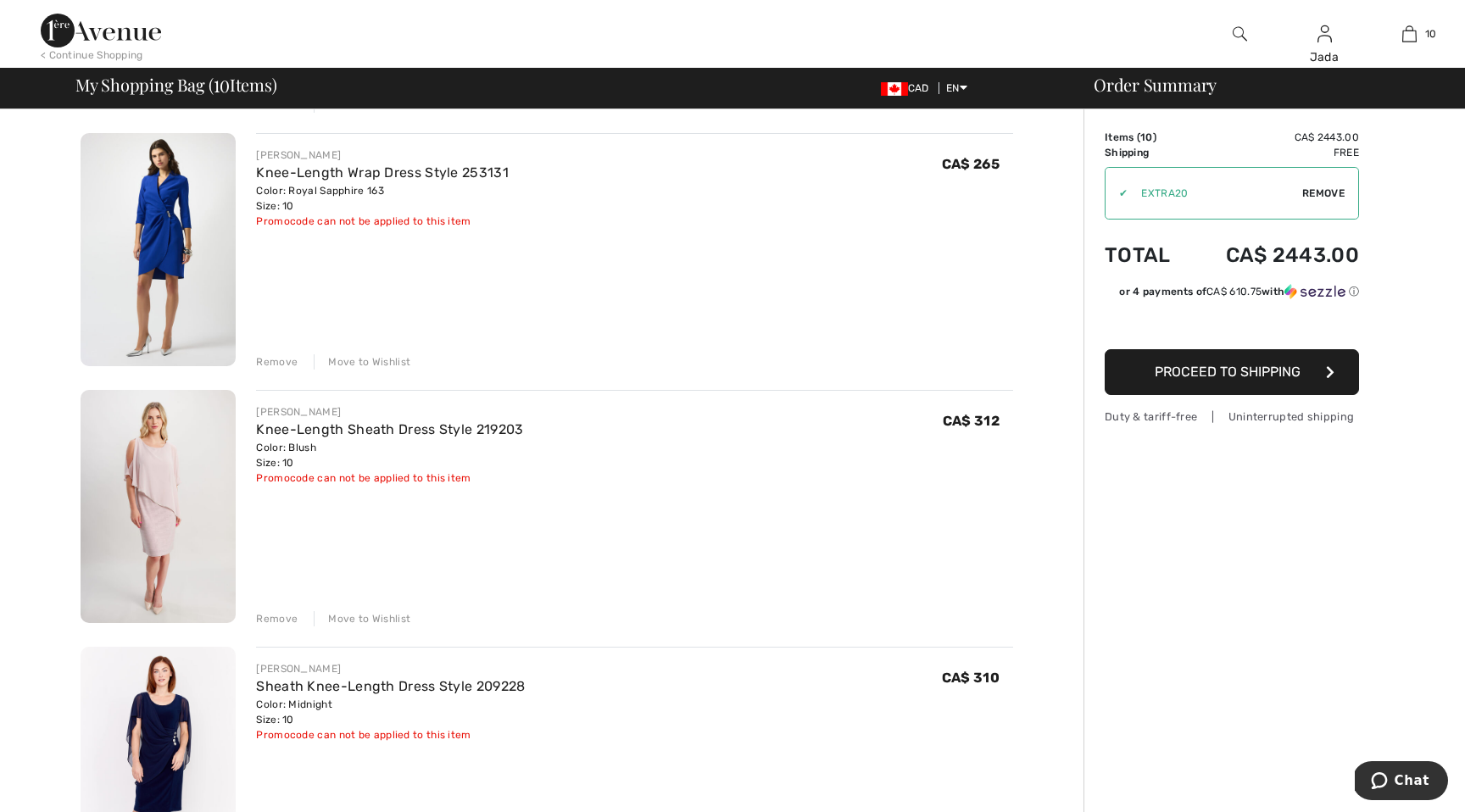
scroll to position [1150, 0]
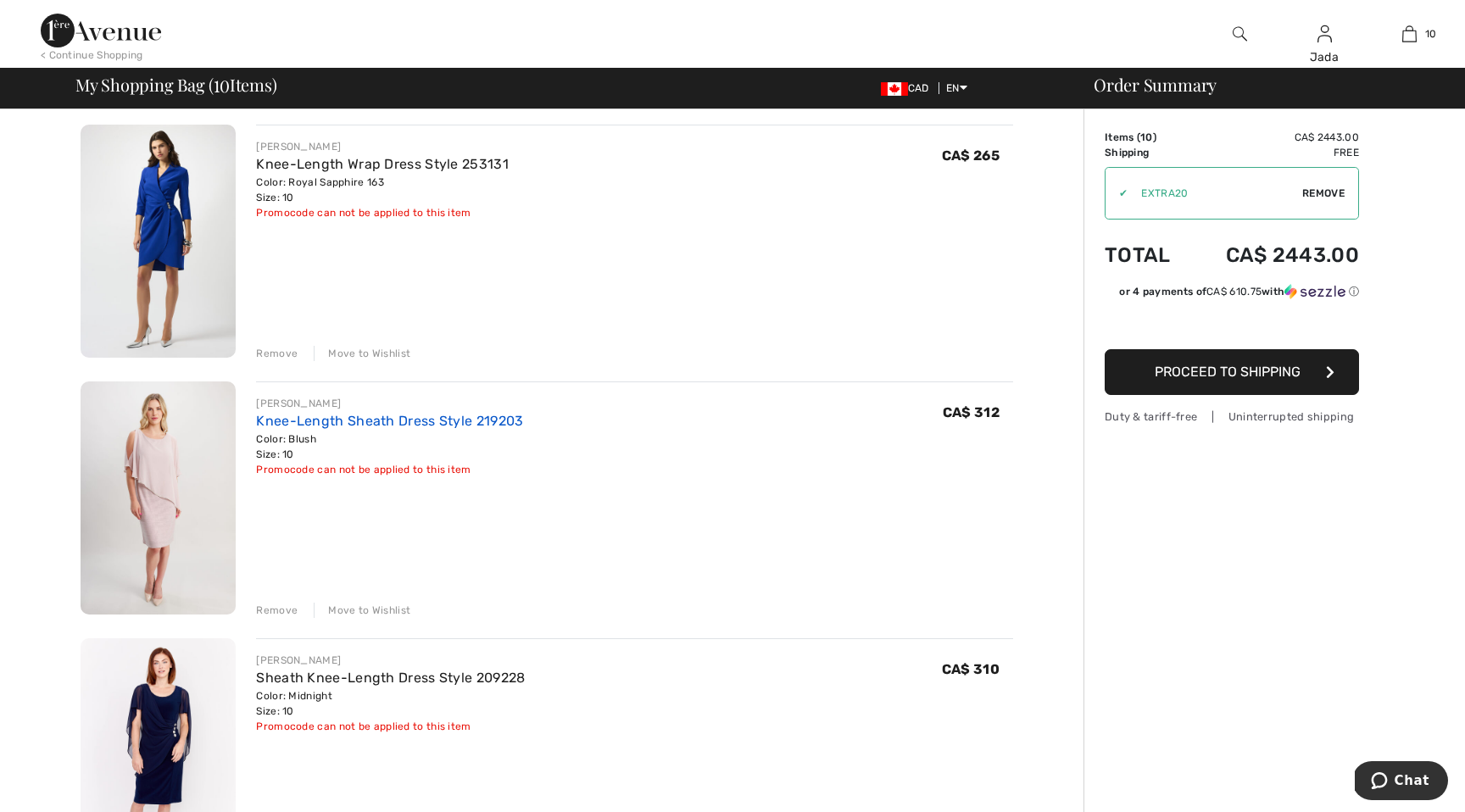
click at [435, 417] on link "Knee-Length Sheath Dress Style 219203" at bounding box center [390, 421] width 267 height 16
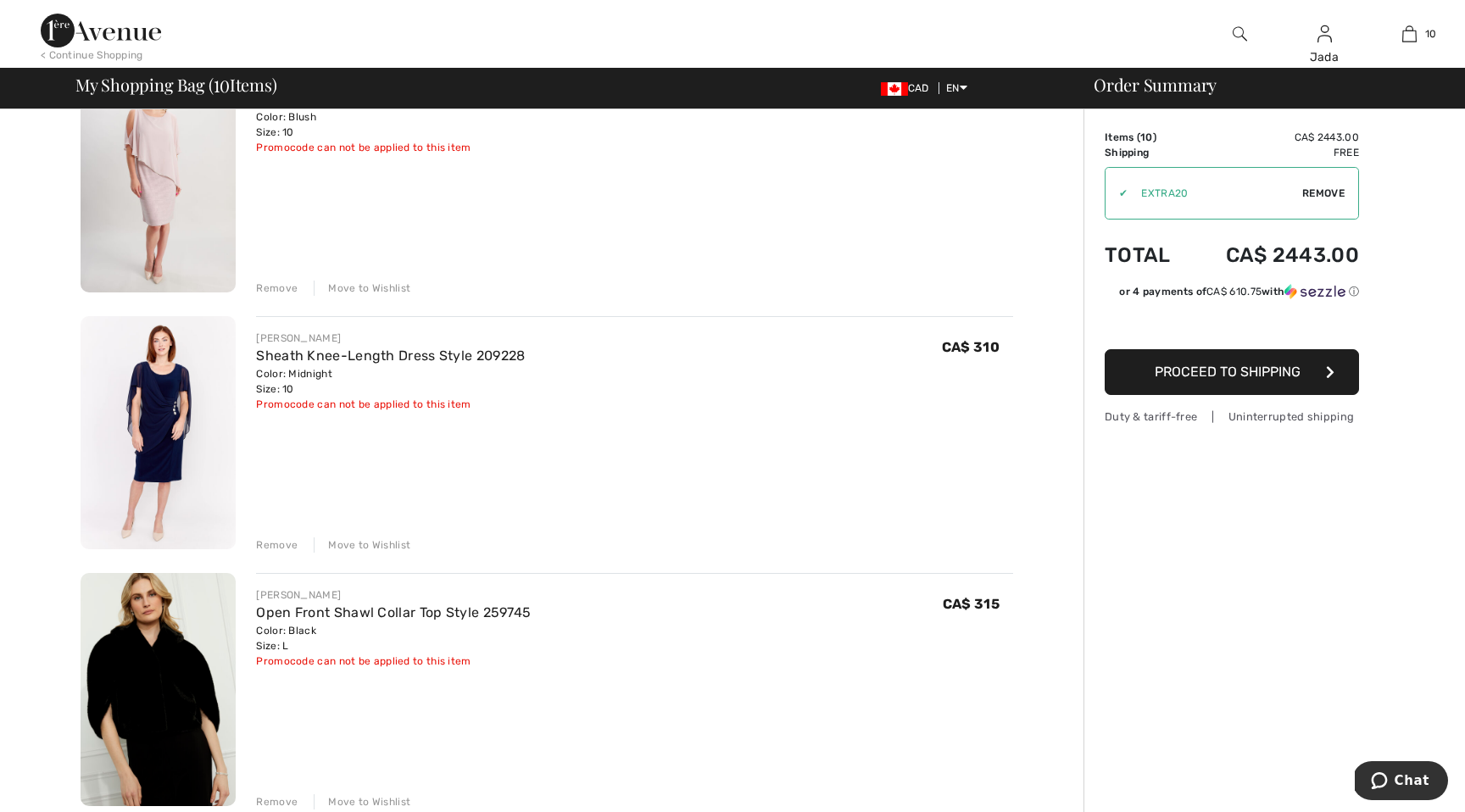
scroll to position [1473, 0]
click at [437, 353] on link "Sheath Knee-Length Dress Style 209228" at bounding box center [390, 354] width 268 height 16
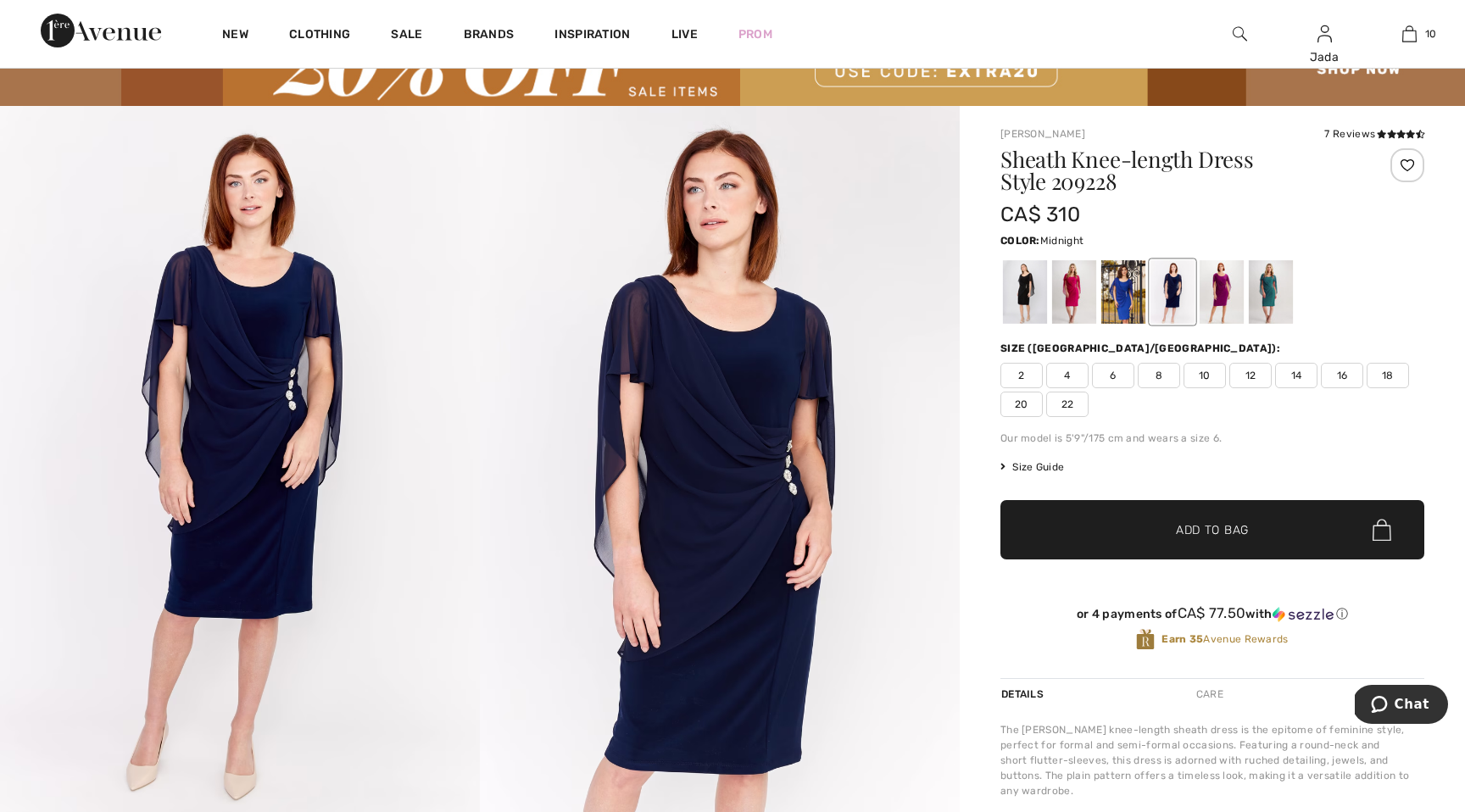
scroll to position [95, 0]
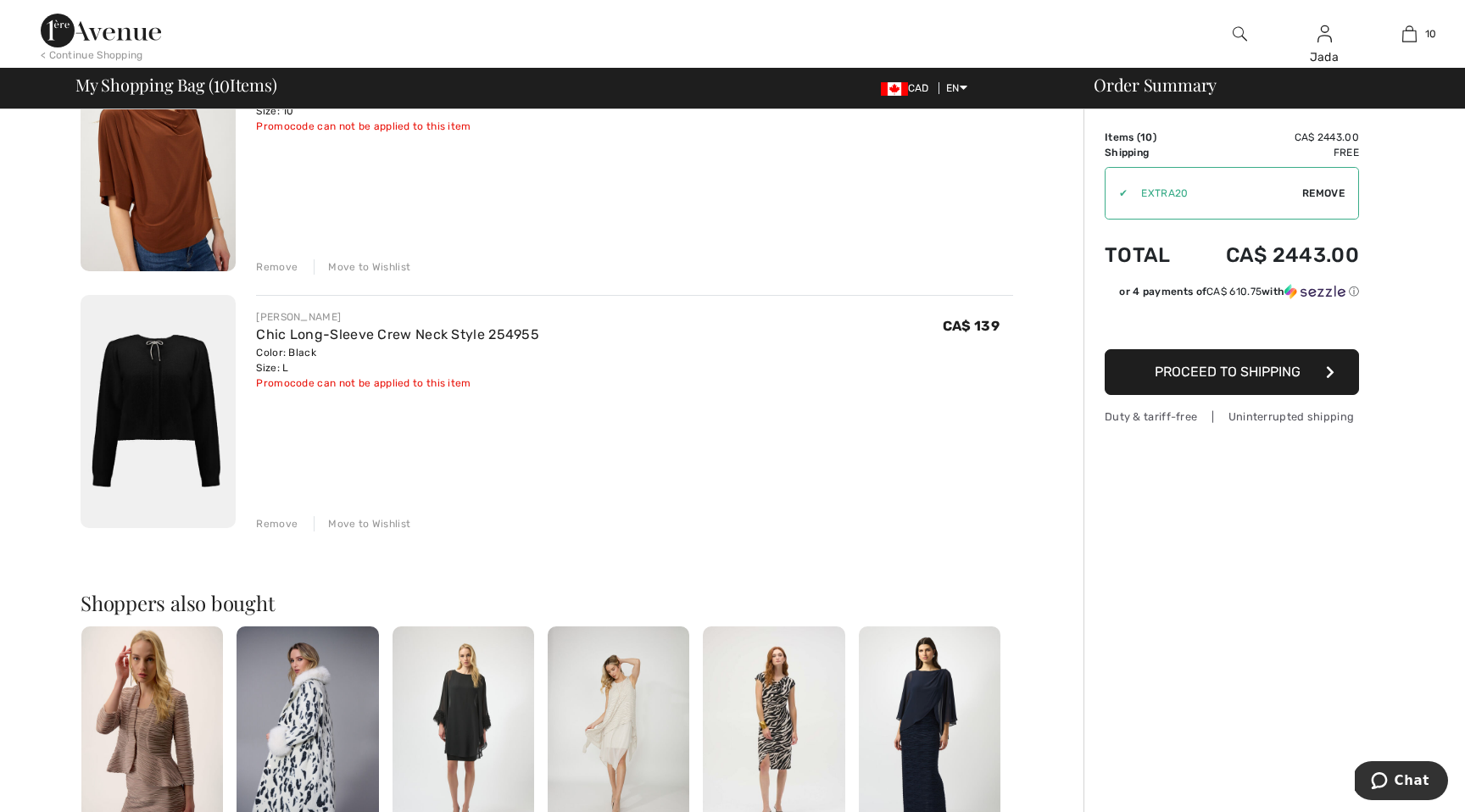
scroll to position [2284, 0]
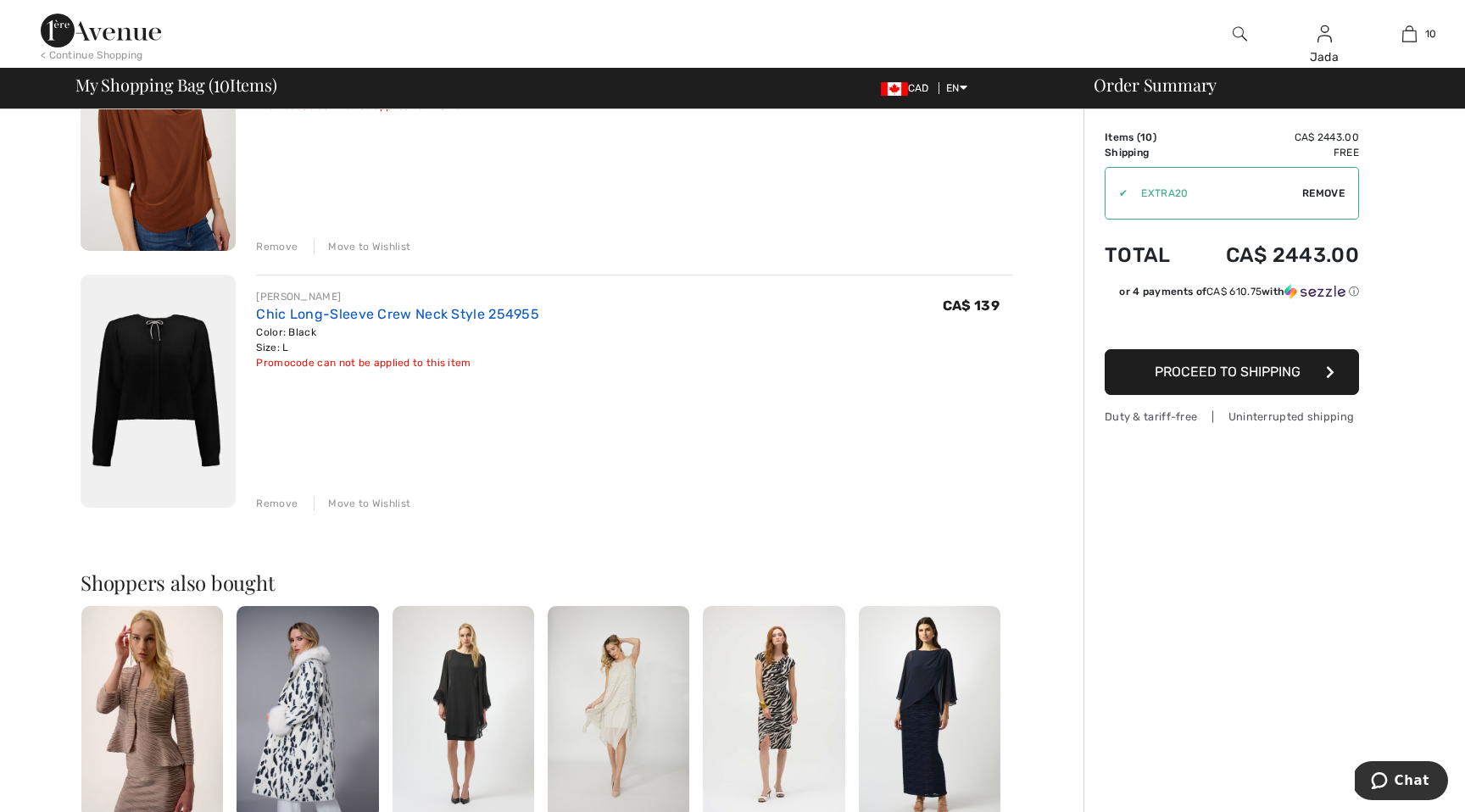
click at [379, 315] on link "Chic Long-Sleeve Crew Neck Style 254955" at bounding box center [398, 314] width 283 height 16
